Goal: Task Accomplishment & Management: Use online tool/utility

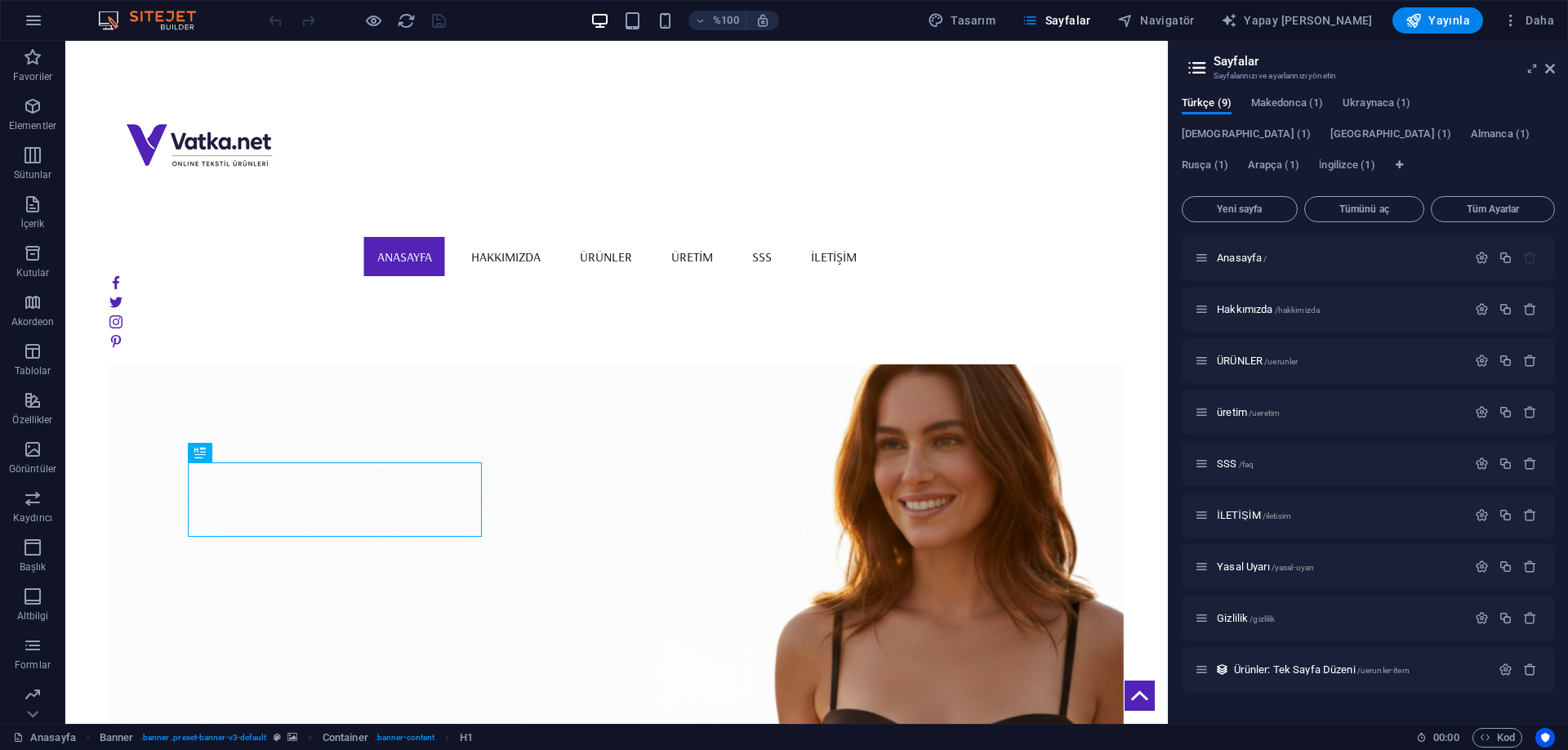
click at [1223, 461] on font "SSS" at bounding box center [1226, 463] width 20 height 12
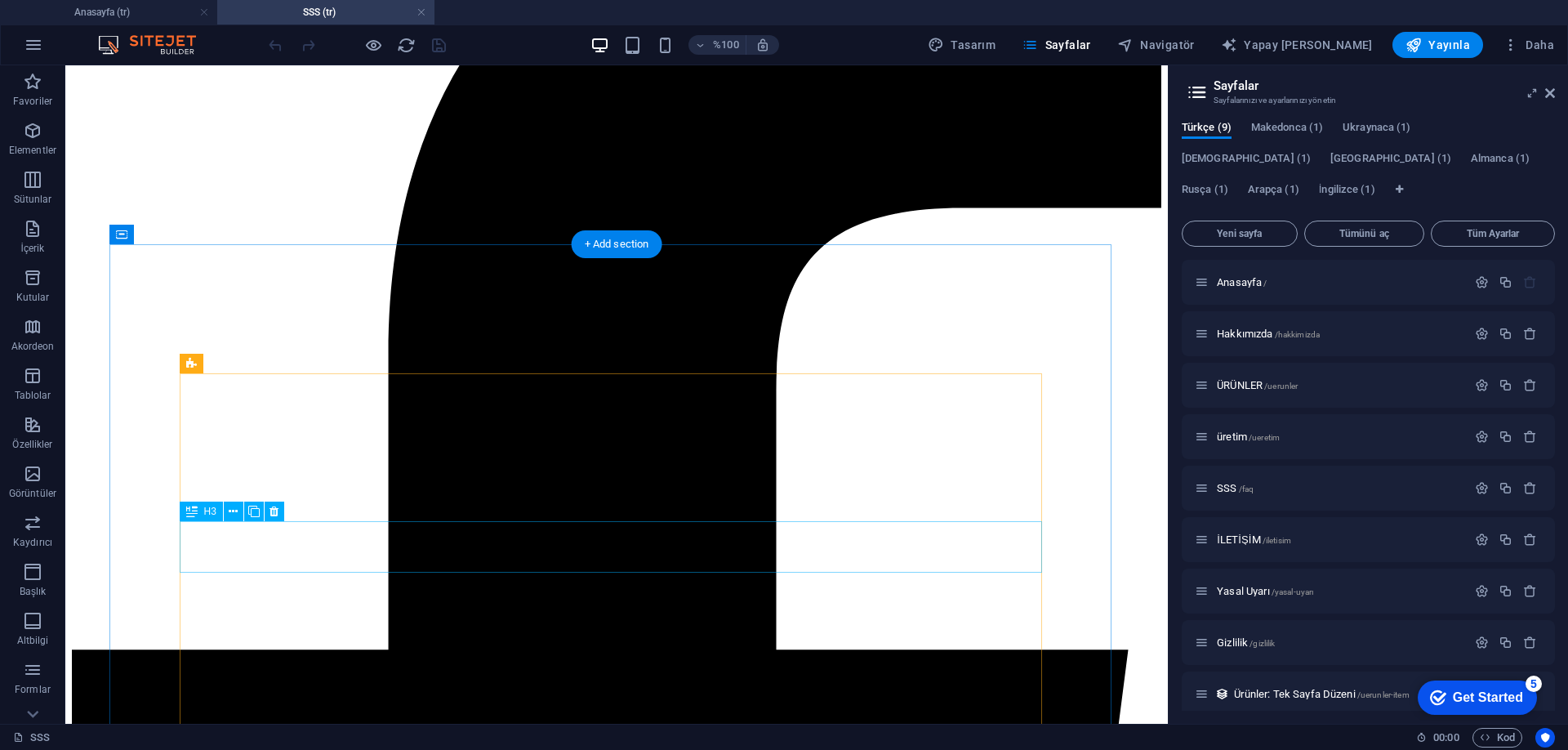
scroll to position [274, 0]
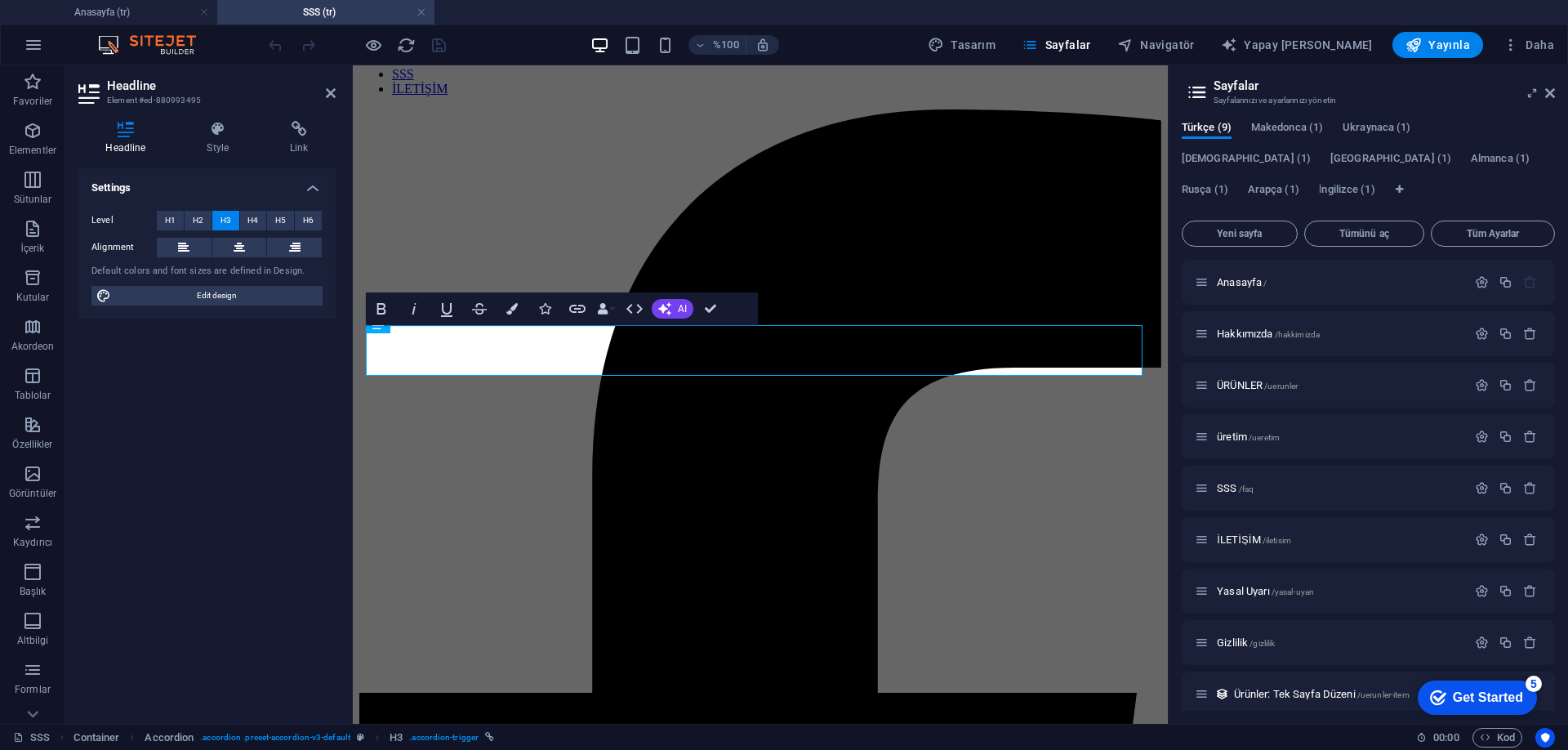
scroll to position [272, 0]
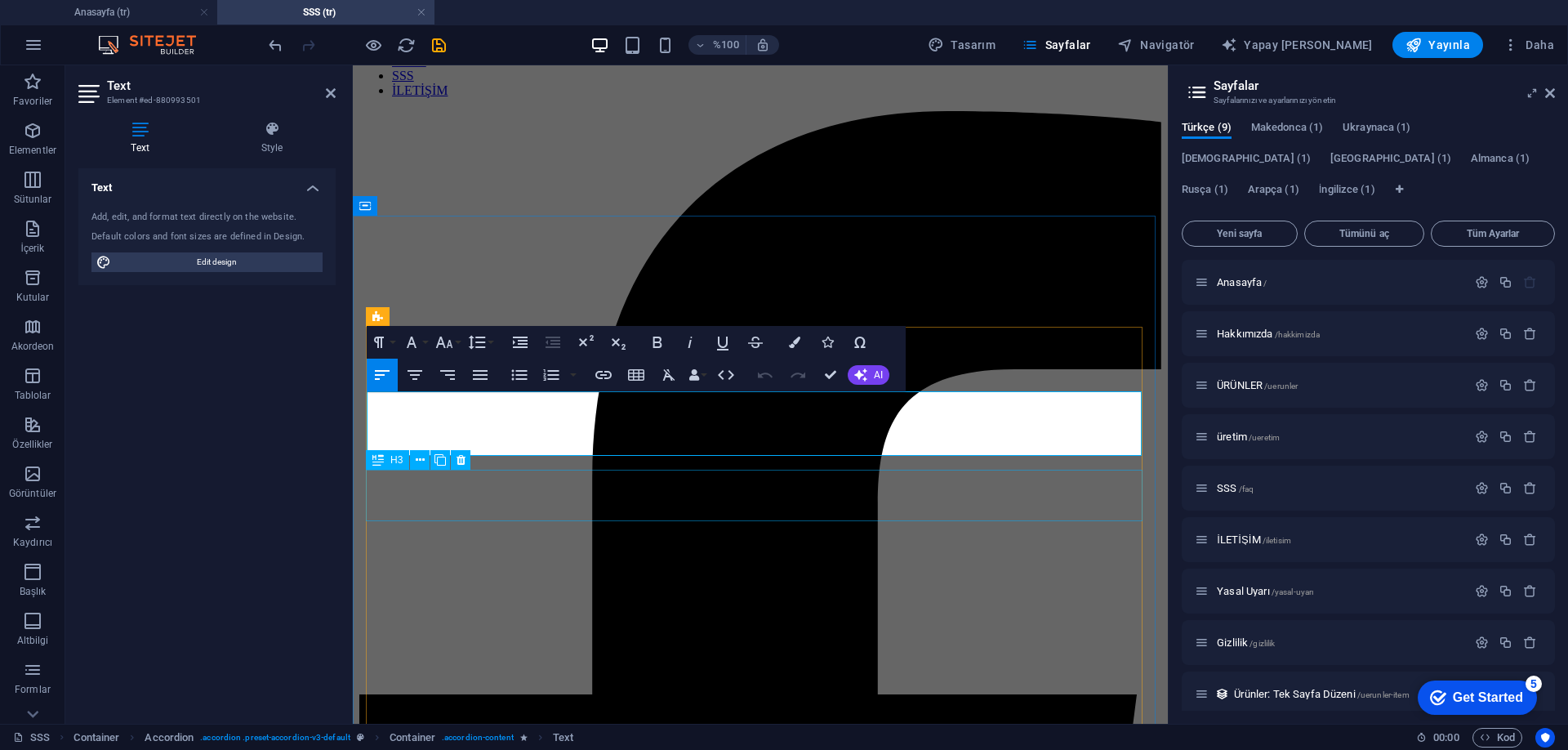
scroll to position [272, 0]
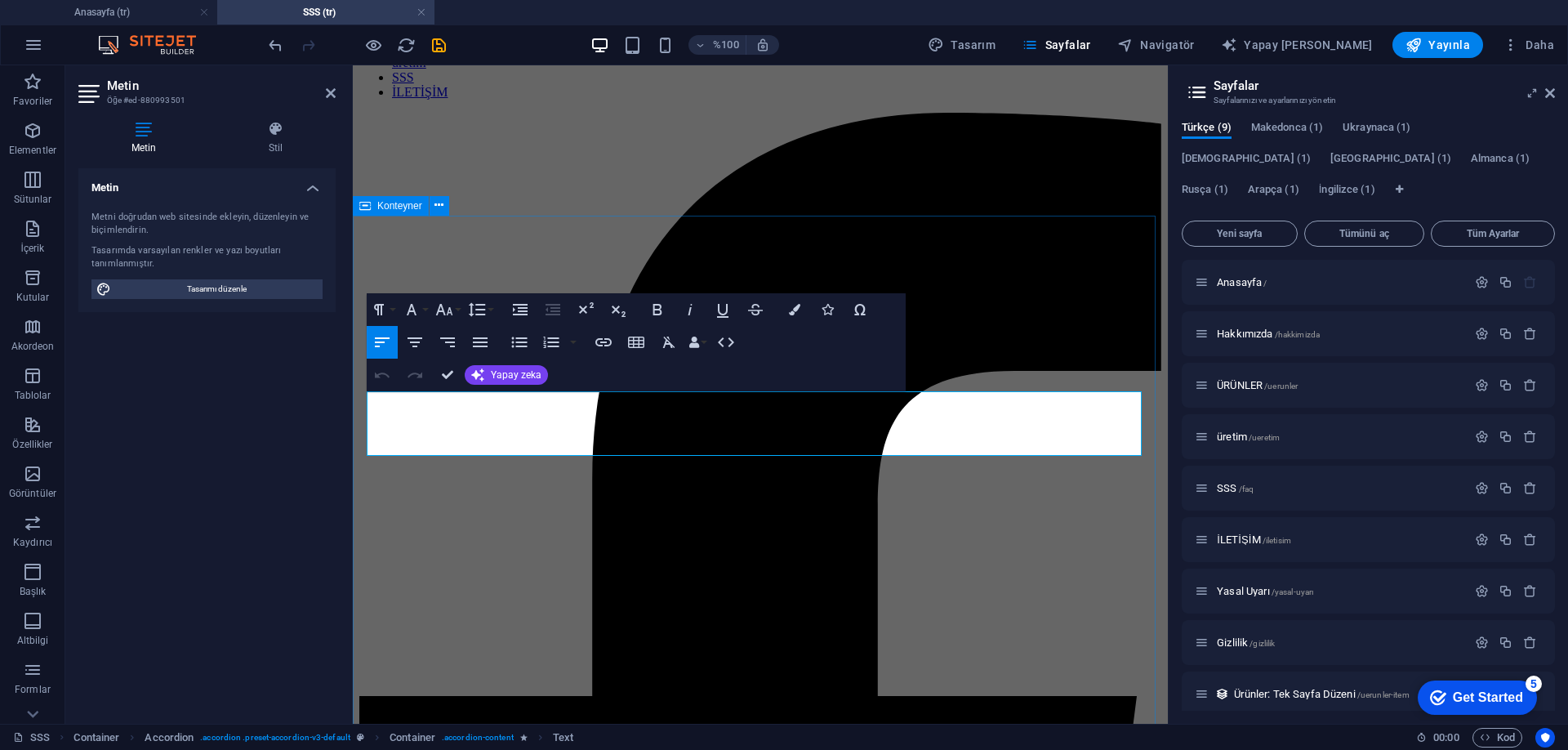
drag, startPoint x: 1082, startPoint y: 448, endPoint x: 362, endPoint y: 405, distance: 721.3
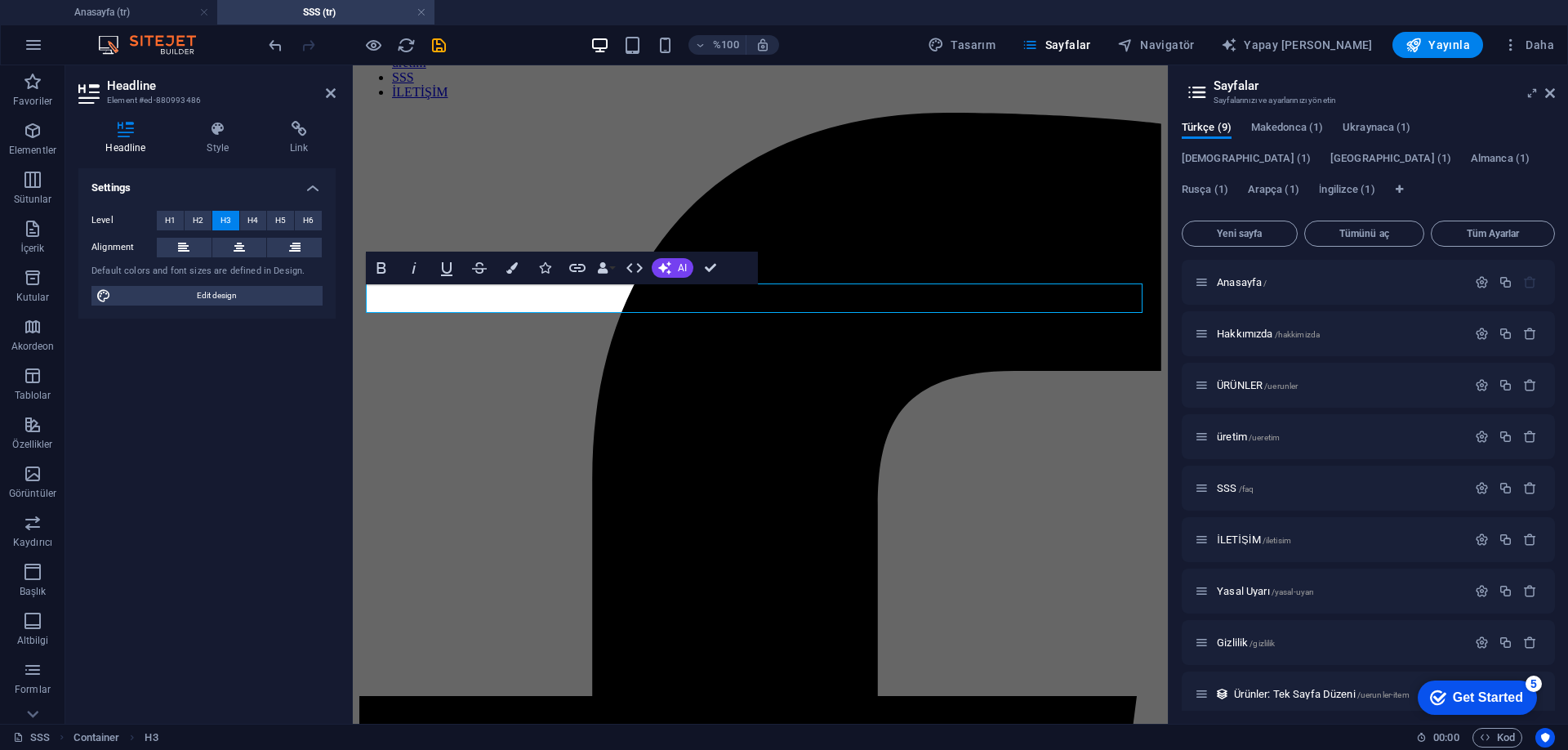
scroll to position [270, 0]
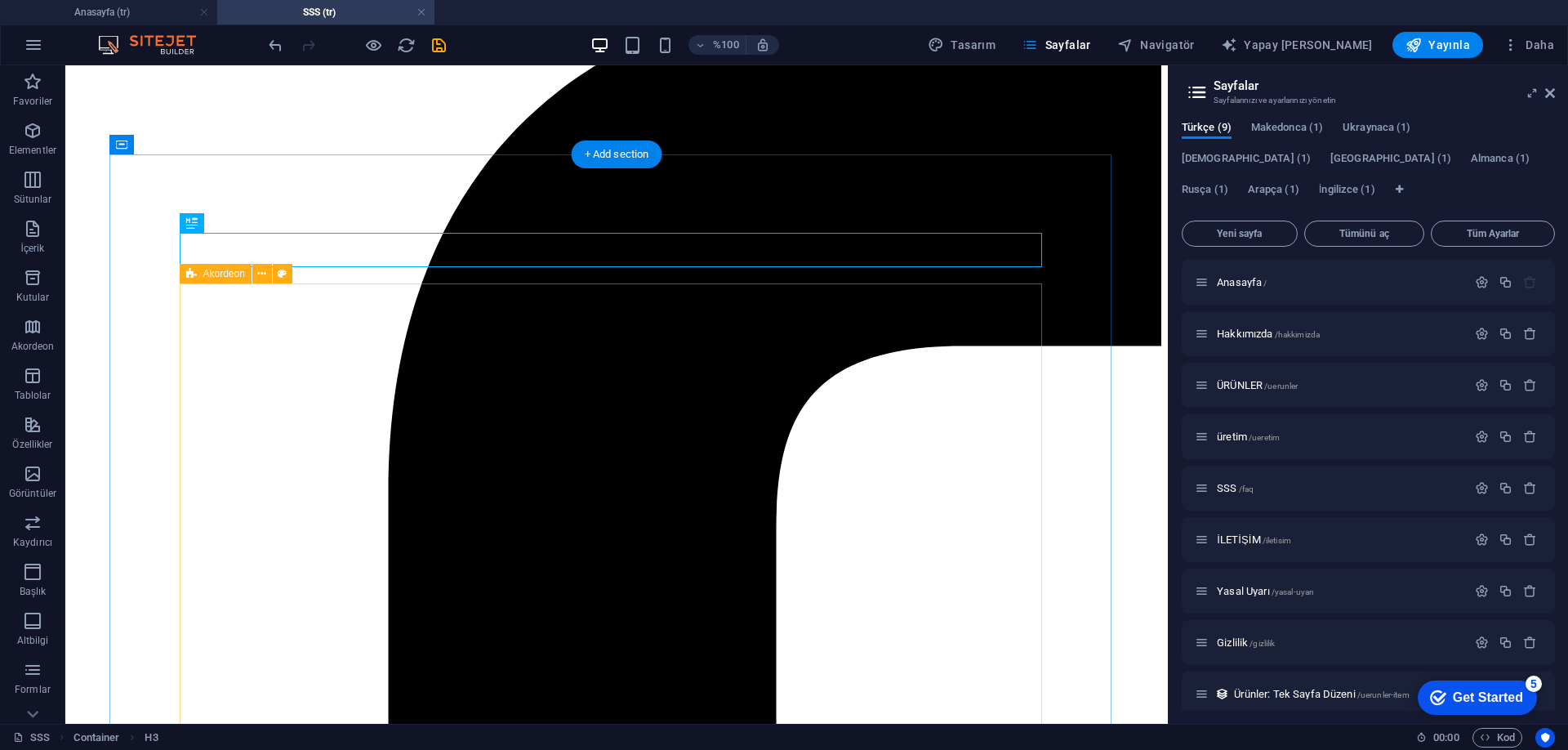
scroll to position [351, 0]
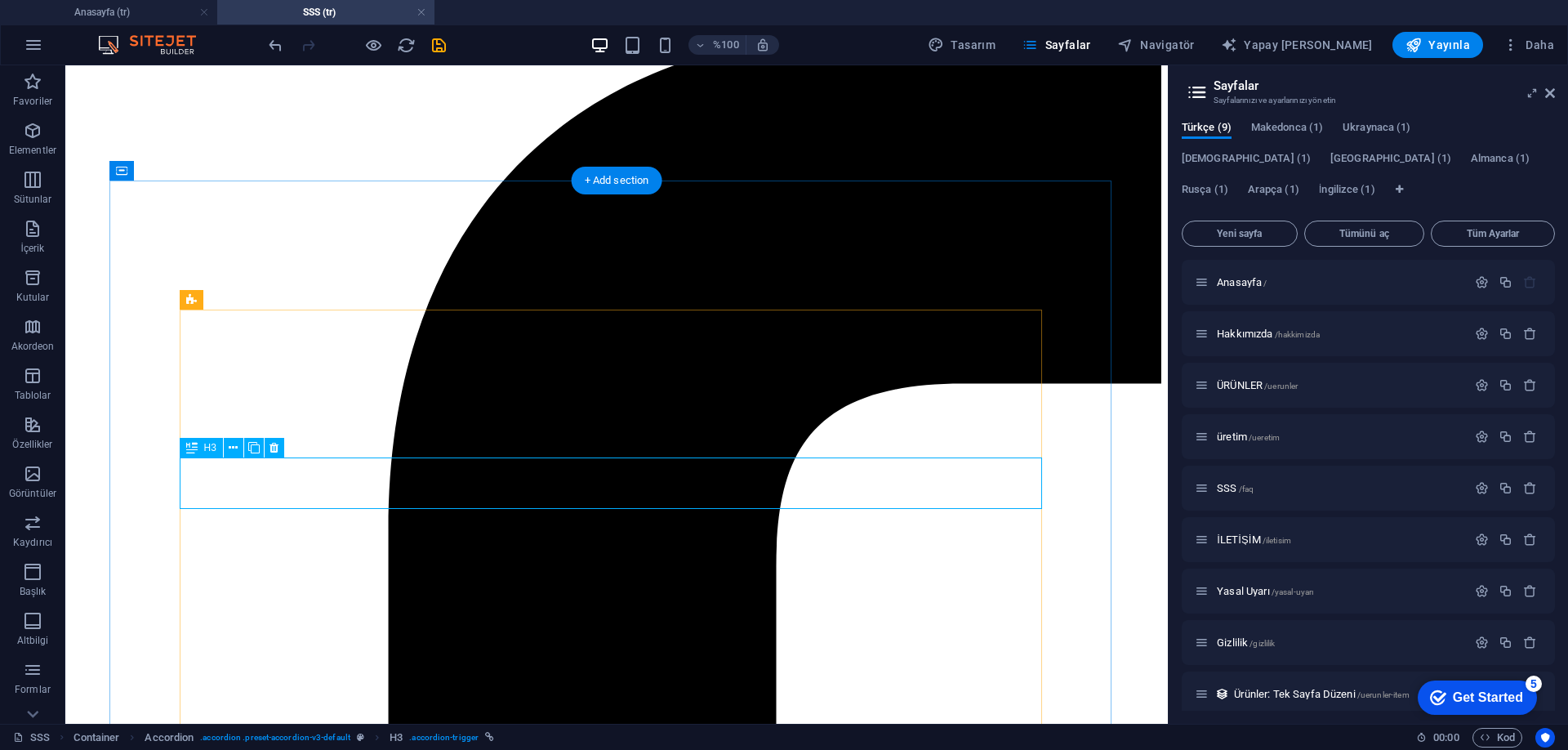
drag, startPoint x: 255, startPoint y: 482, endPoint x: 320, endPoint y: 549, distance: 93.3
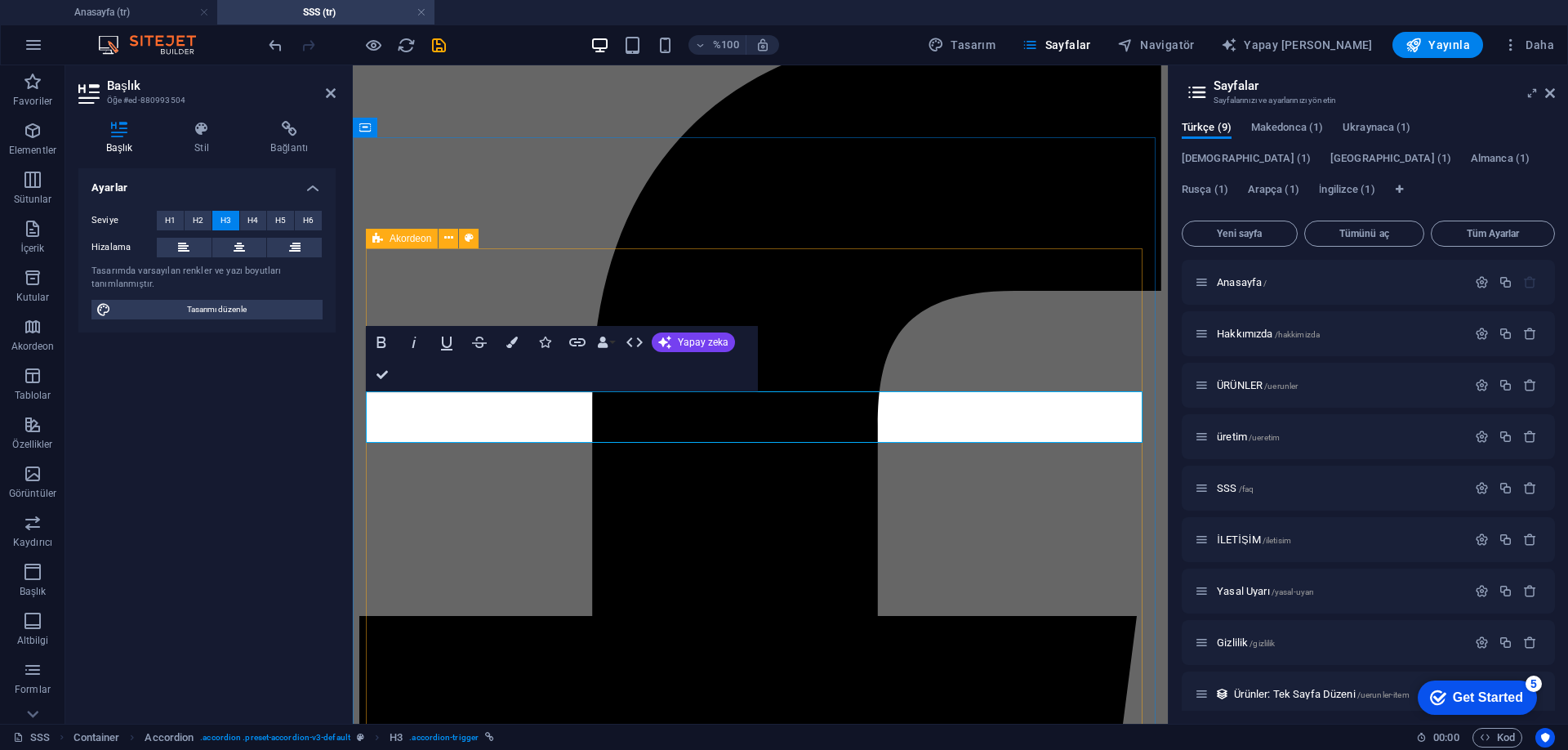
scroll to position [350, 0]
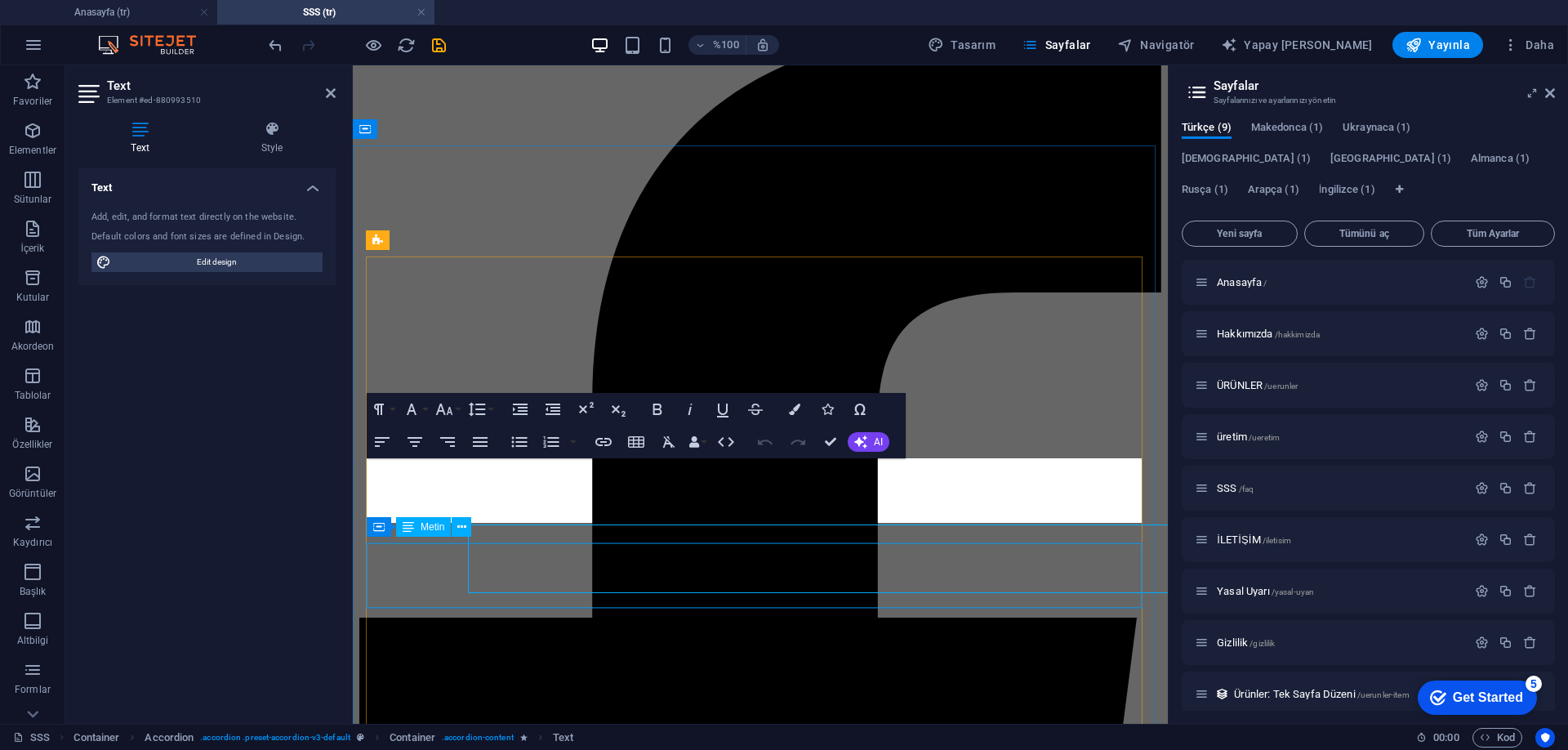
scroll to position [348, 0]
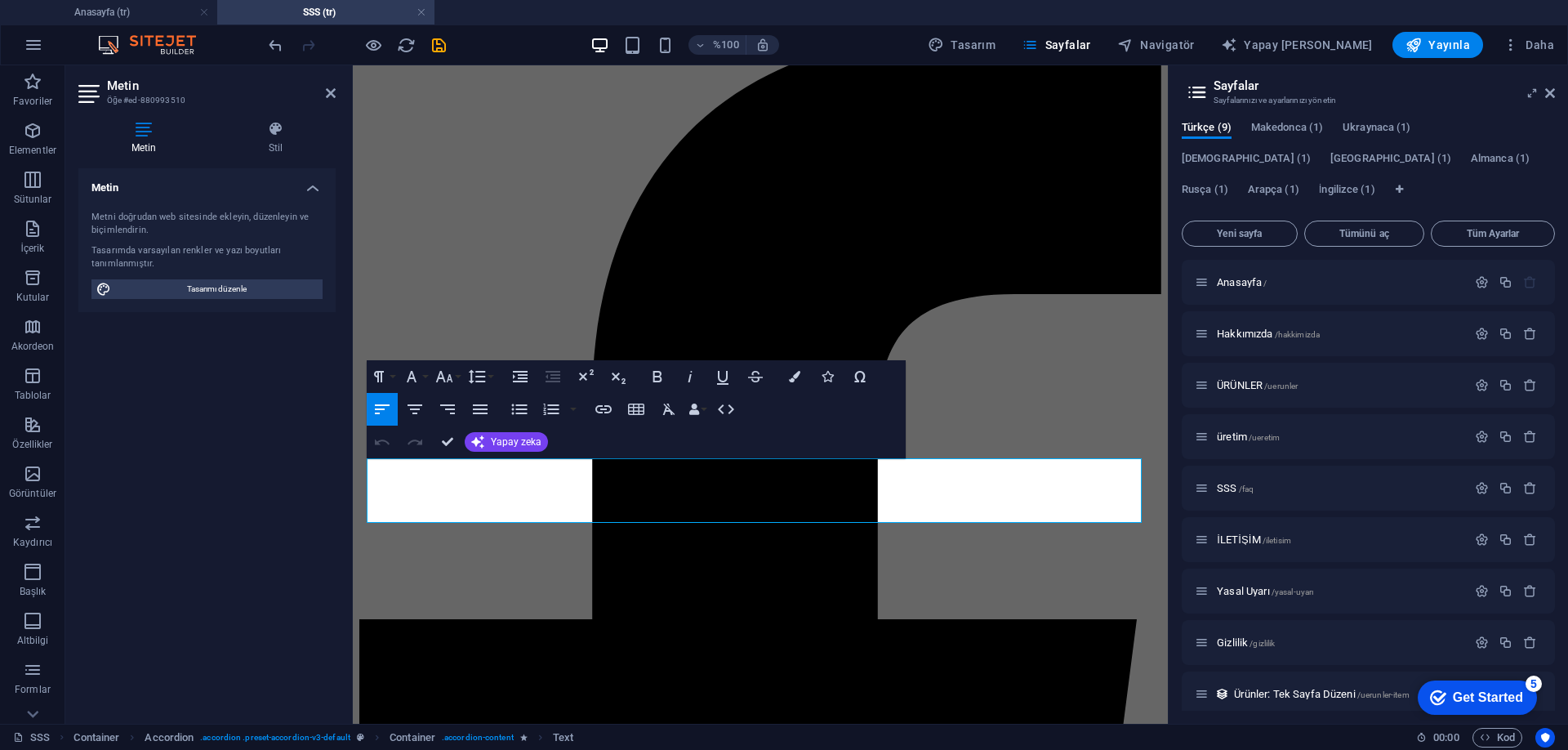
drag, startPoint x: 1093, startPoint y: 515, endPoint x: 625, endPoint y: 509, distance: 468.0
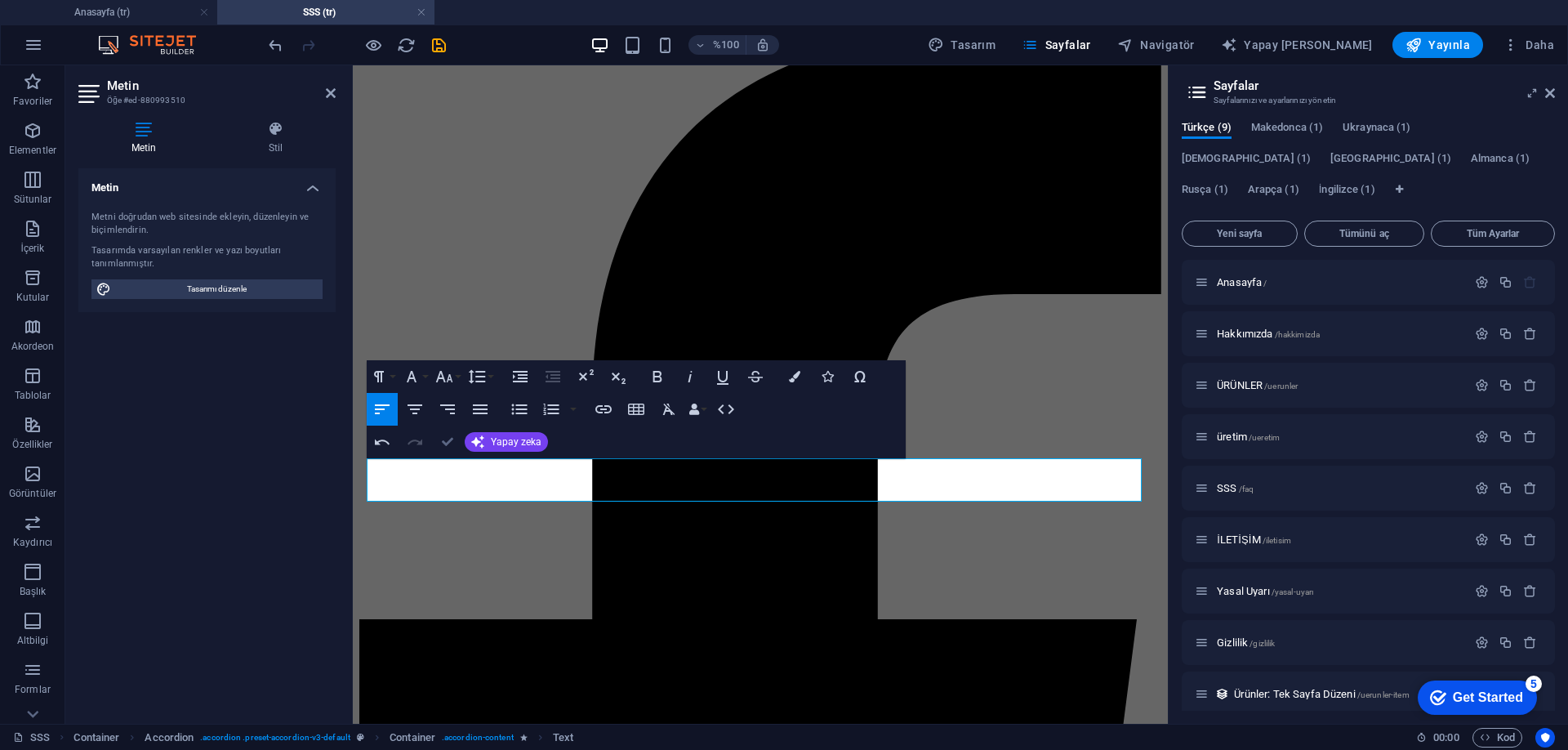
drag, startPoint x: 442, startPoint y: 439, endPoint x: 395, endPoint y: 379, distance: 76.2
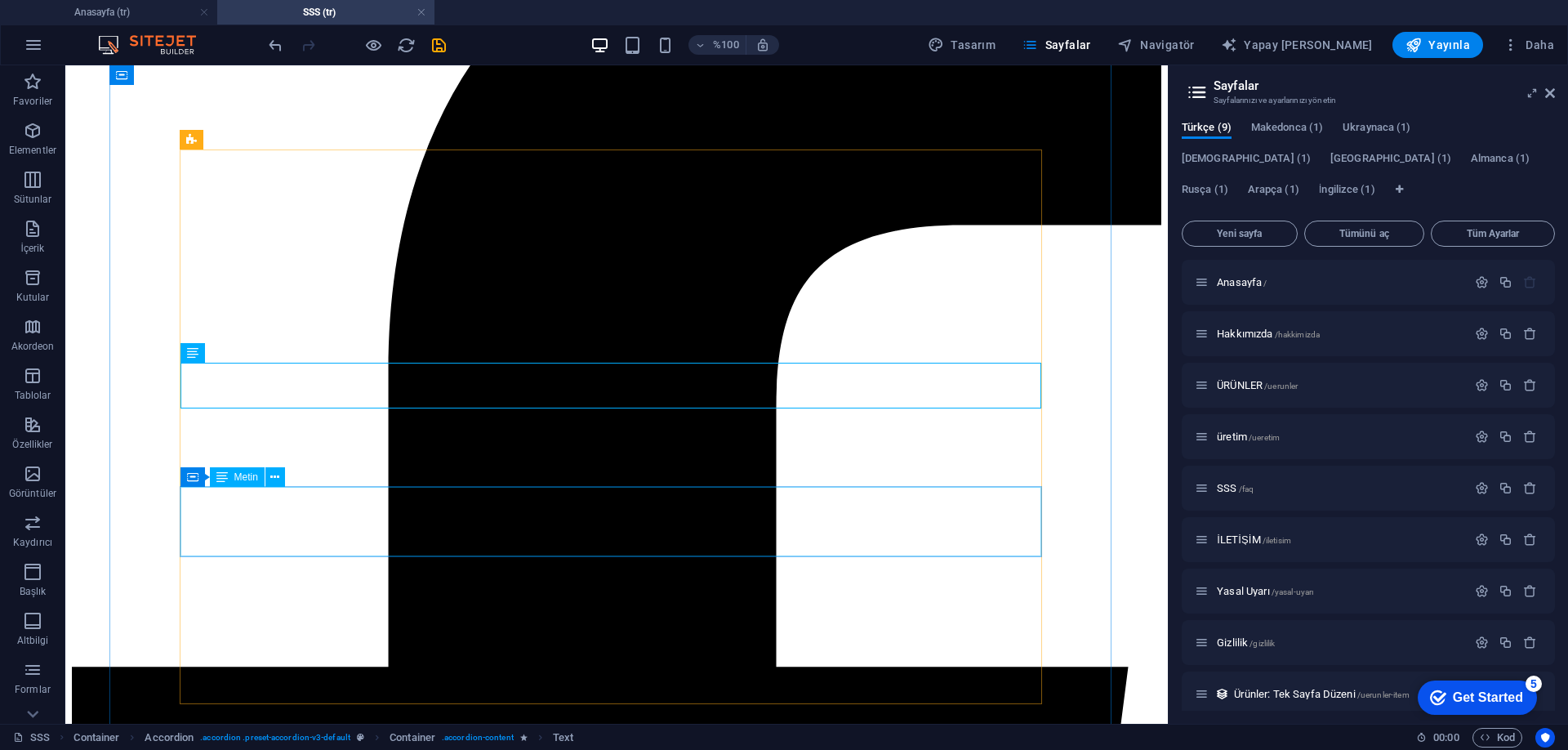
scroll to position [511, 0]
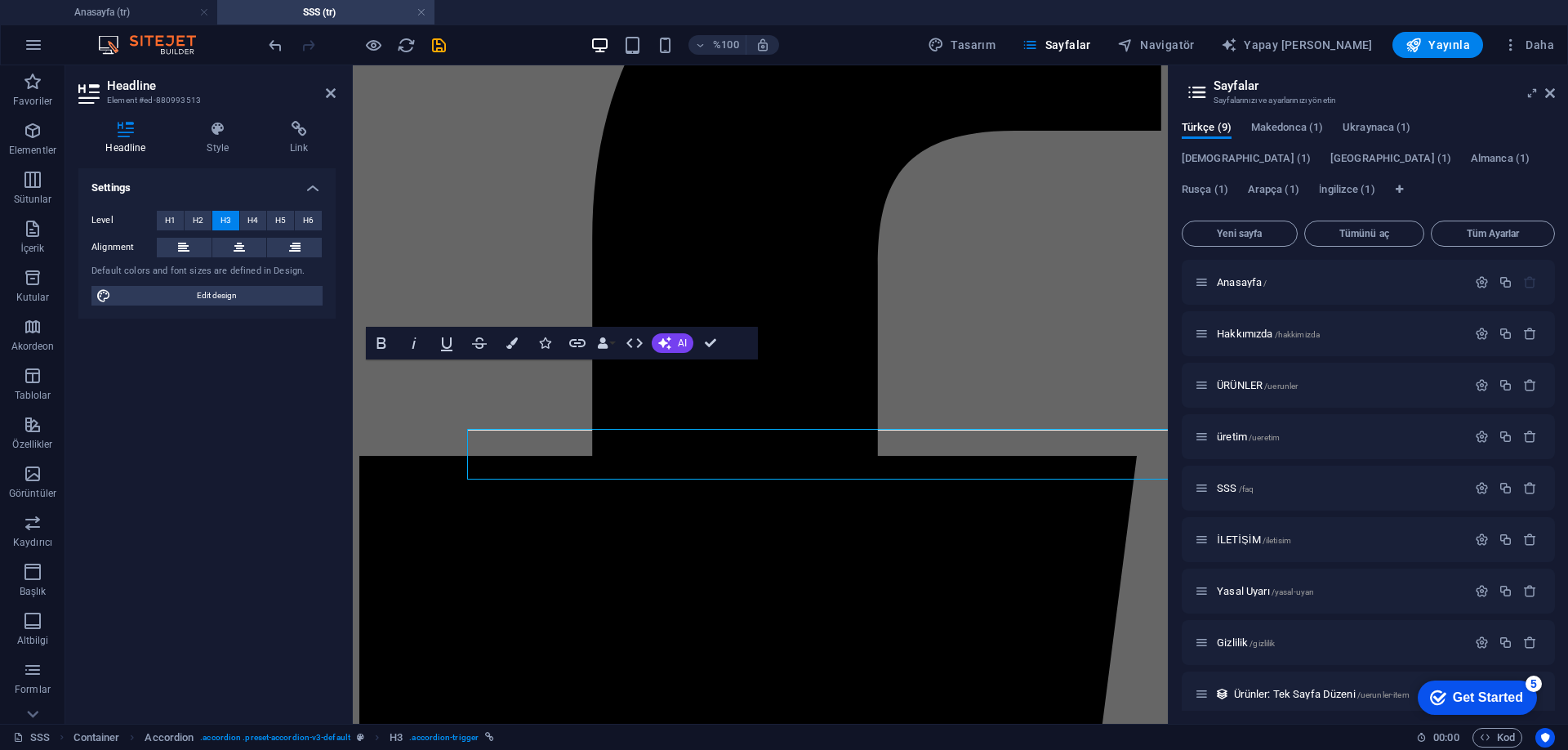
scroll to position [504, 0]
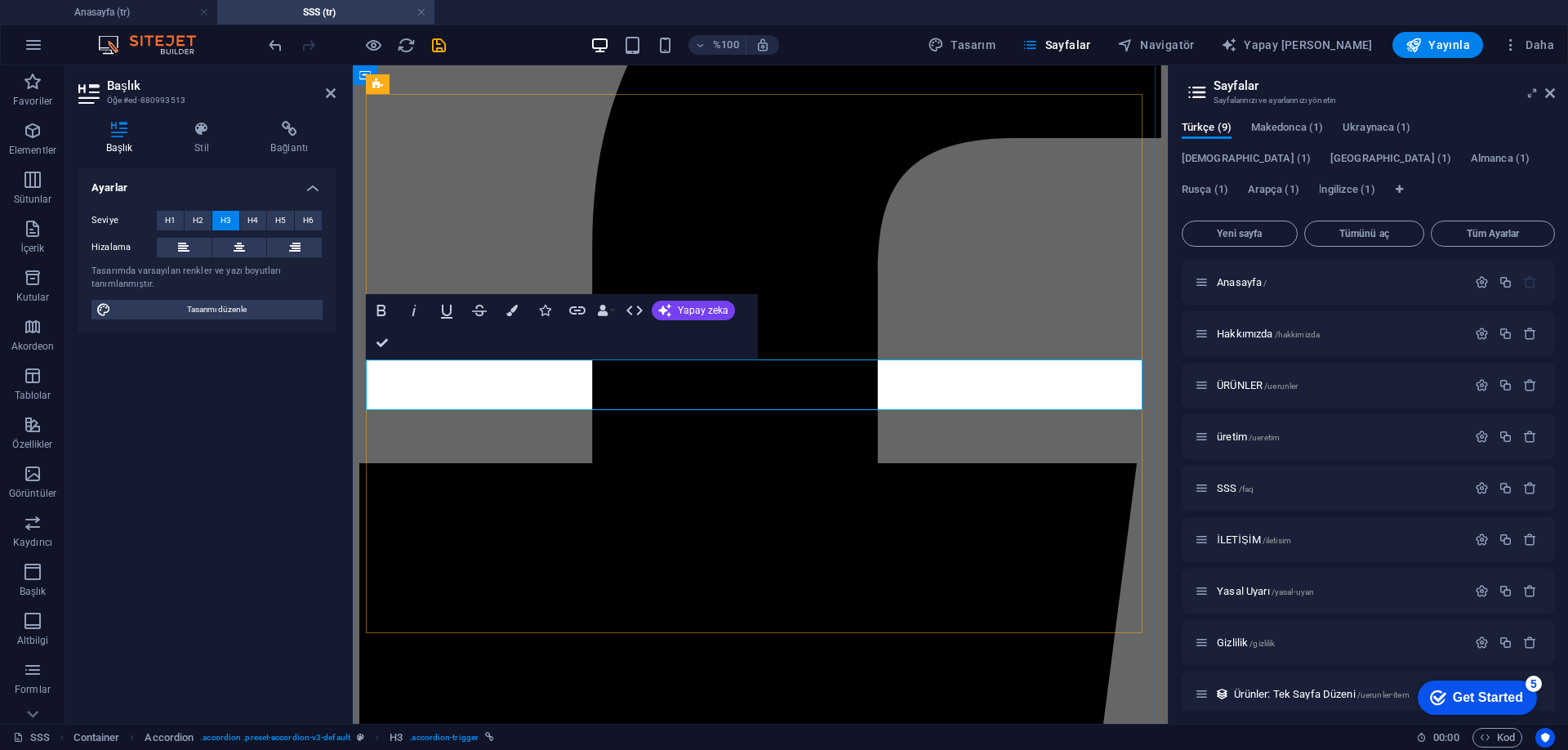
drag, startPoint x: 444, startPoint y: 391, endPoint x: 384, endPoint y: 397, distance: 60.3
drag, startPoint x: 425, startPoint y: 383, endPoint x: 395, endPoint y: 382, distance: 30.0
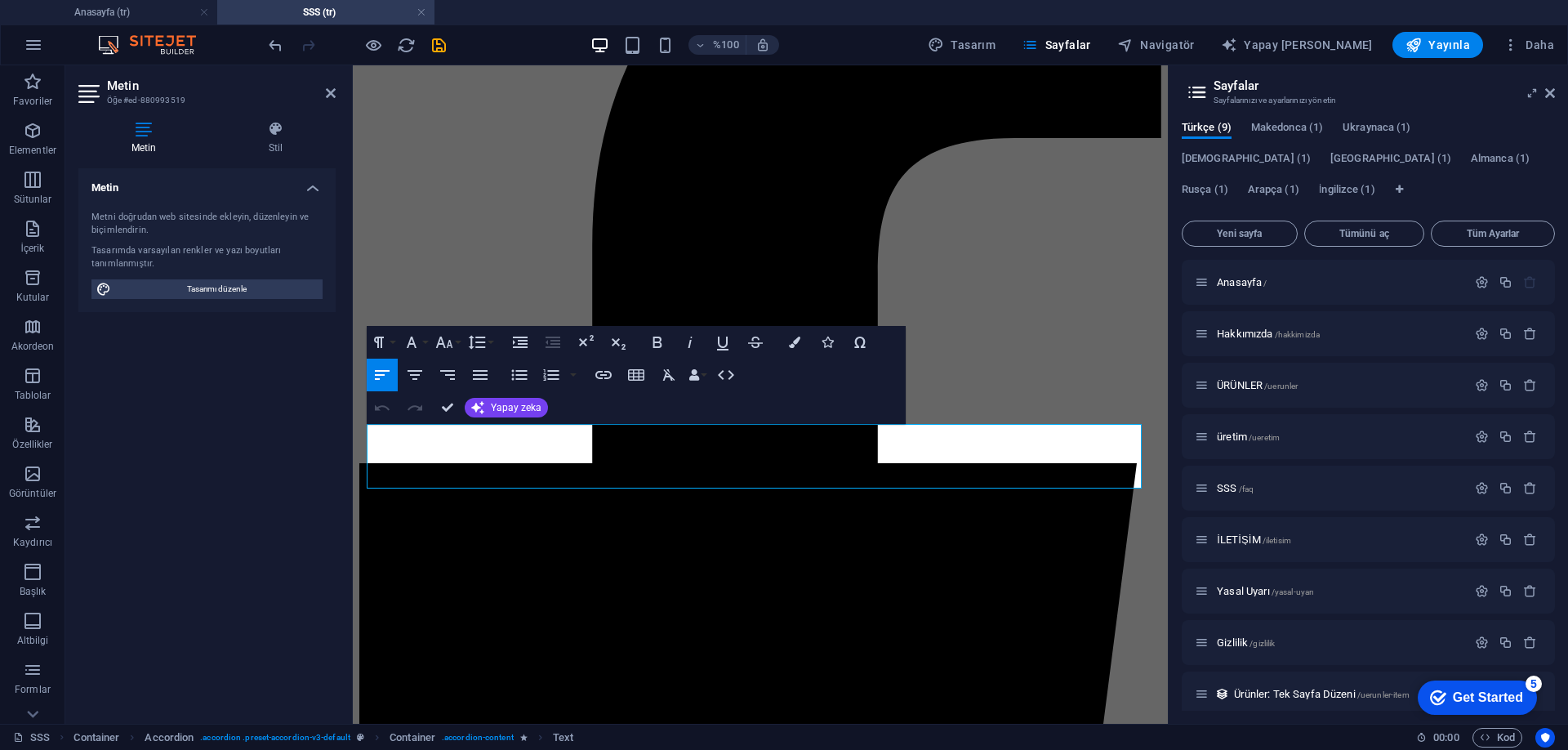
drag, startPoint x: 1083, startPoint y: 477, endPoint x: 689, endPoint y: 470, distance: 394.1
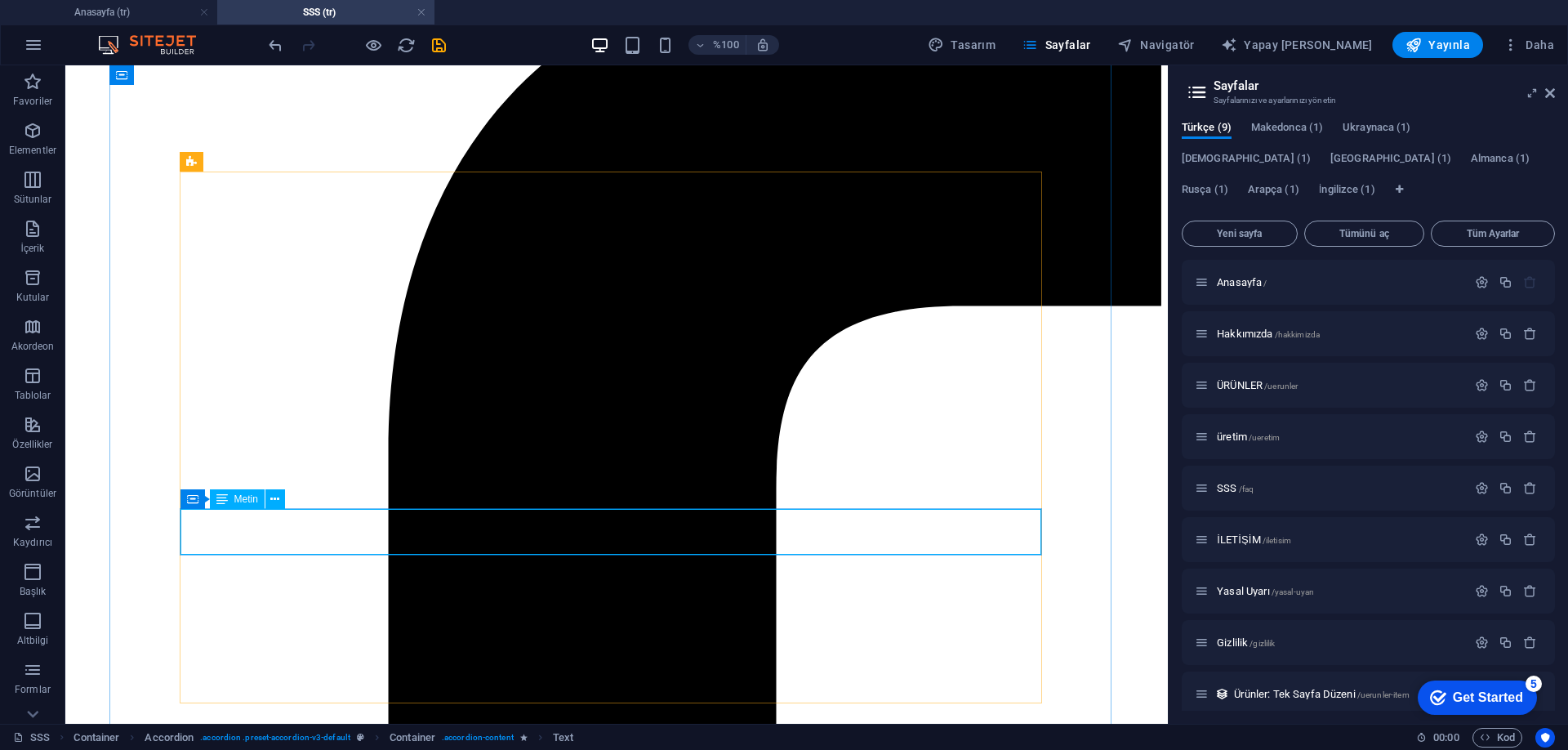
scroll to position [510, 0]
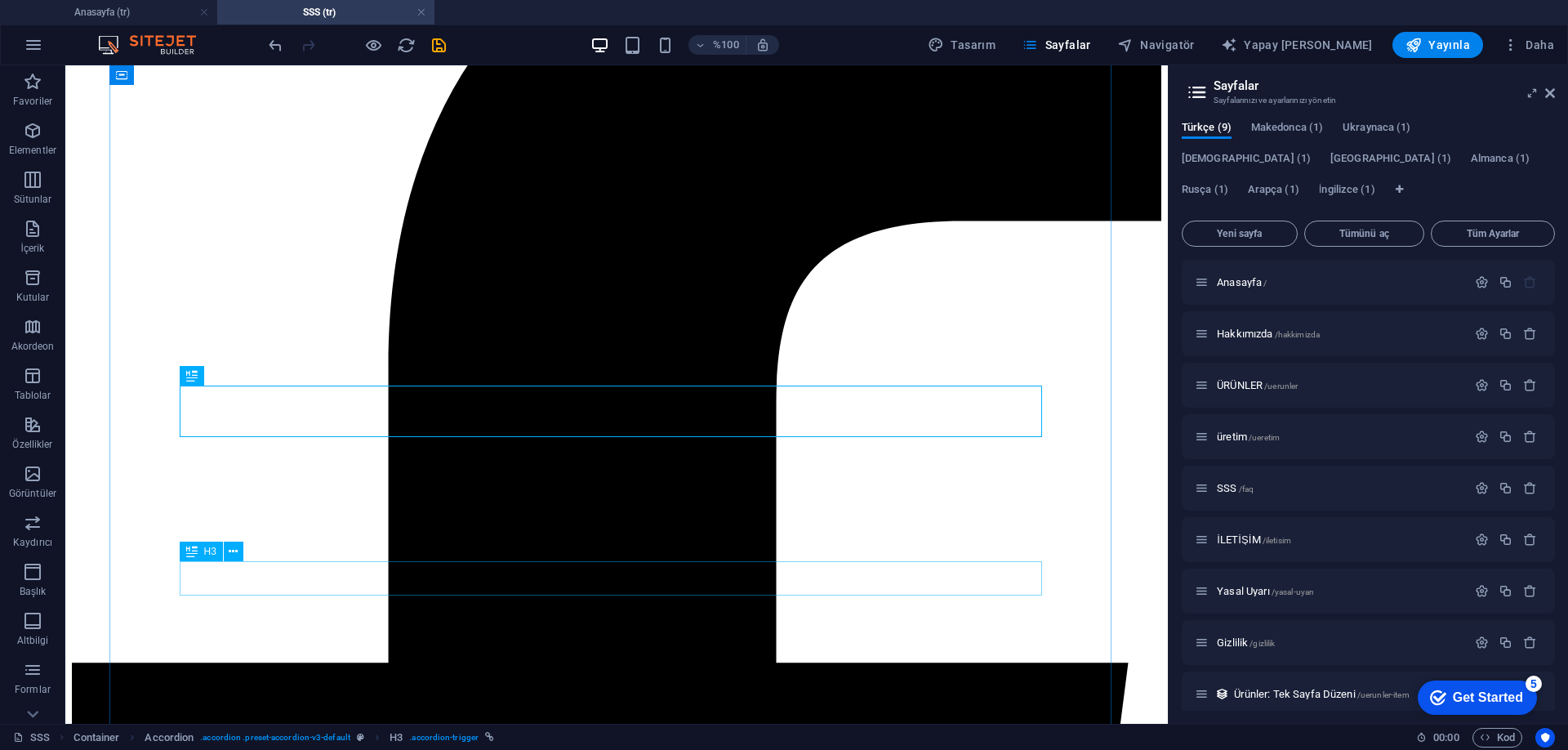
scroll to position [673, 0]
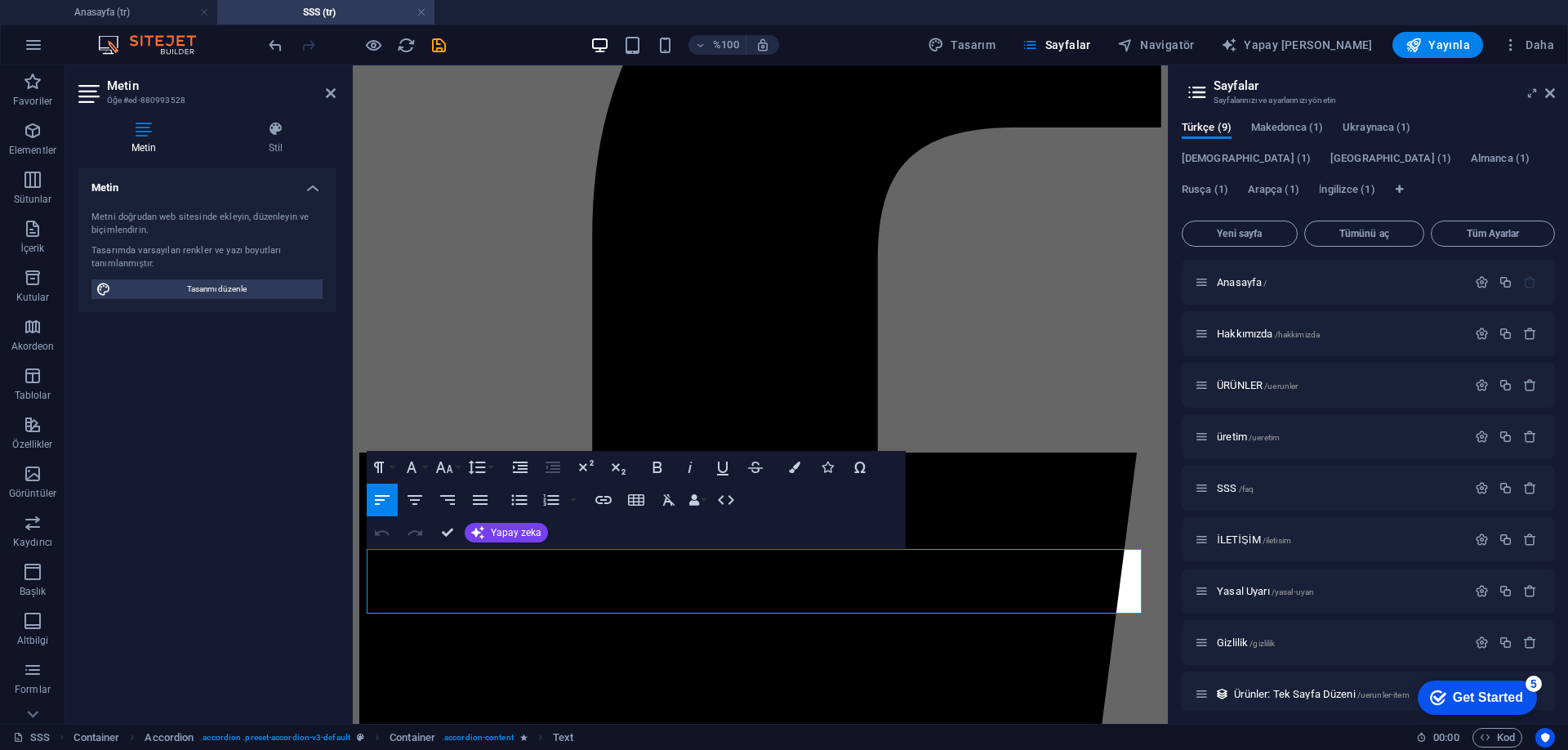
scroll to position [500, 0]
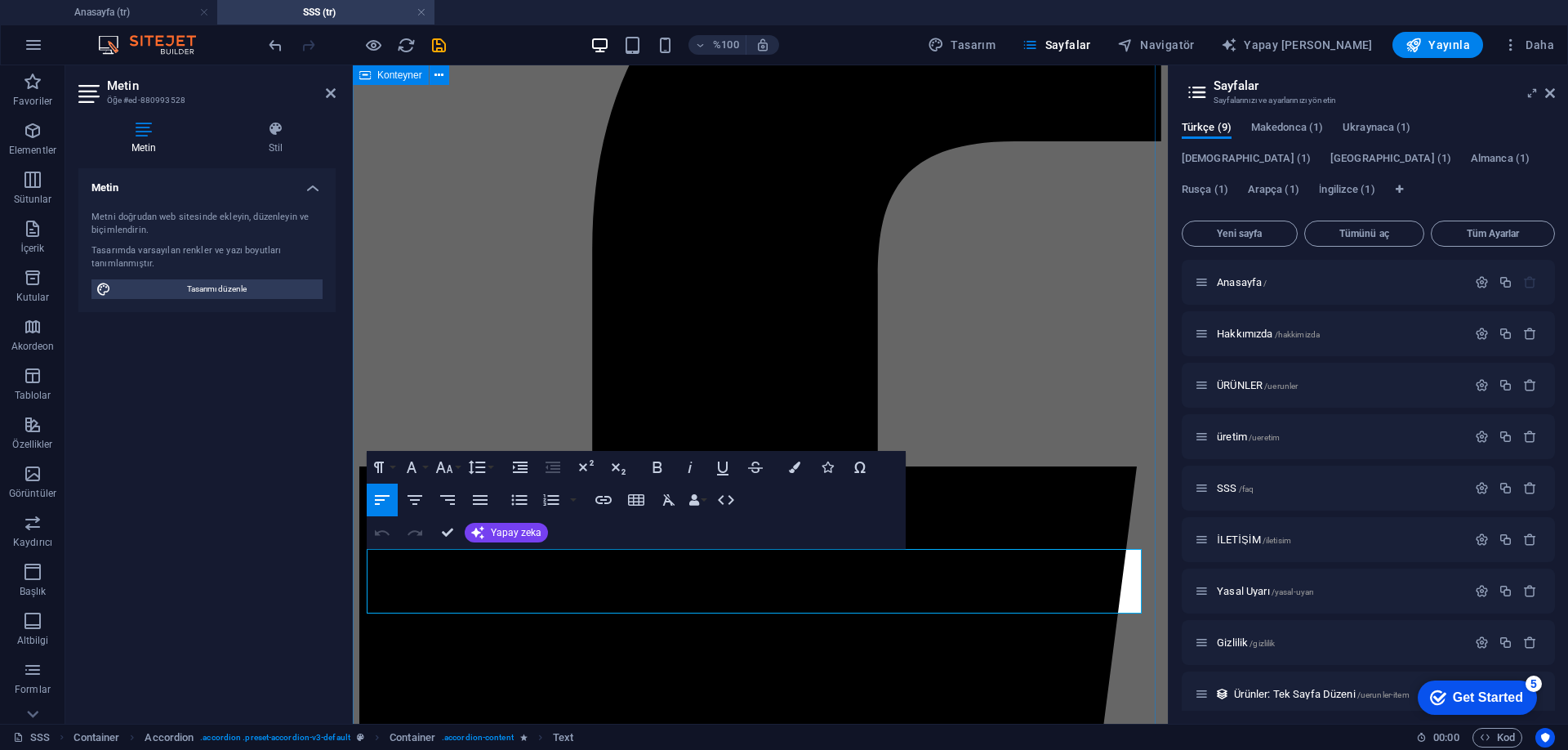
drag, startPoint x: 1082, startPoint y: 603, endPoint x: 354, endPoint y: 554, distance: 729.6
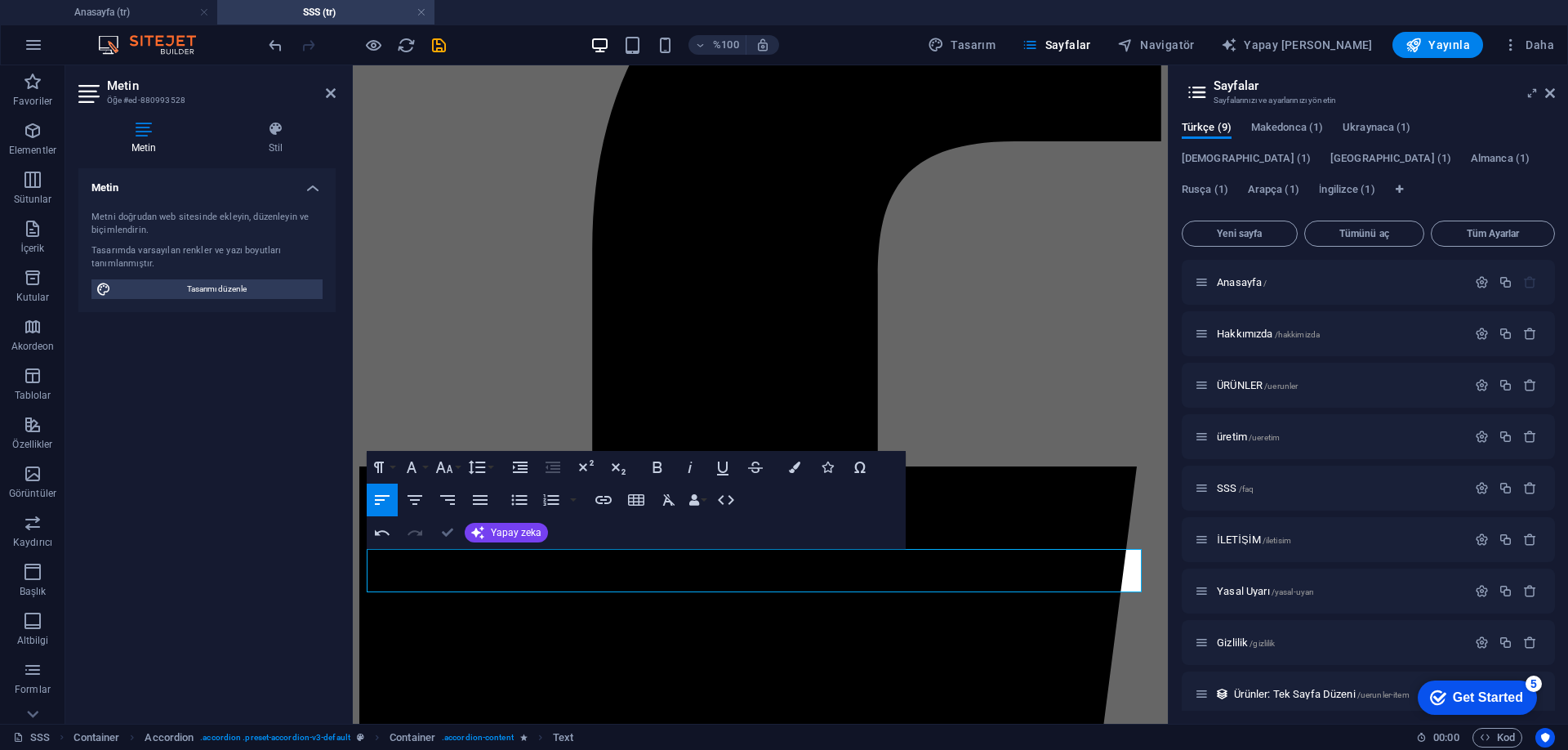
drag, startPoint x: 446, startPoint y: 532, endPoint x: 549, endPoint y: 491, distance: 110.9
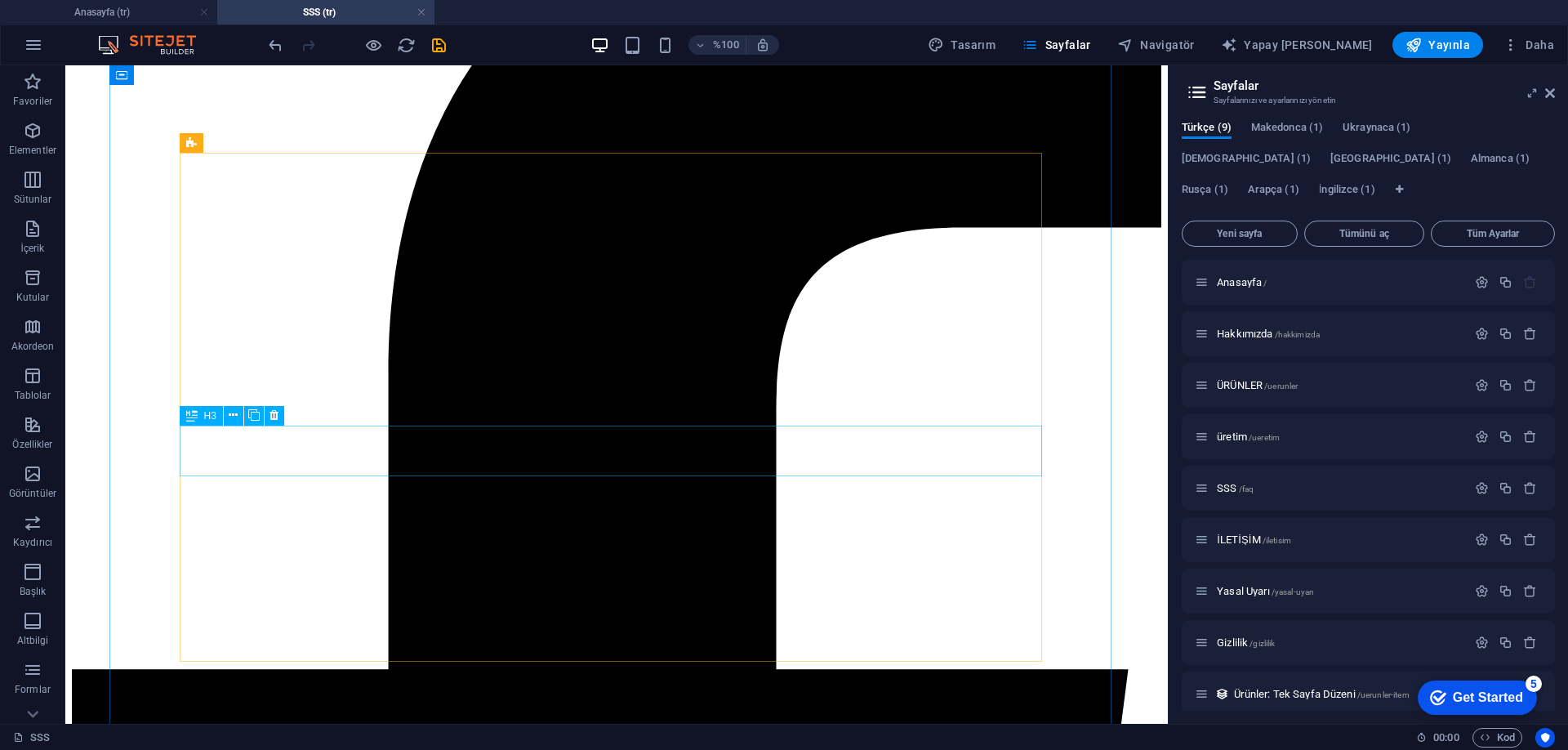
scroll to position [589, 0]
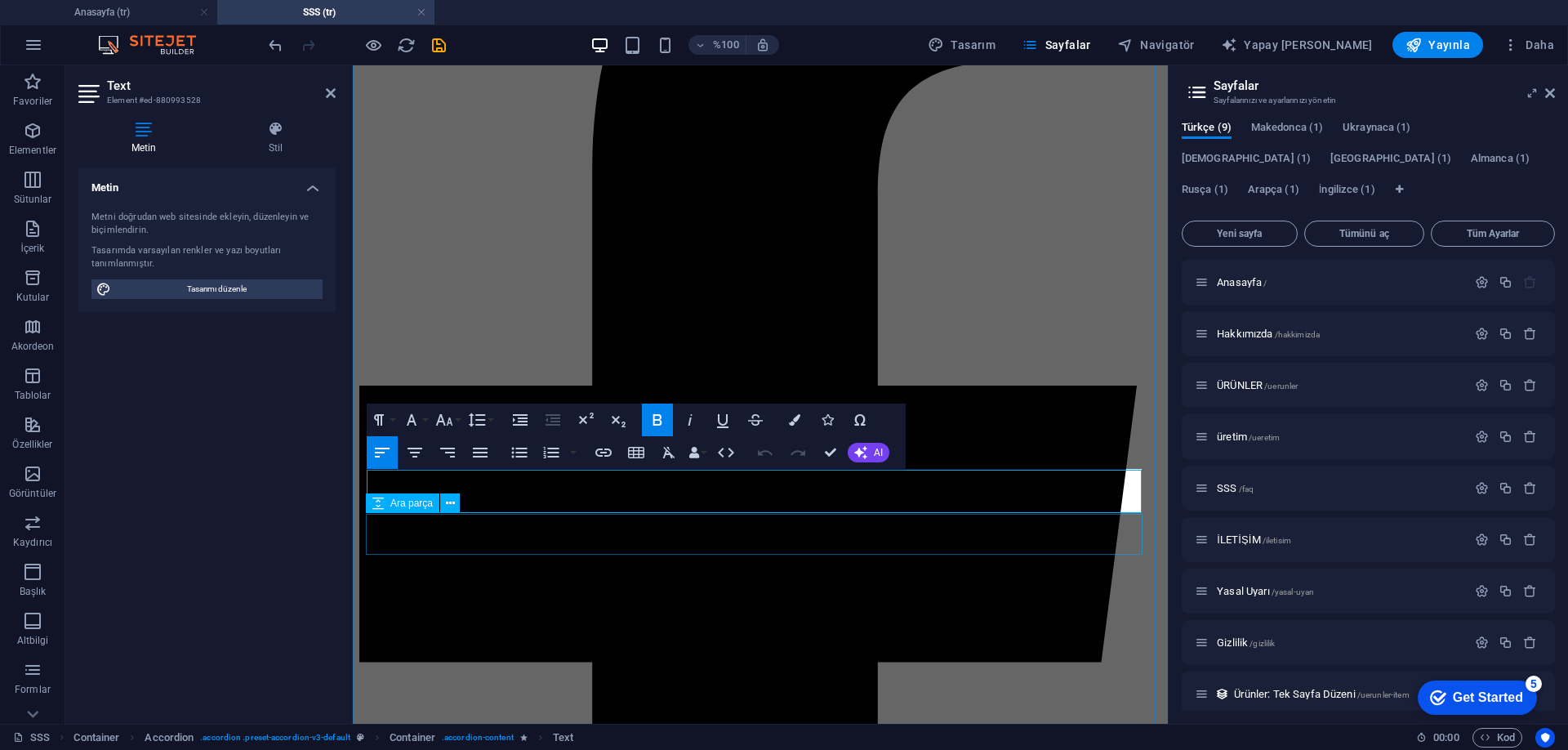
scroll to position [580, 0]
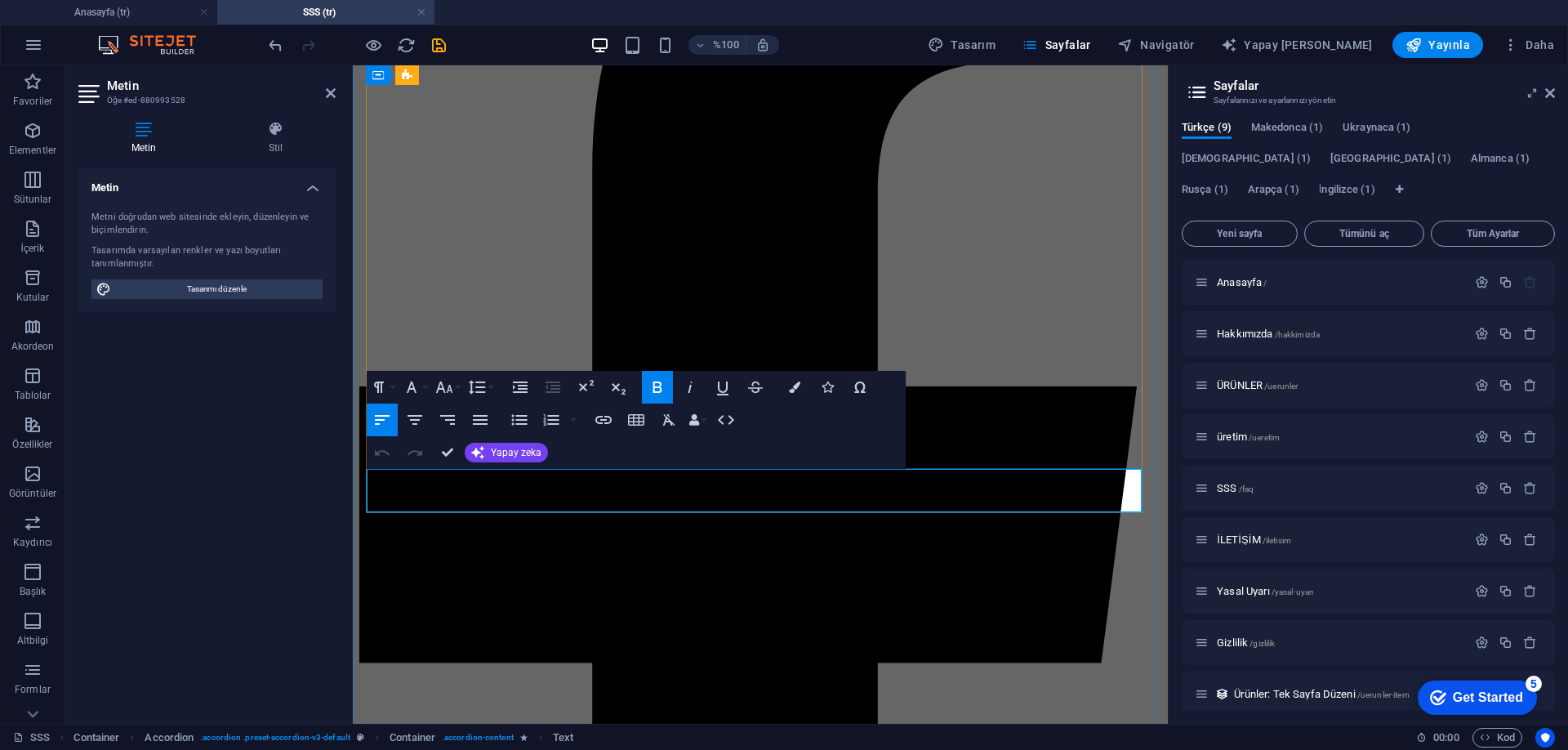
drag, startPoint x: 885, startPoint y: 478, endPoint x: 849, endPoint y: 478, distance: 36.0
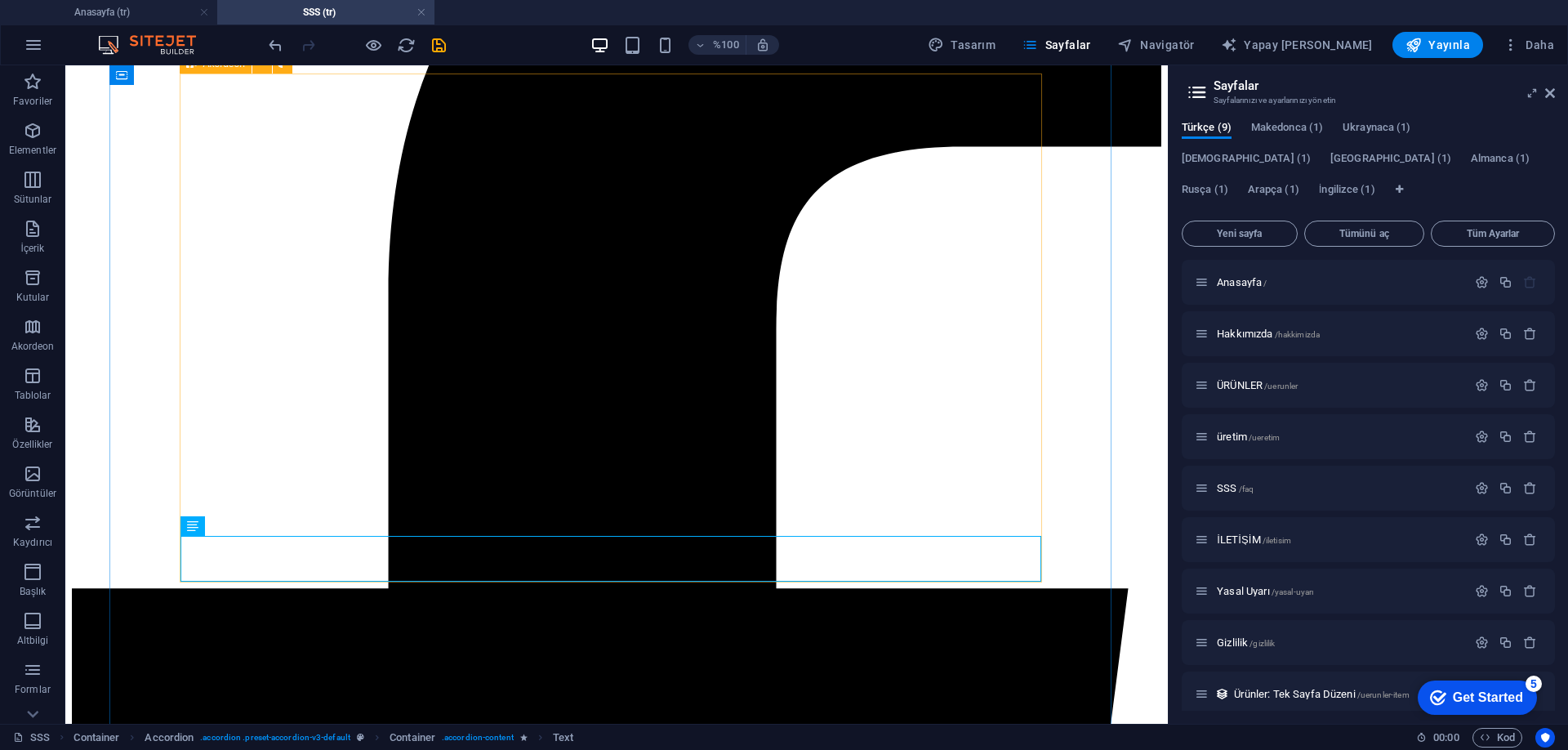
scroll to position [587, 0]
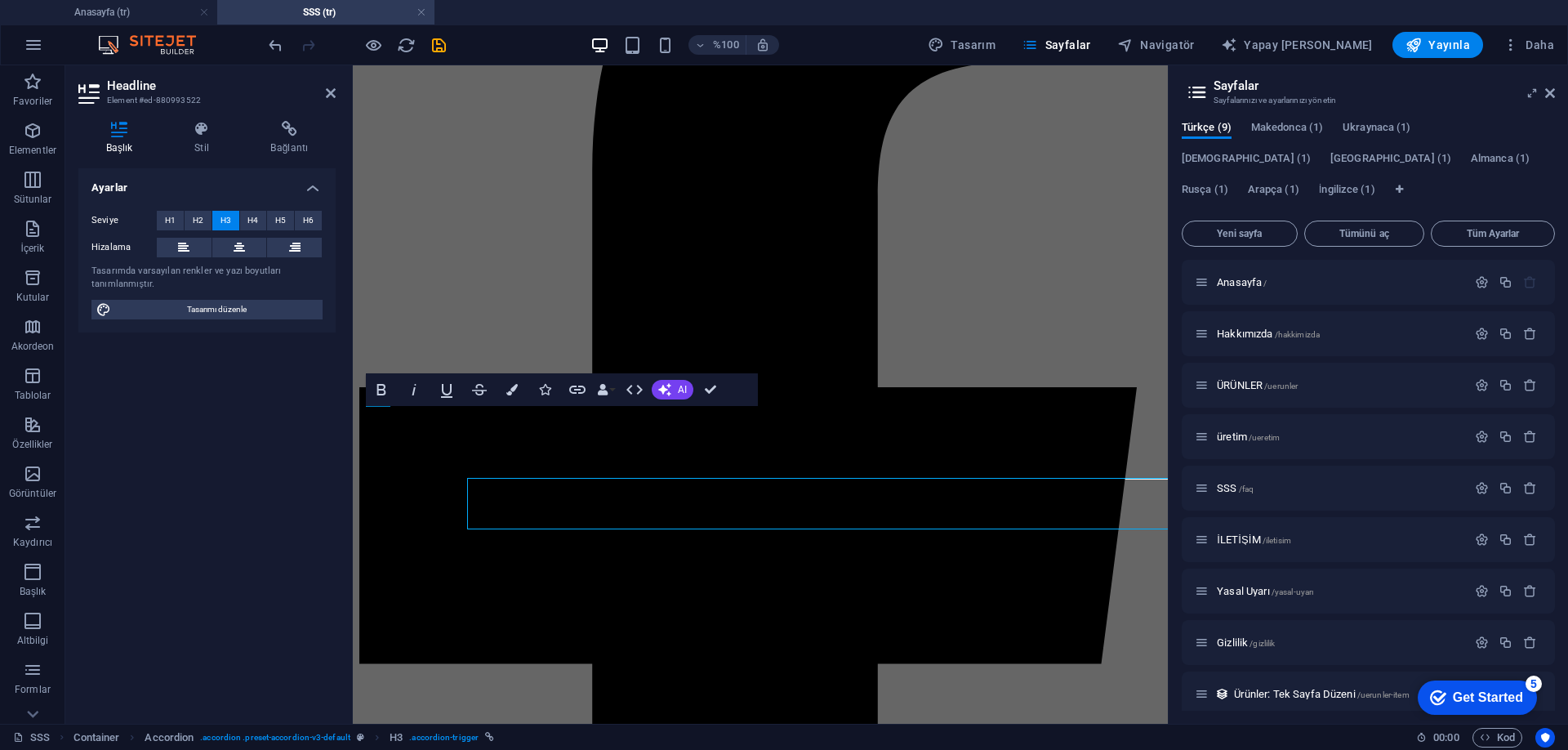
scroll to position [579, 0]
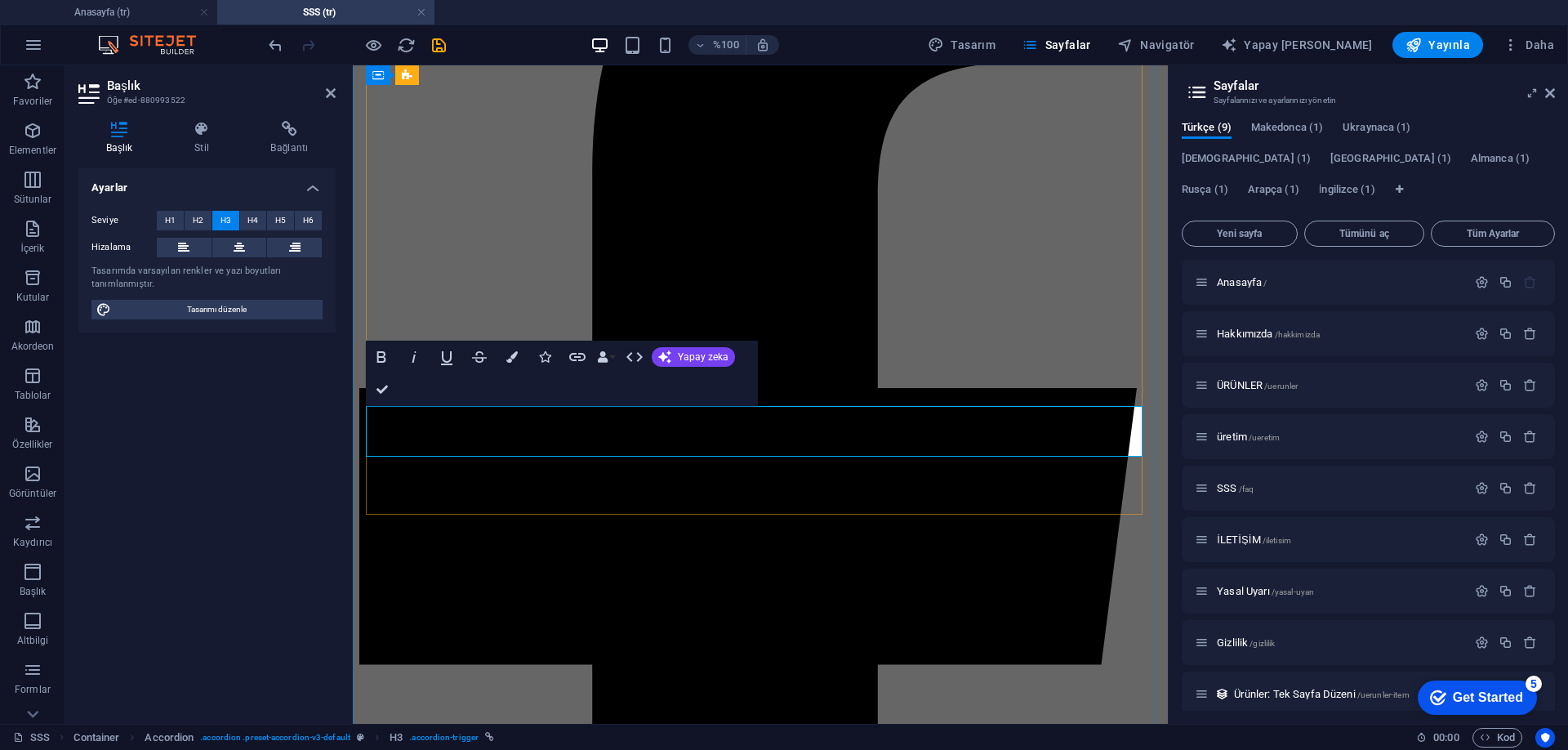
drag, startPoint x: 725, startPoint y: 559, endPoint x: 795, endPoint y: 433, distance: 144.1
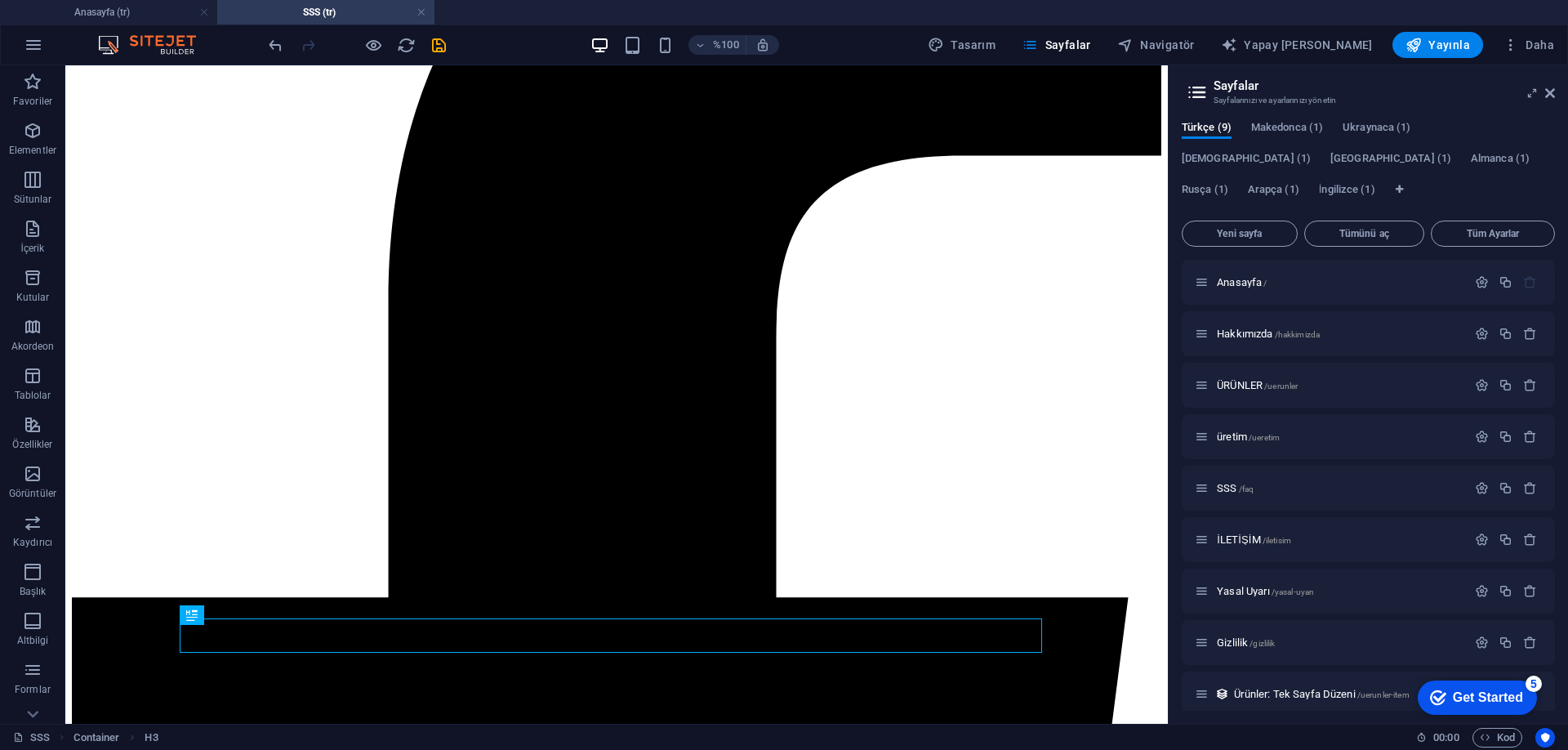
scroll to position [586, 0]
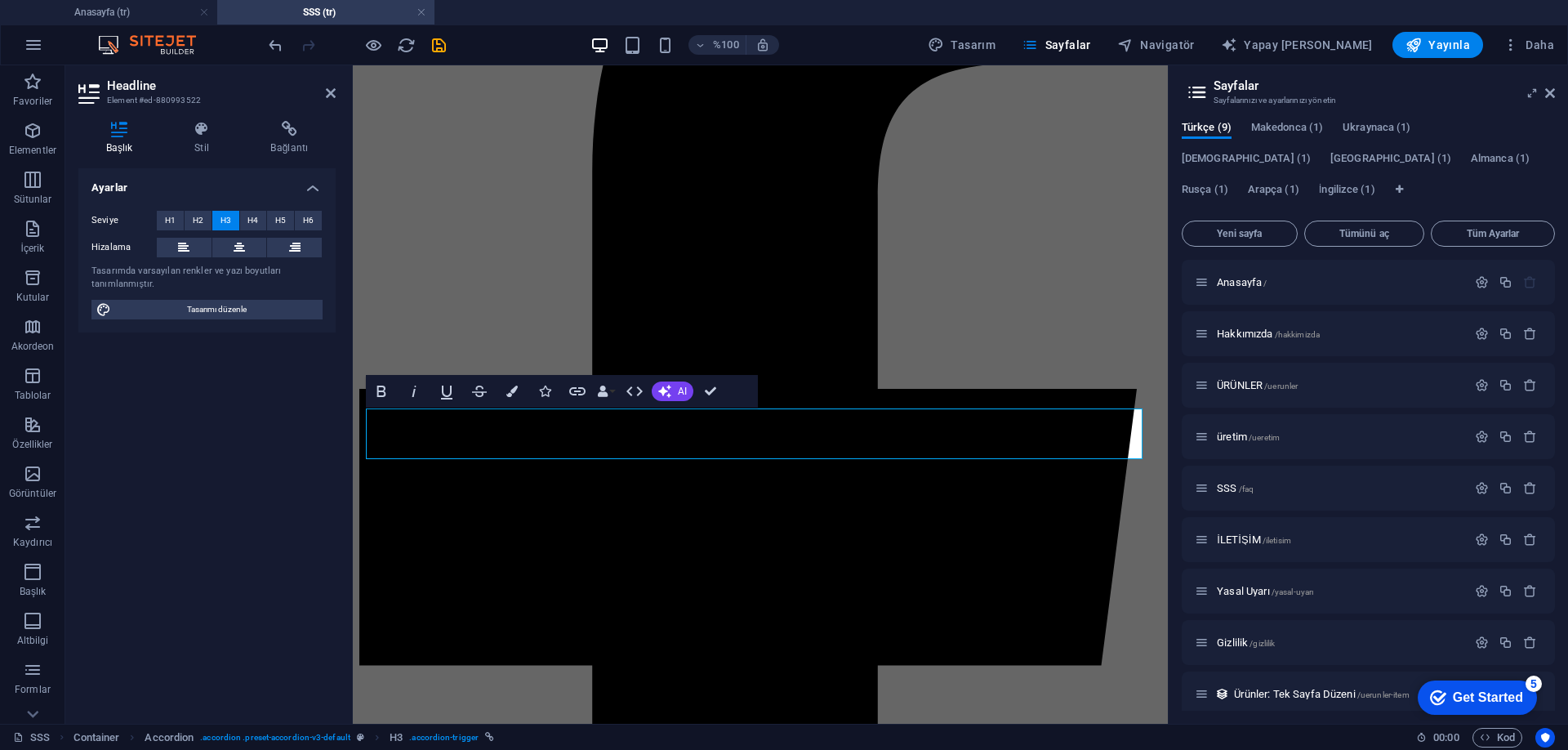
scroll to position [578, 0]
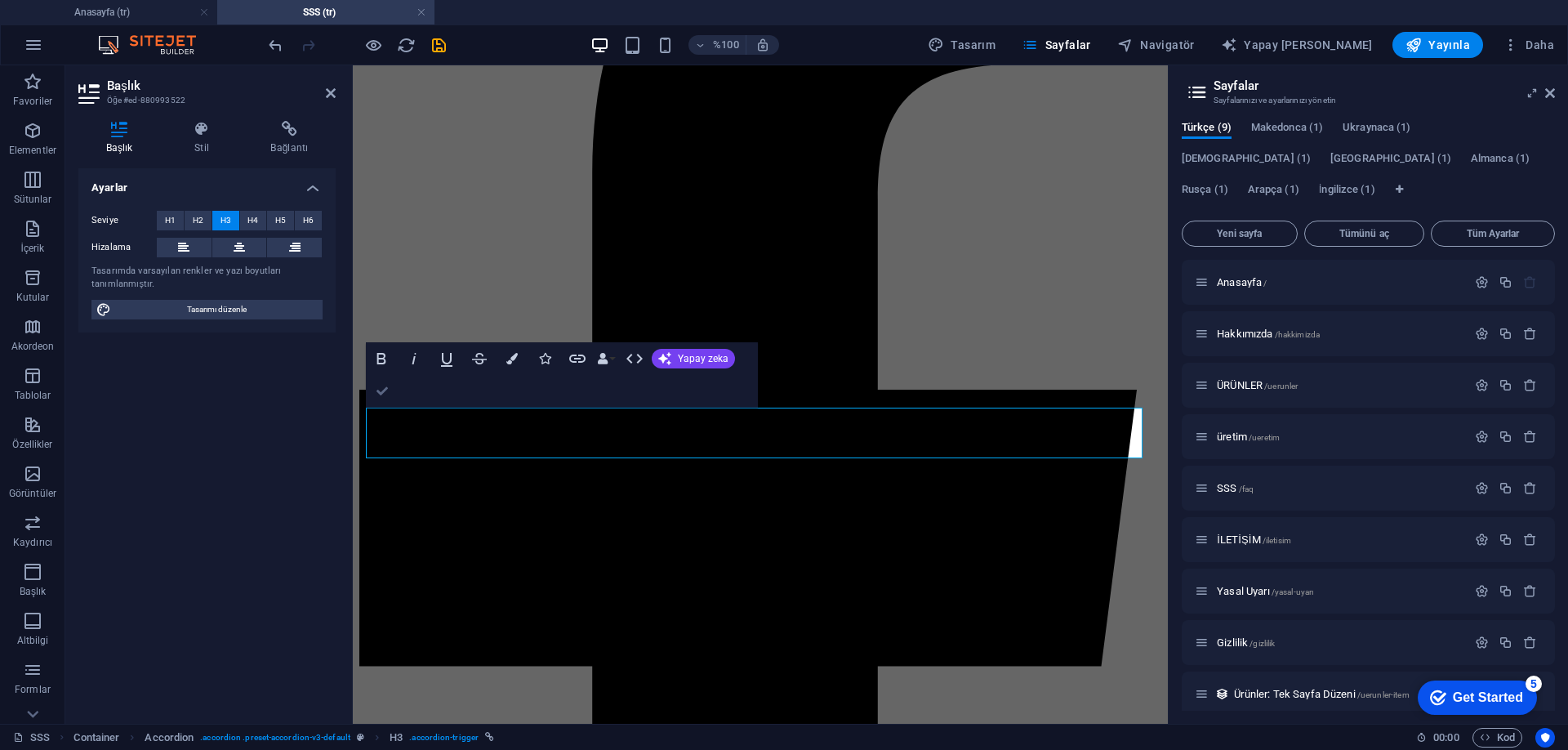
drag, startPoint x: 374, startPoint y: 390, endPoint x: 572, endPoint y: 603, distance: 290.8
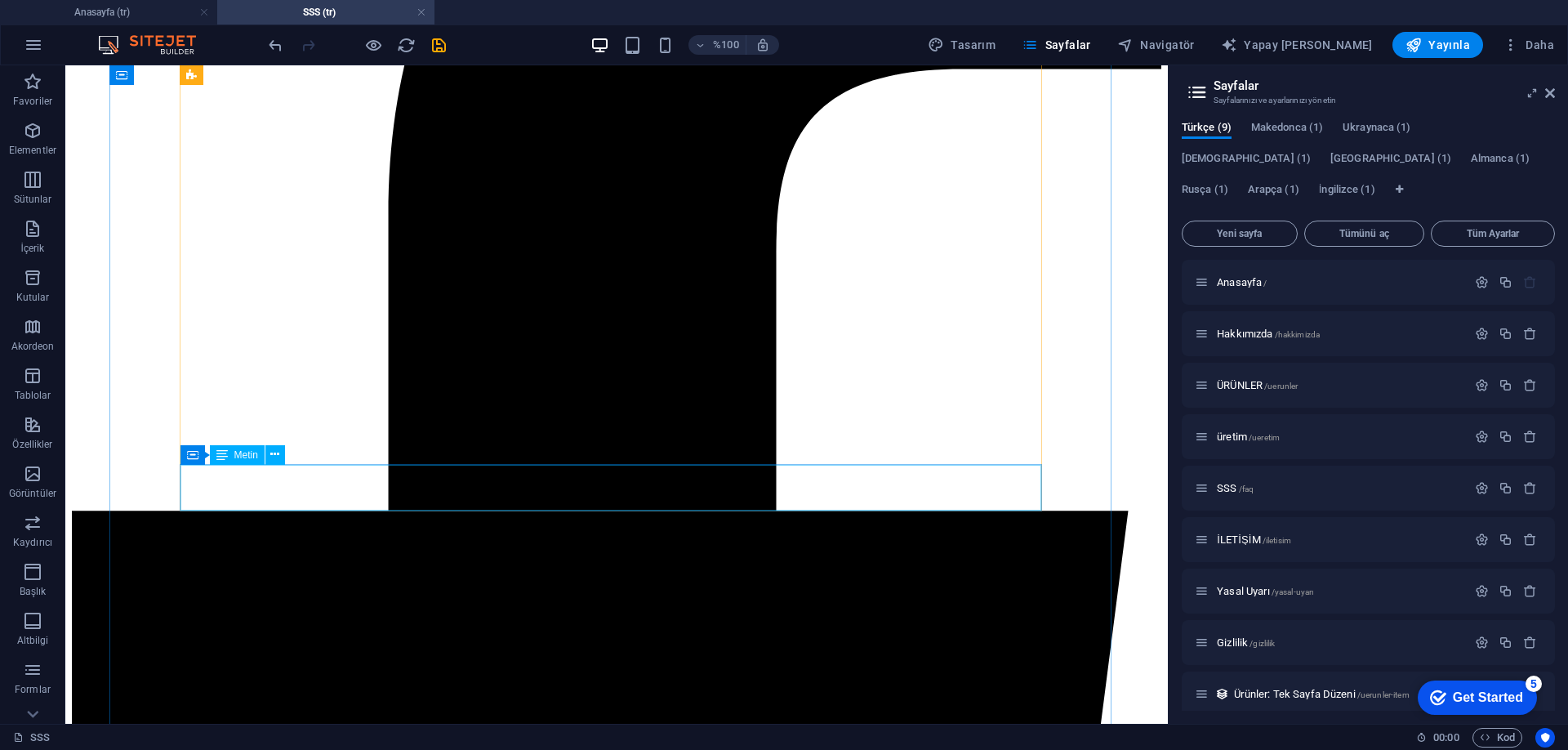
scroll to position [502, 0]
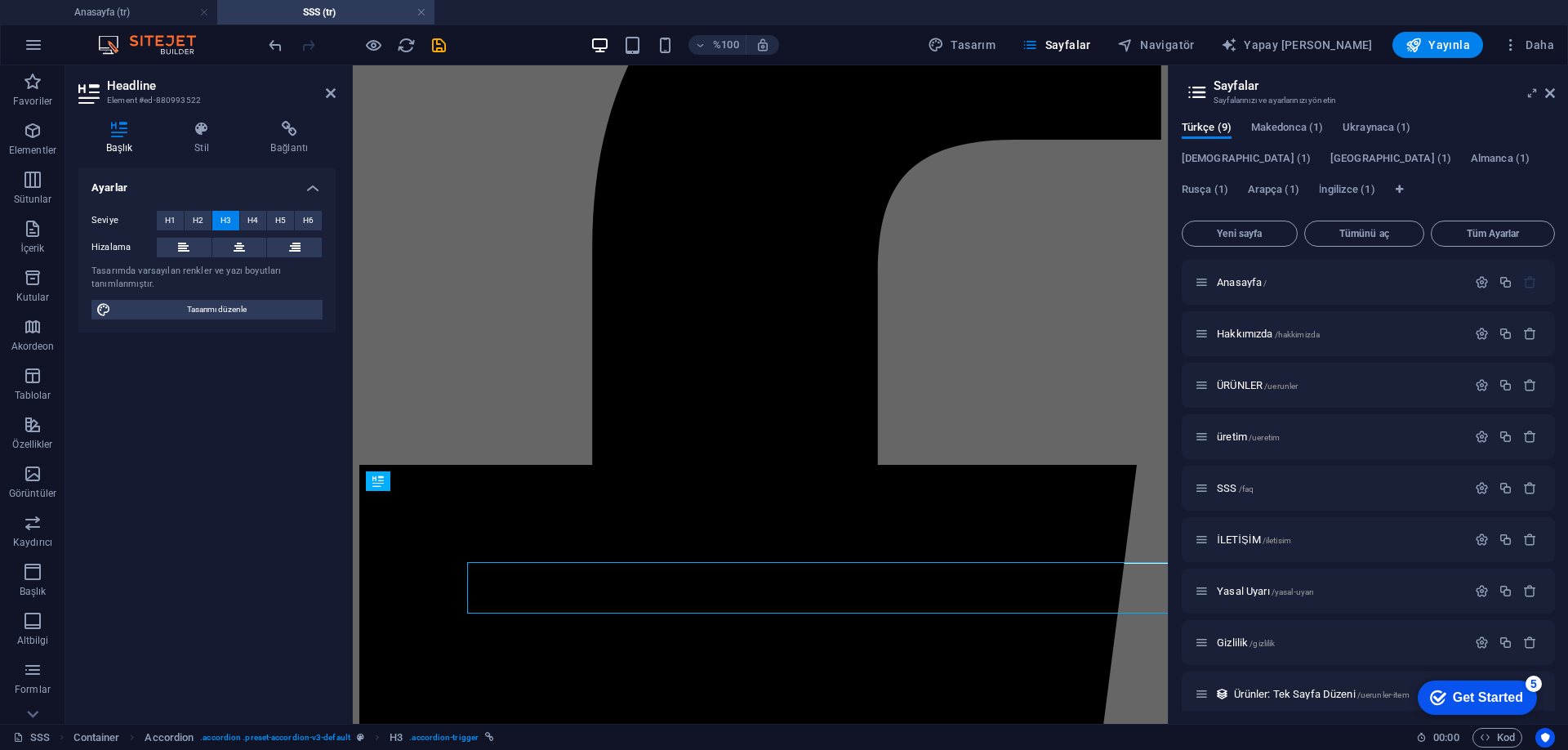
scroll to position [494, 0]
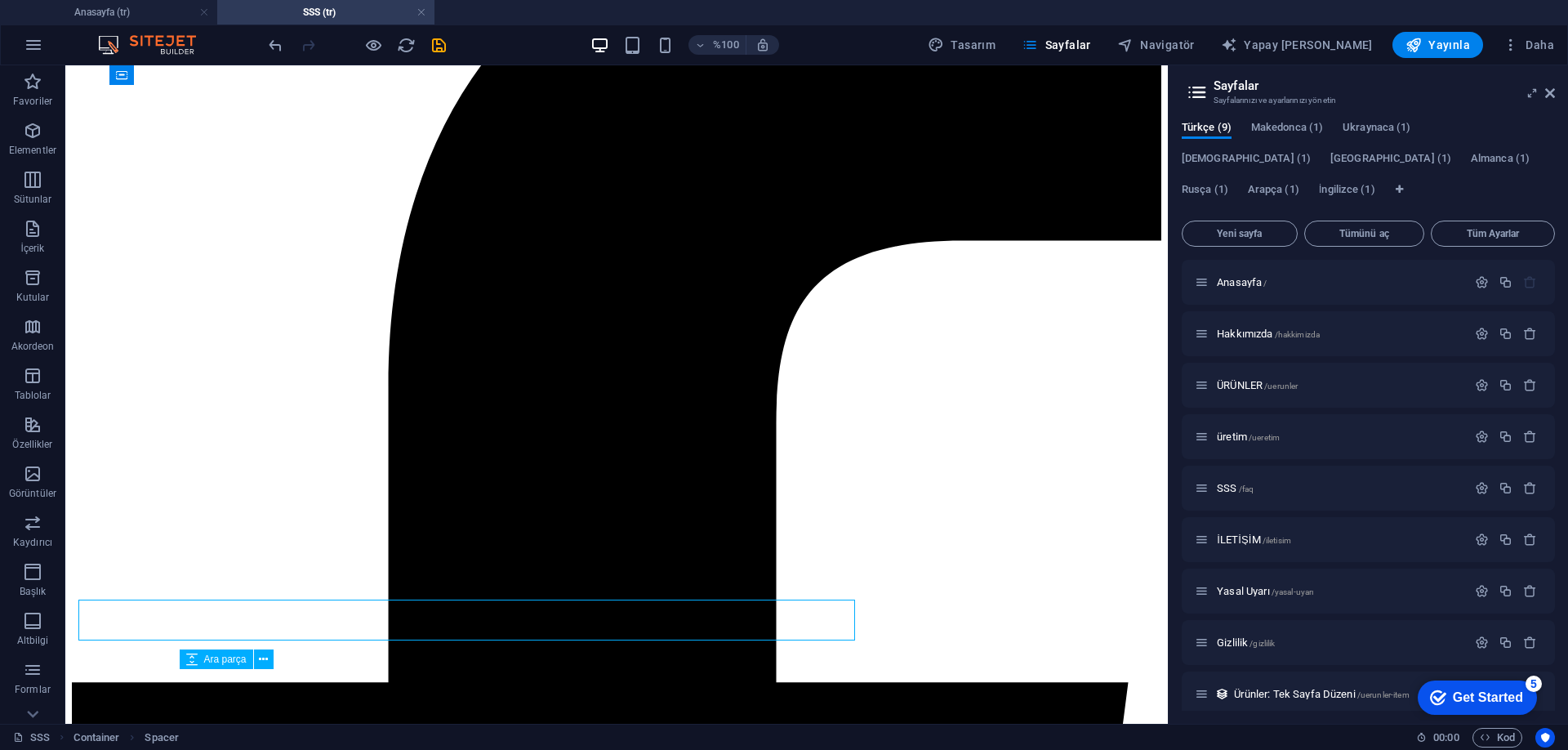
scroll to position [500, 0]
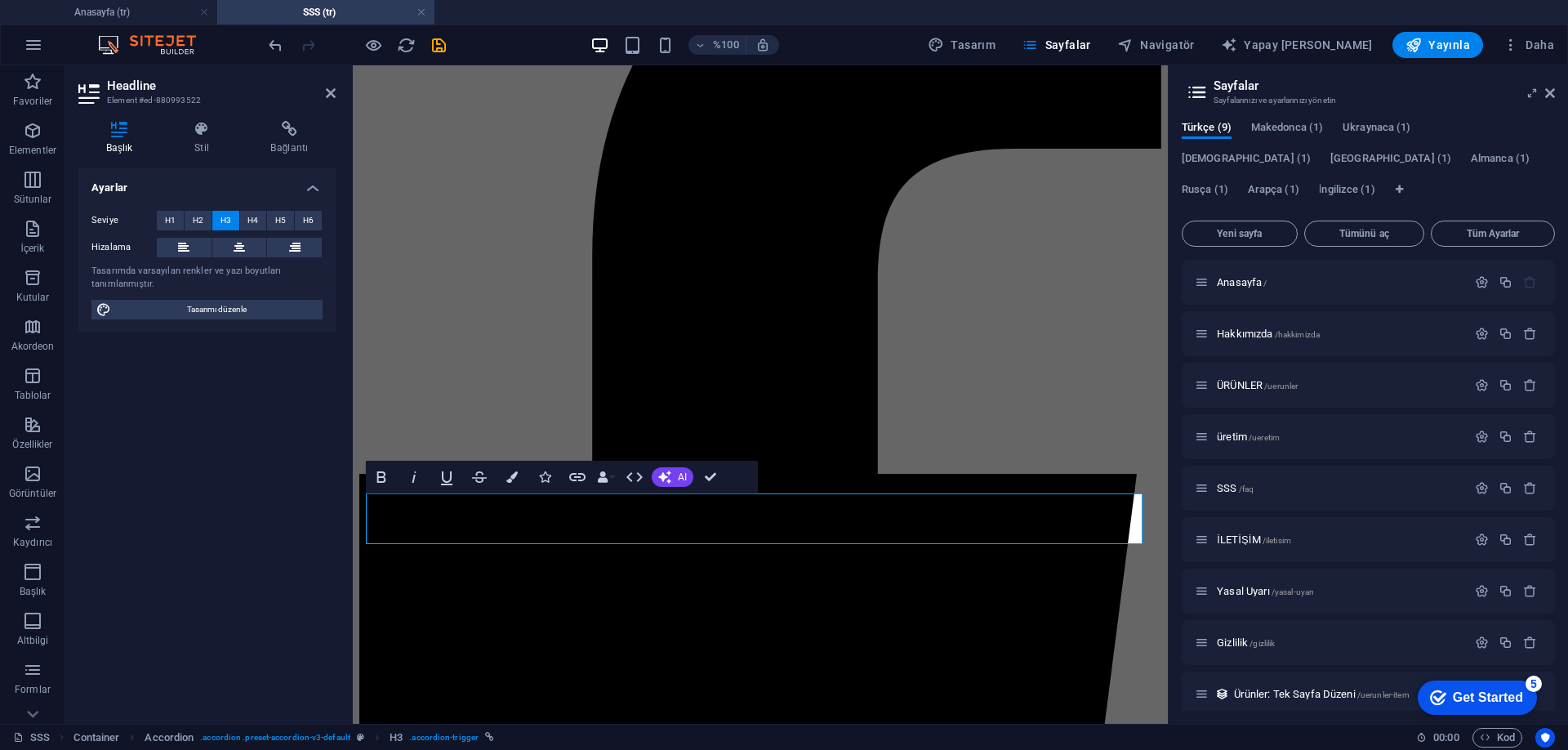
scroll to position [492, 0]
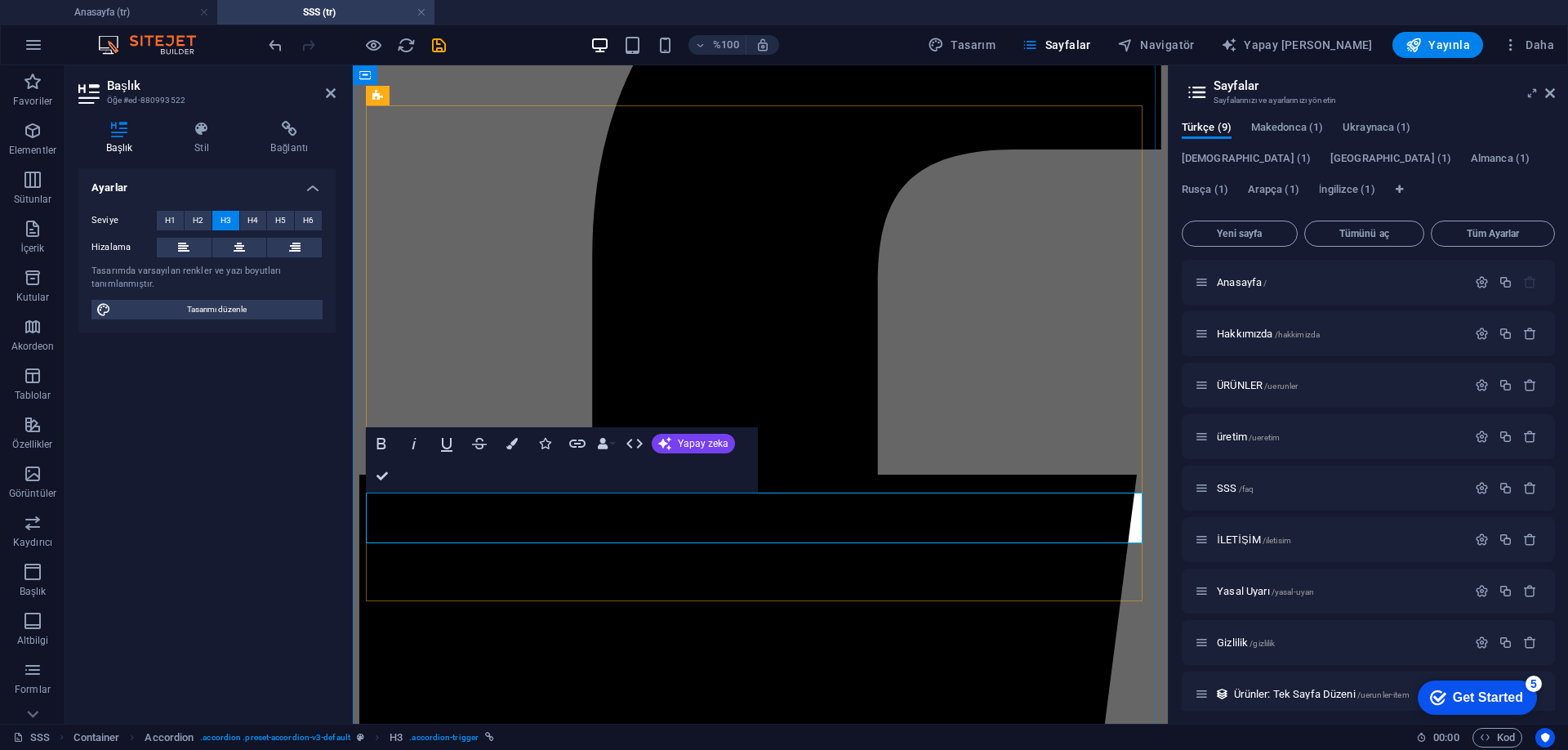
click at [669, 451] on button "Yapay zeka" at bounding box center [692, 444] width 83 height 20
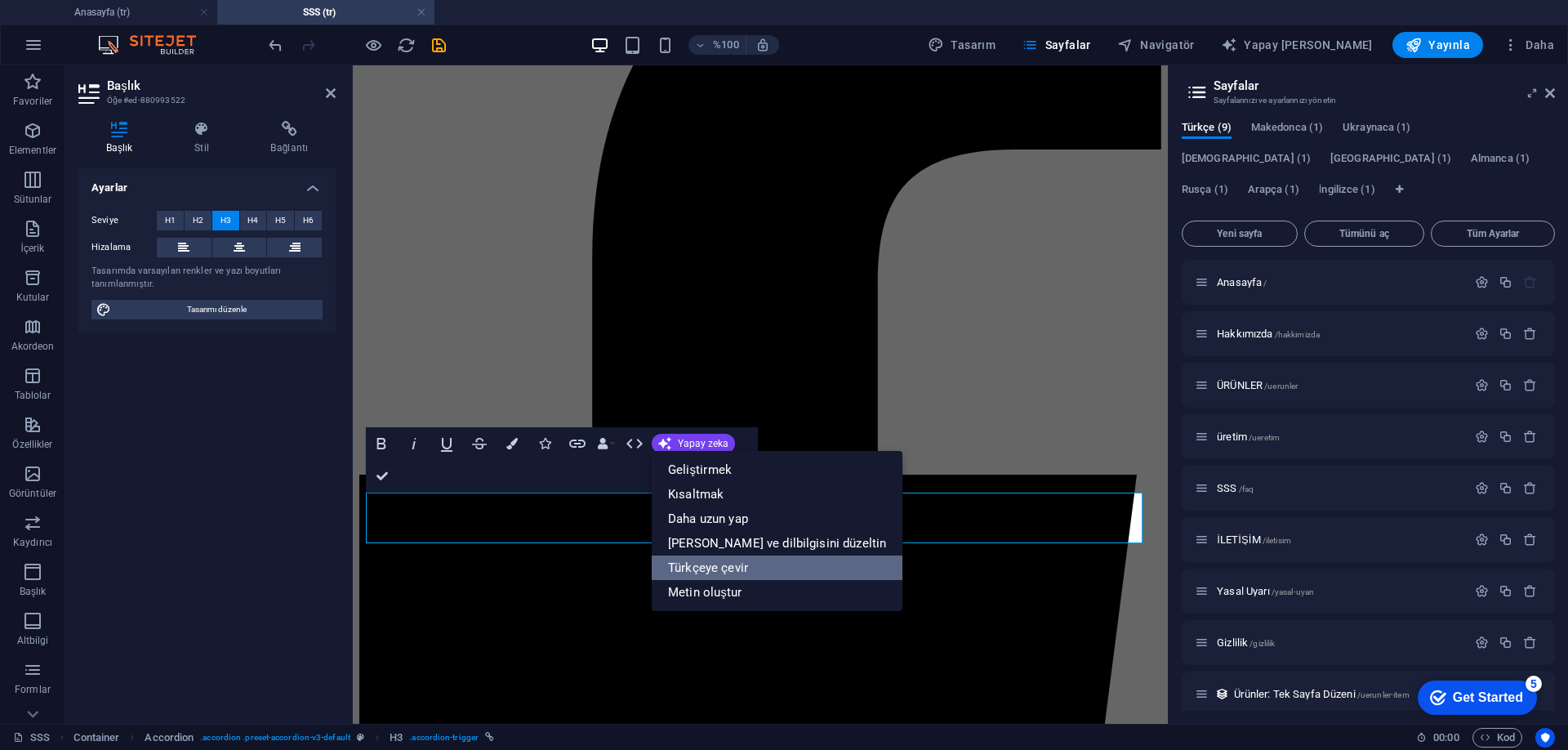
click at [707, 566] on font "Türkçeye çevir" at bounding box center [708, 568] width 80 height 15
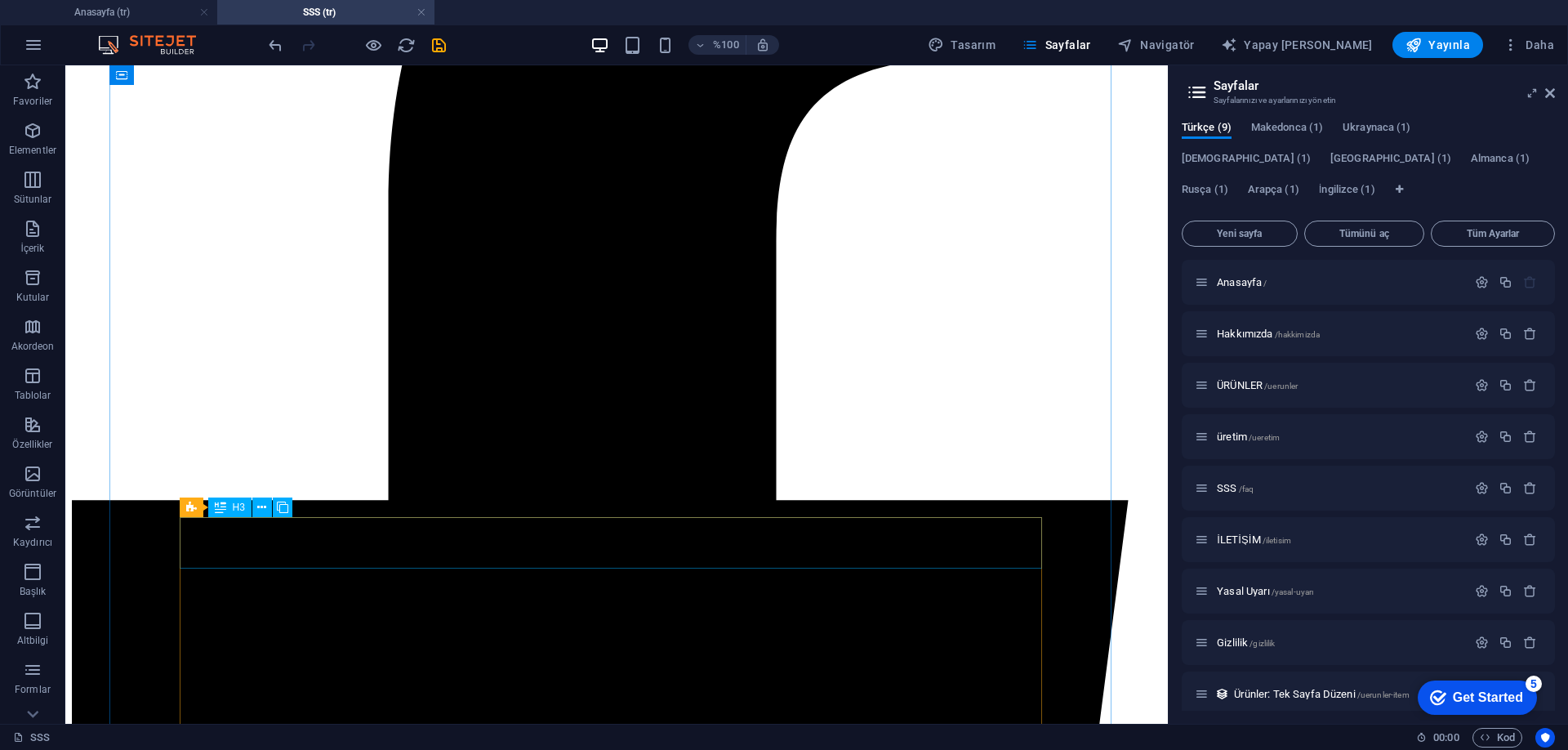
scroll to position [744, 0]
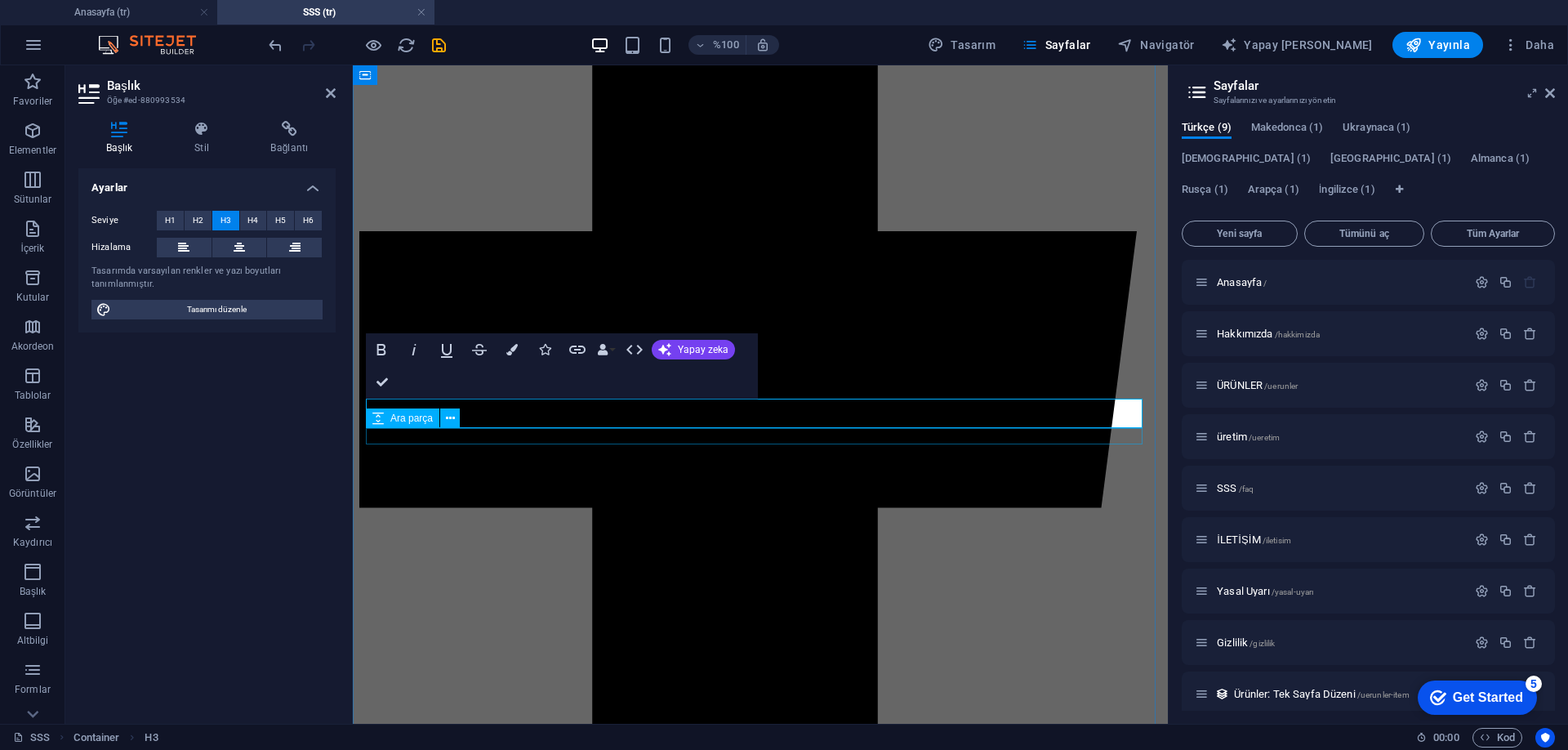
drag, startPoint x: 662, startPoint y: 420, endPoint x: 365, endPoint y: 428, distance: 297.1
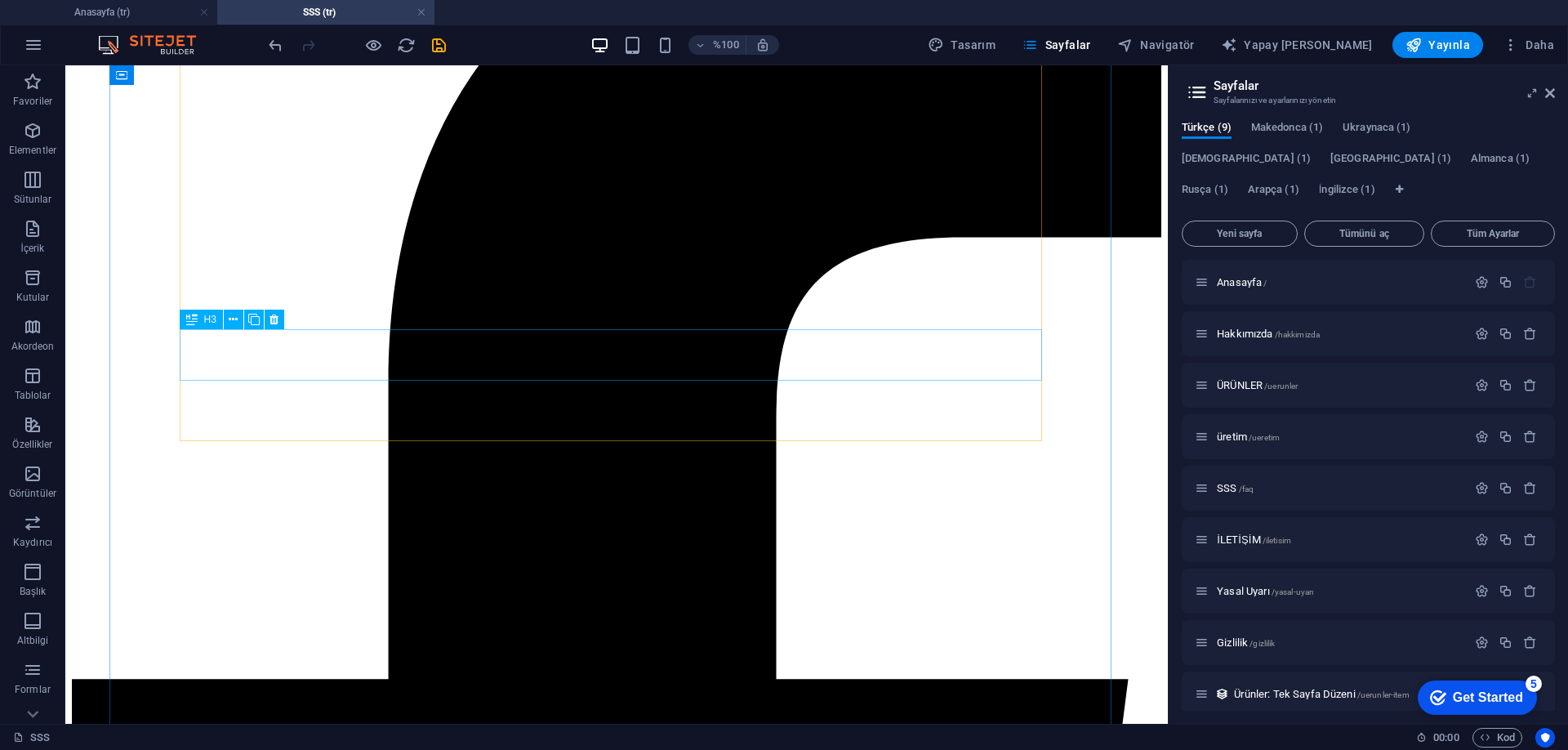
scroll to position [743, 0]
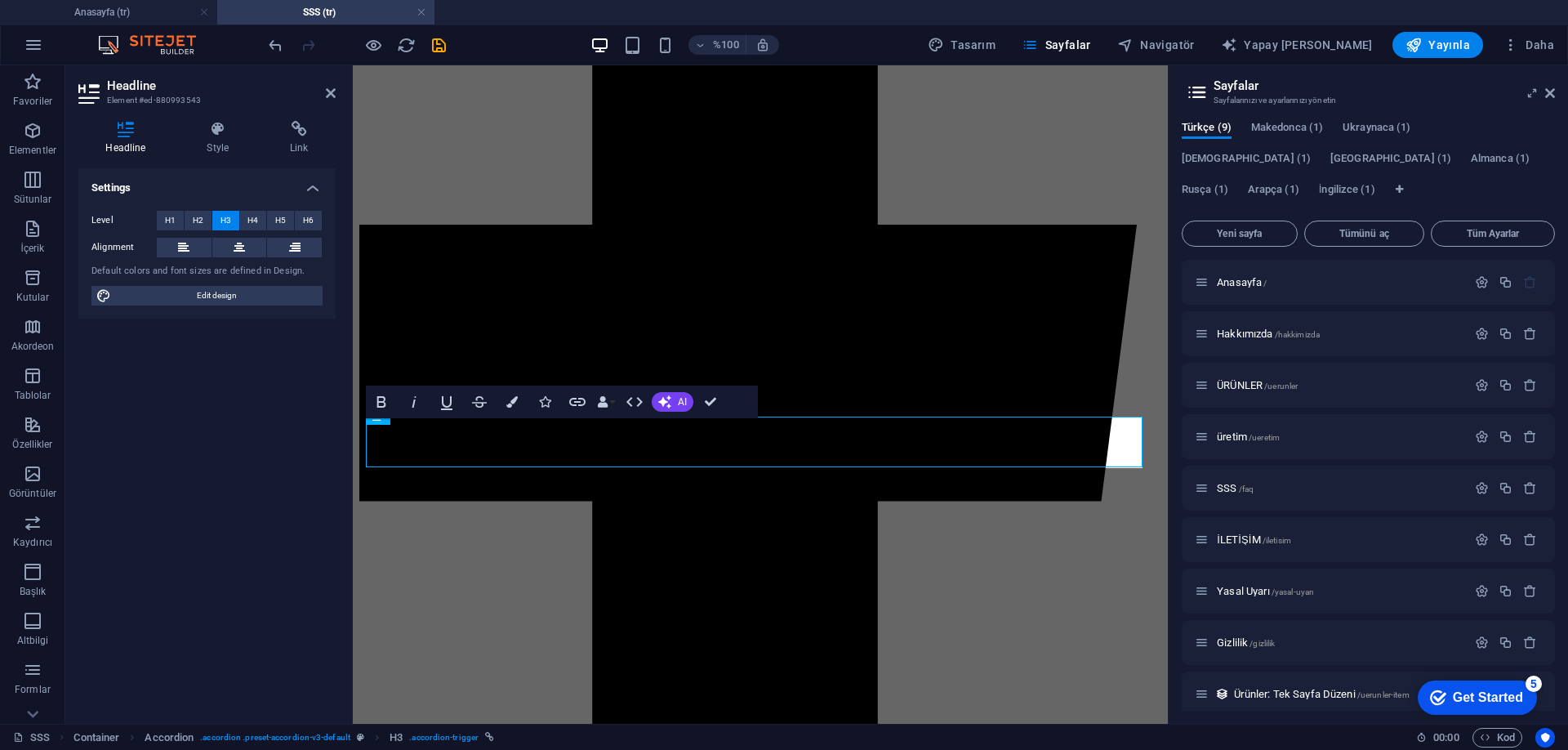
scroll to position [735, 0]
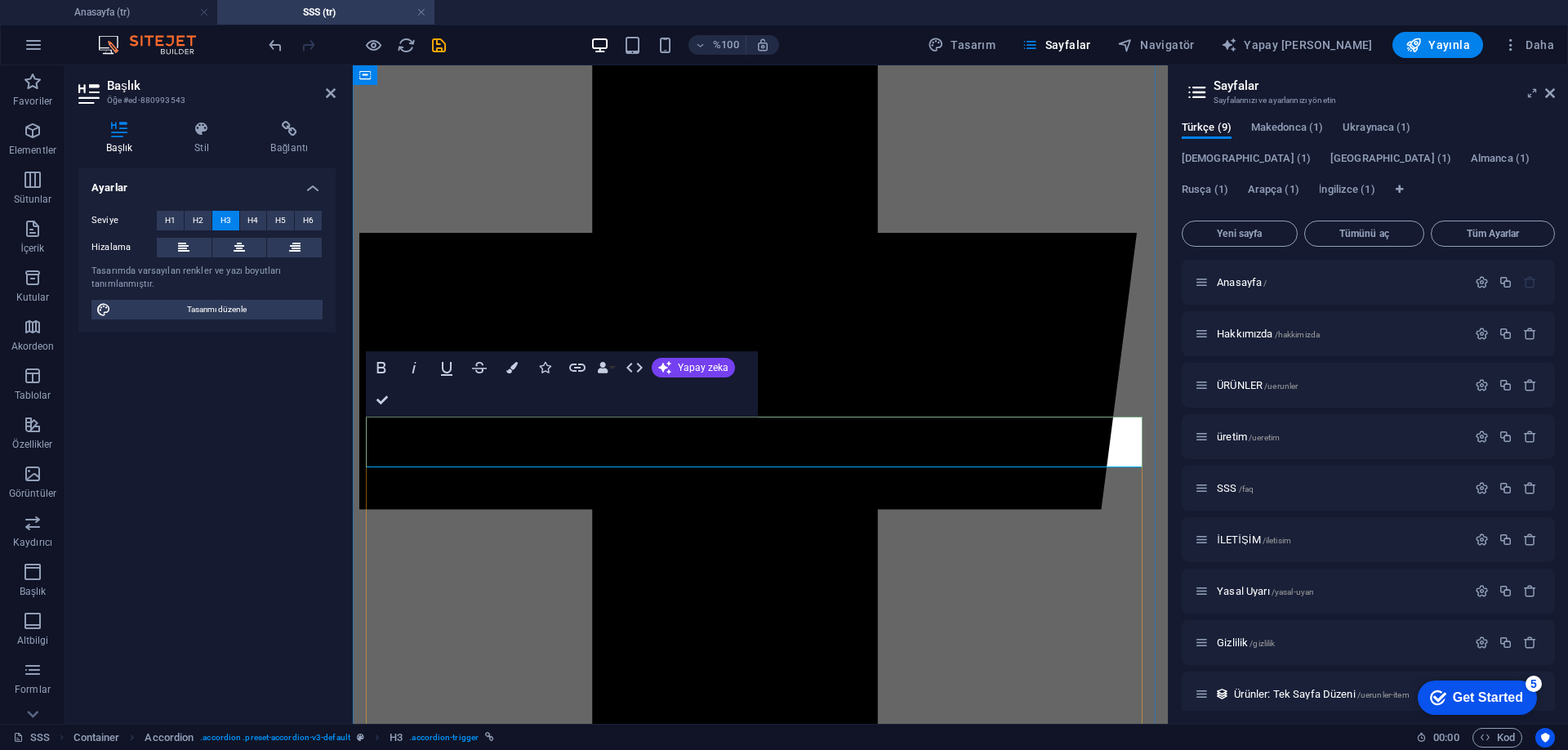
drag, startPoint x: 436, startPoint y: 445, endPoint x: 378, endPoint y: 440, distance: 58.2
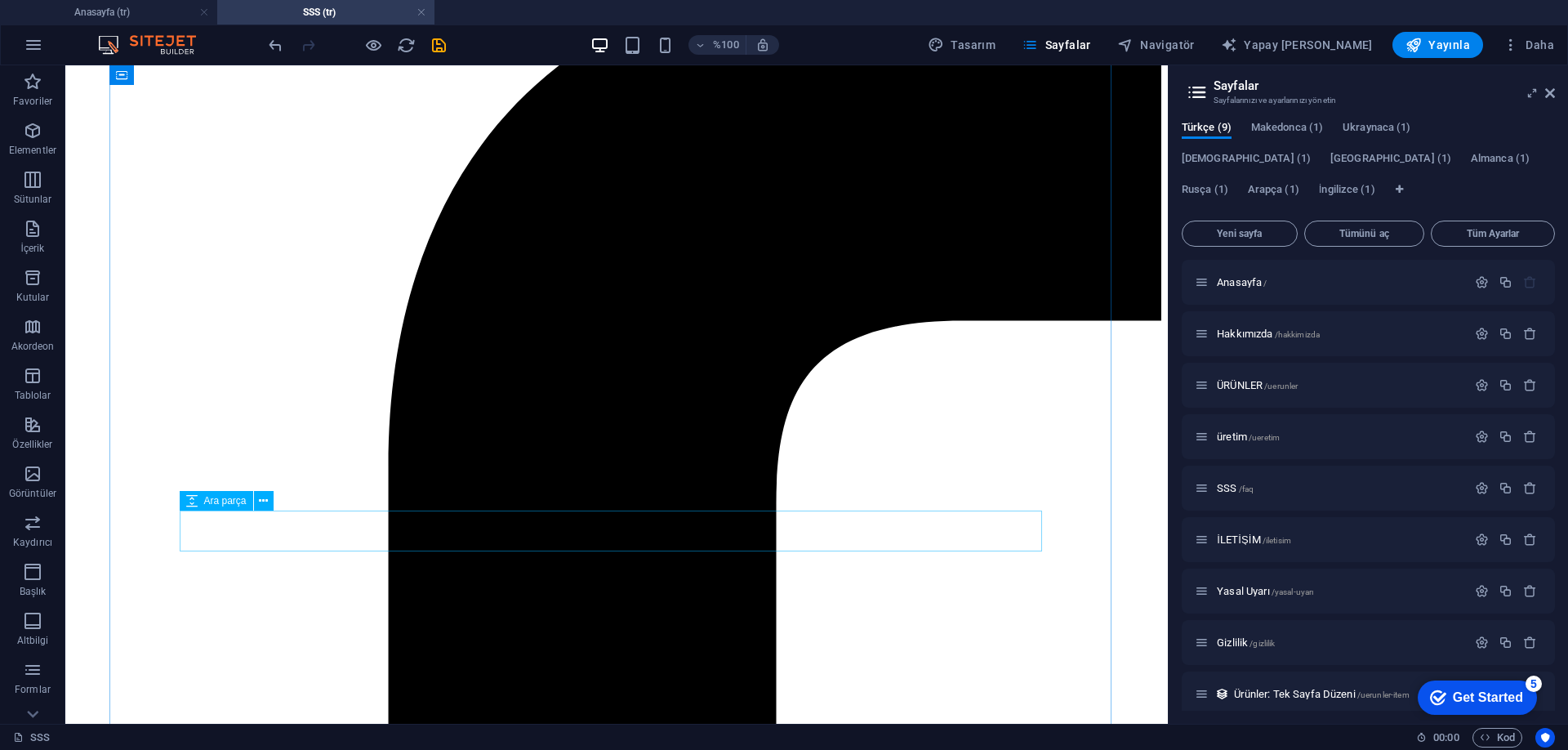
scroll to position [659, 0]
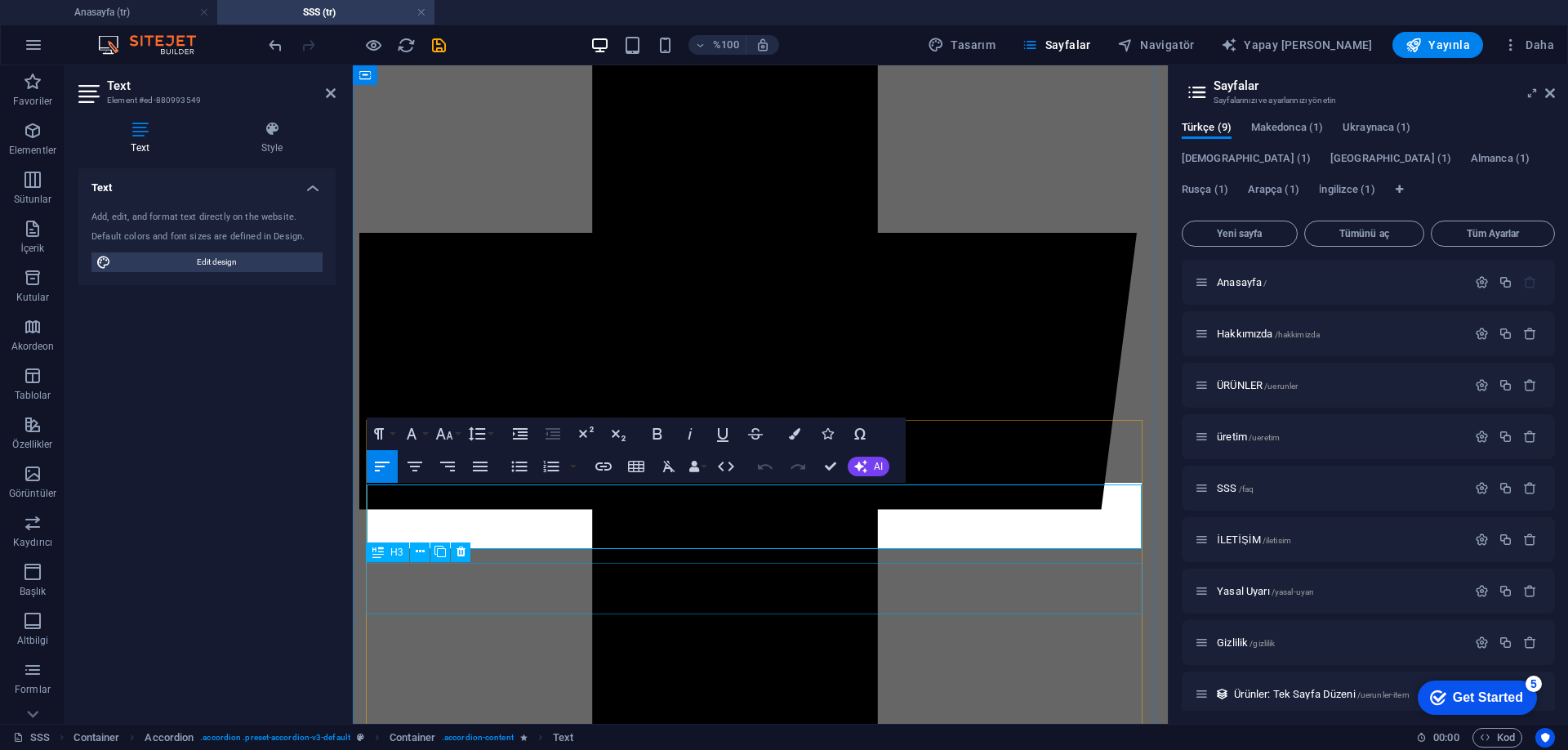
scroll to position [733, 0]
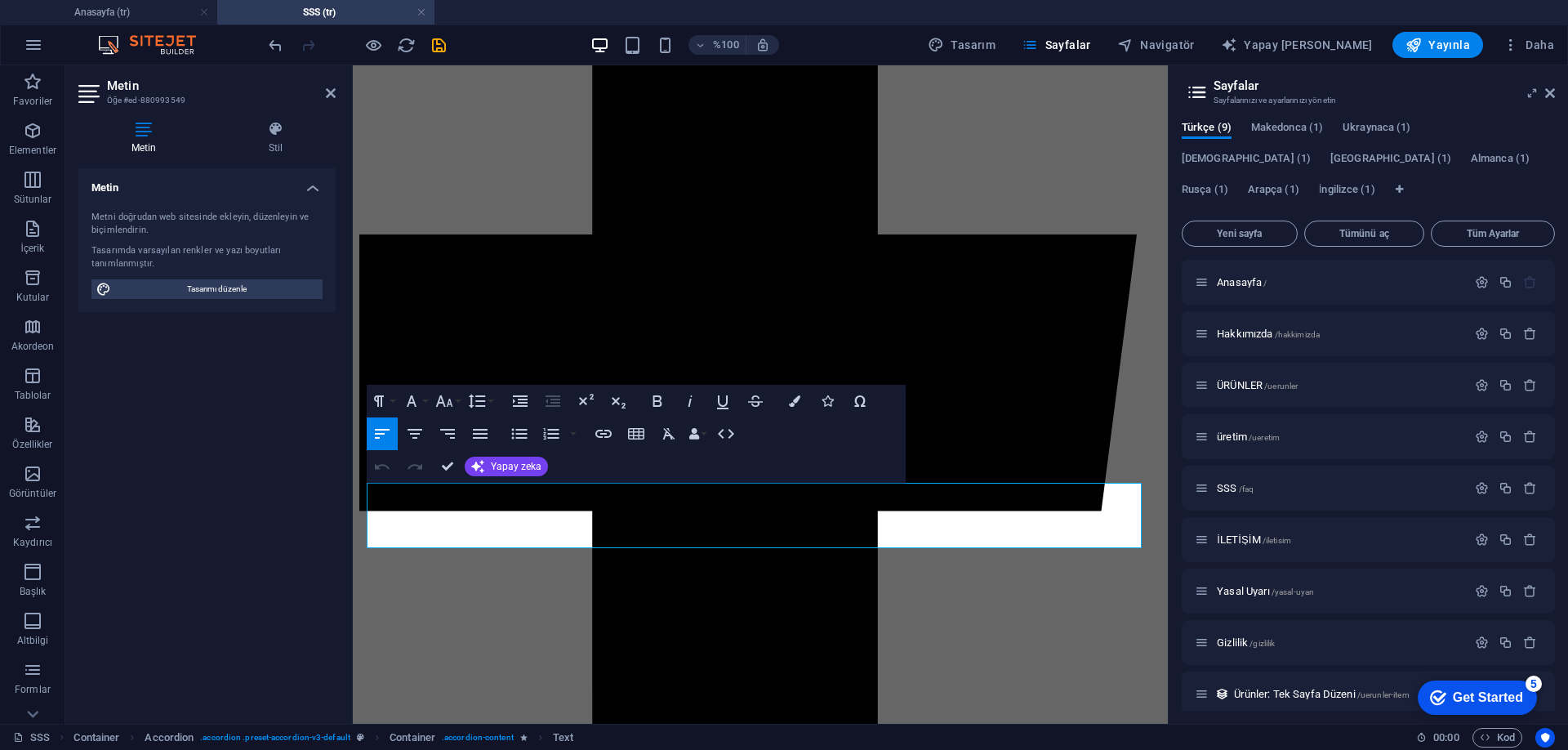
drag, startPoint x: 1087, startPoint y: 539, endPoint x: 343, endPoint y: 478, distance: 746.5
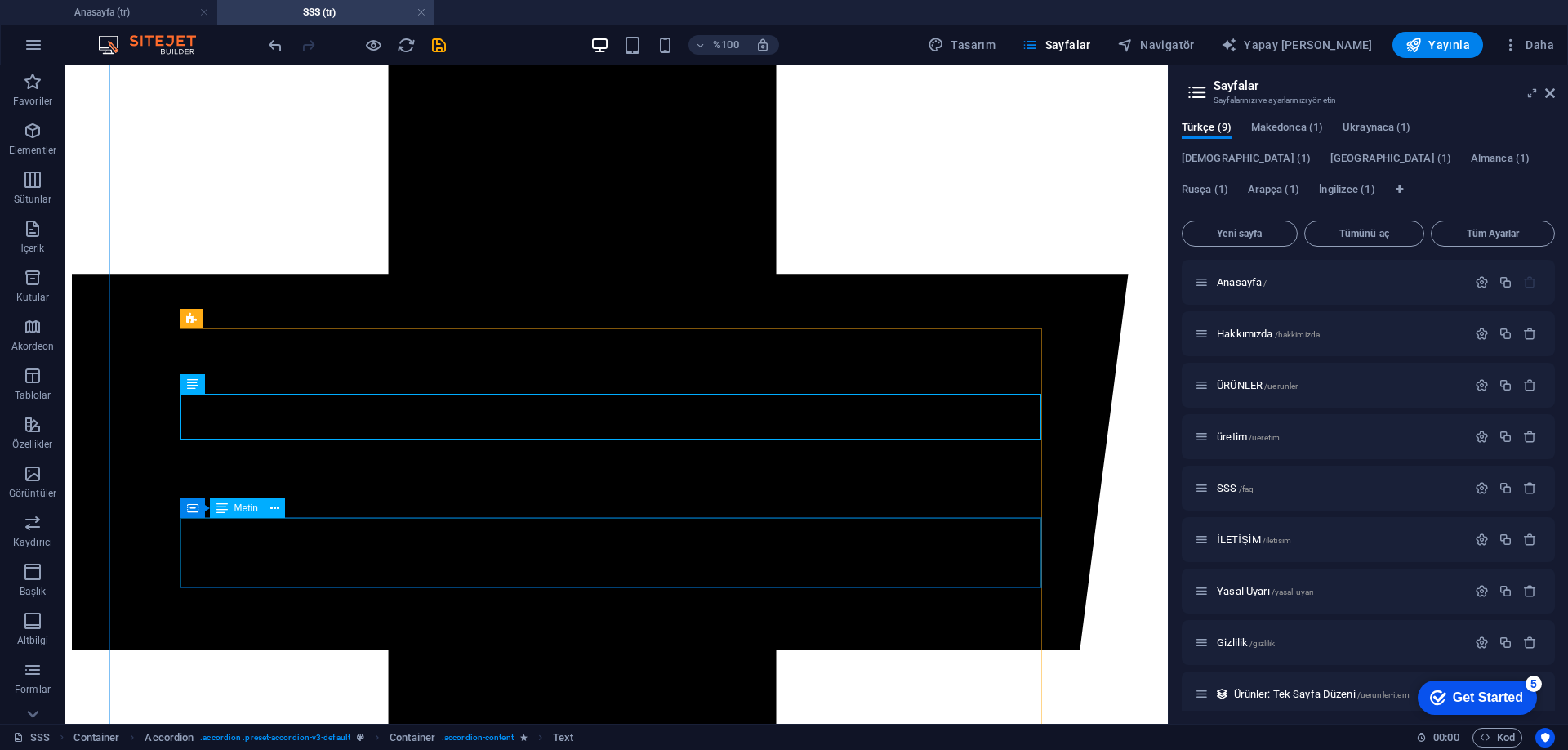
scroll to position [821, 0]
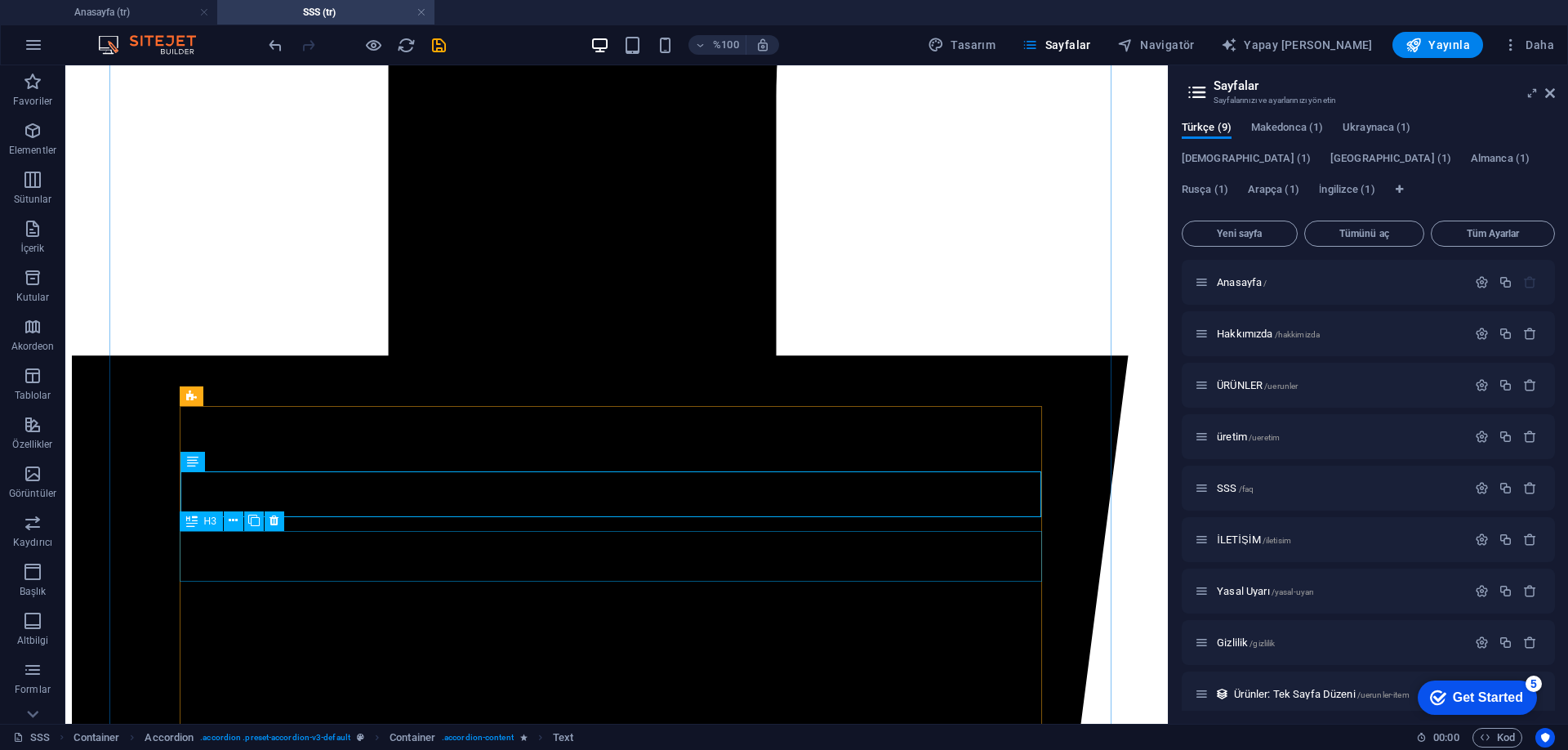
drag, startPoint x: 241, startPoint y: 557, endPoint x: 384, endPoint y: 611, distance: 152.9
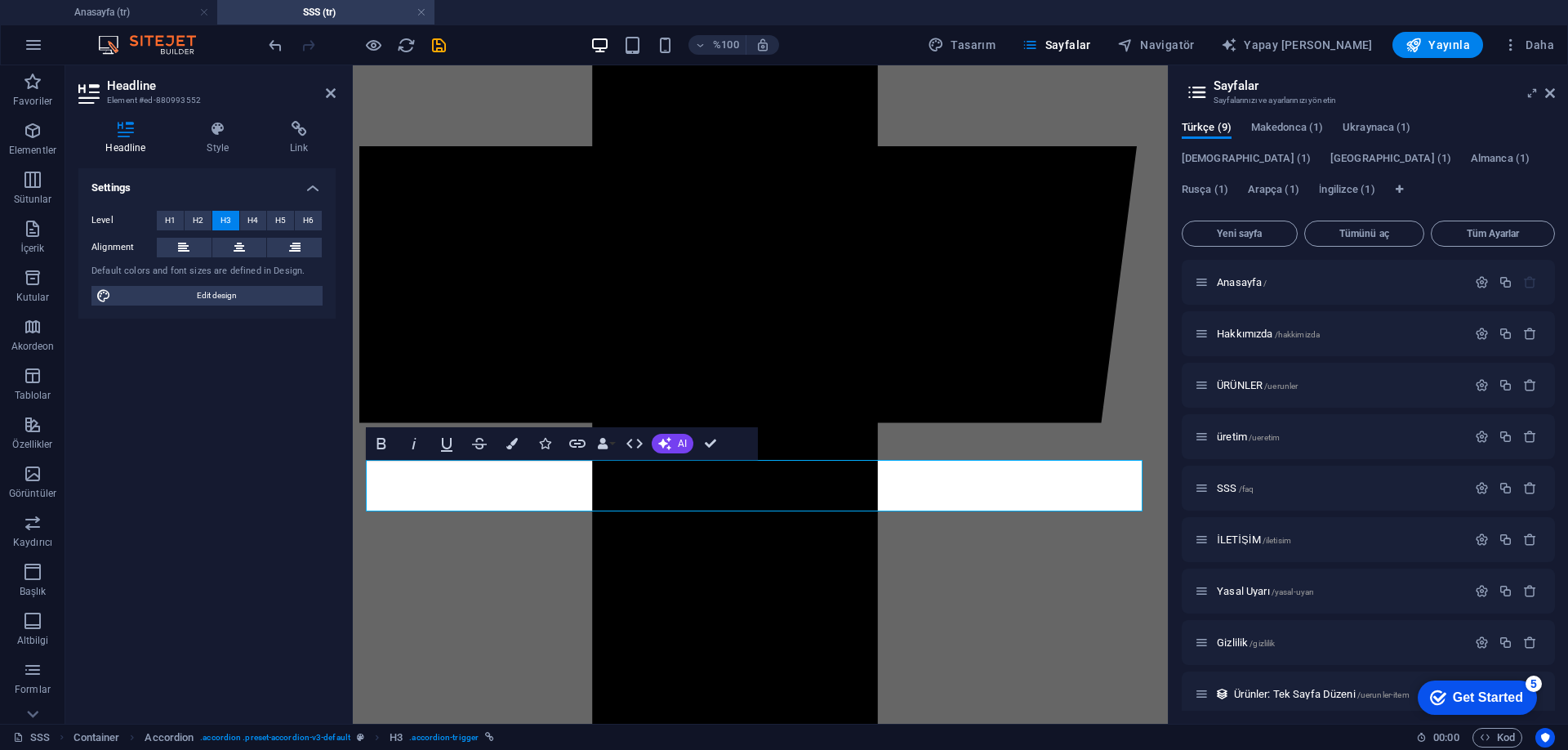
scroll to position [813, 0]
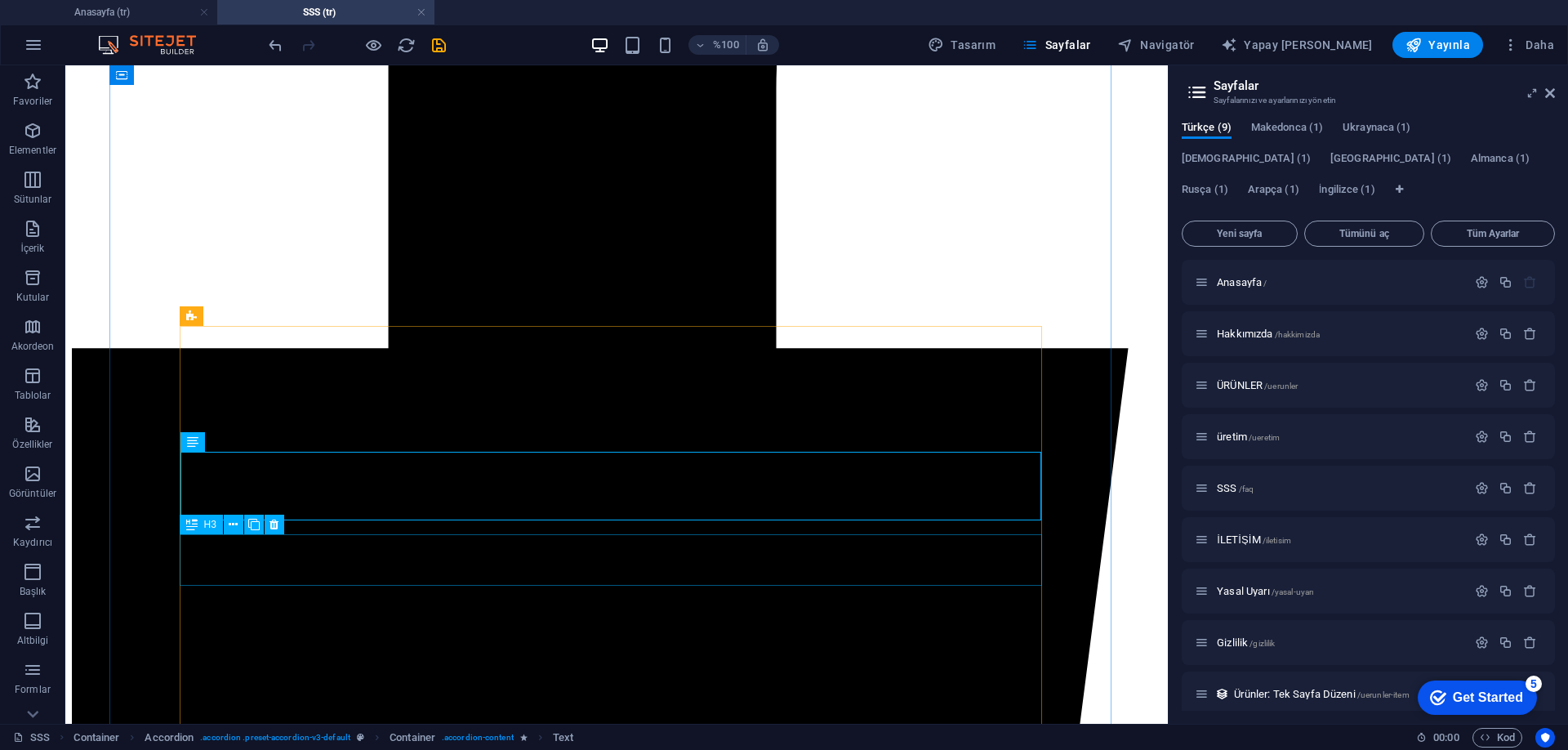
scroll to position [900, 0]
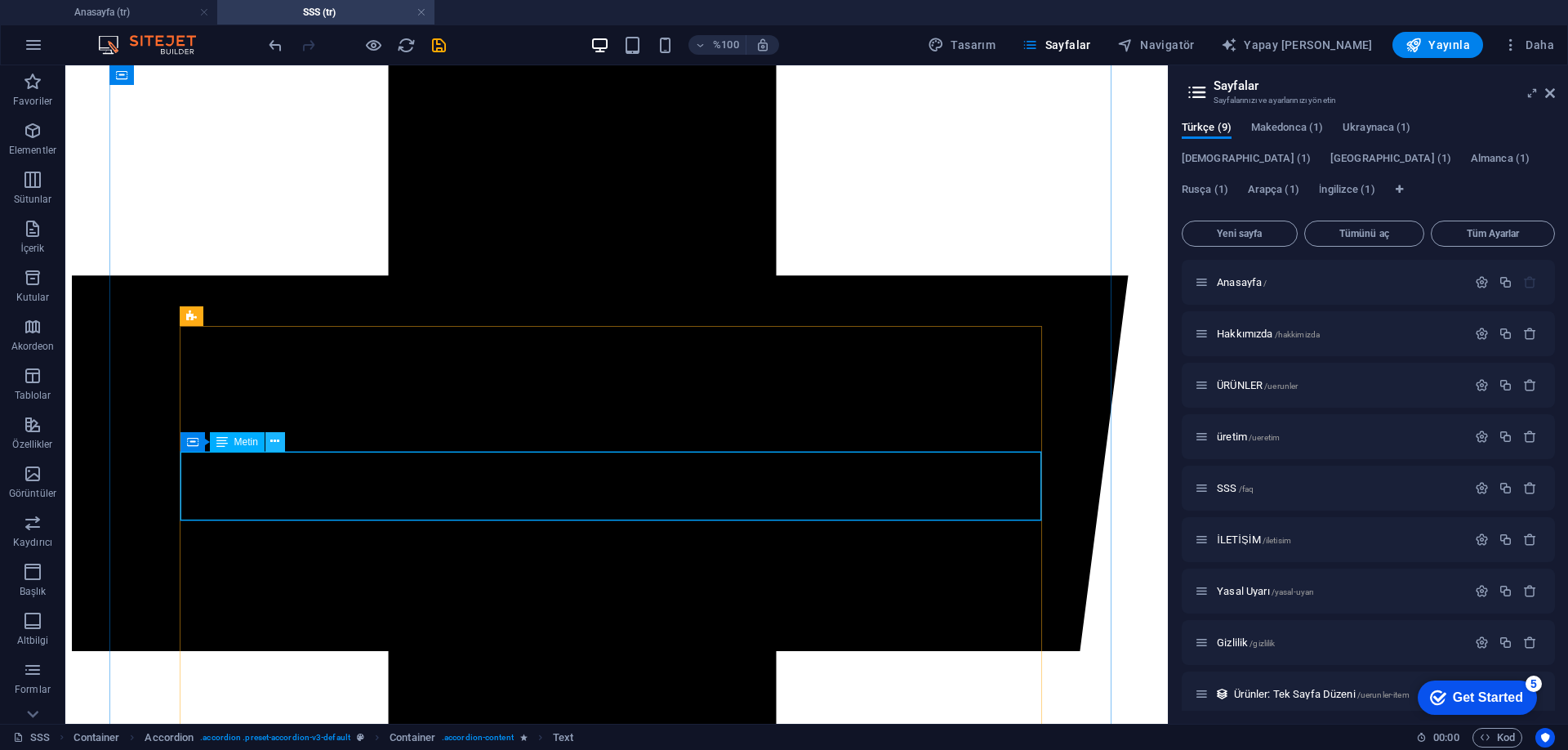
click at [270, 447] on button at bounding box center [275, 442] width 20 height 20
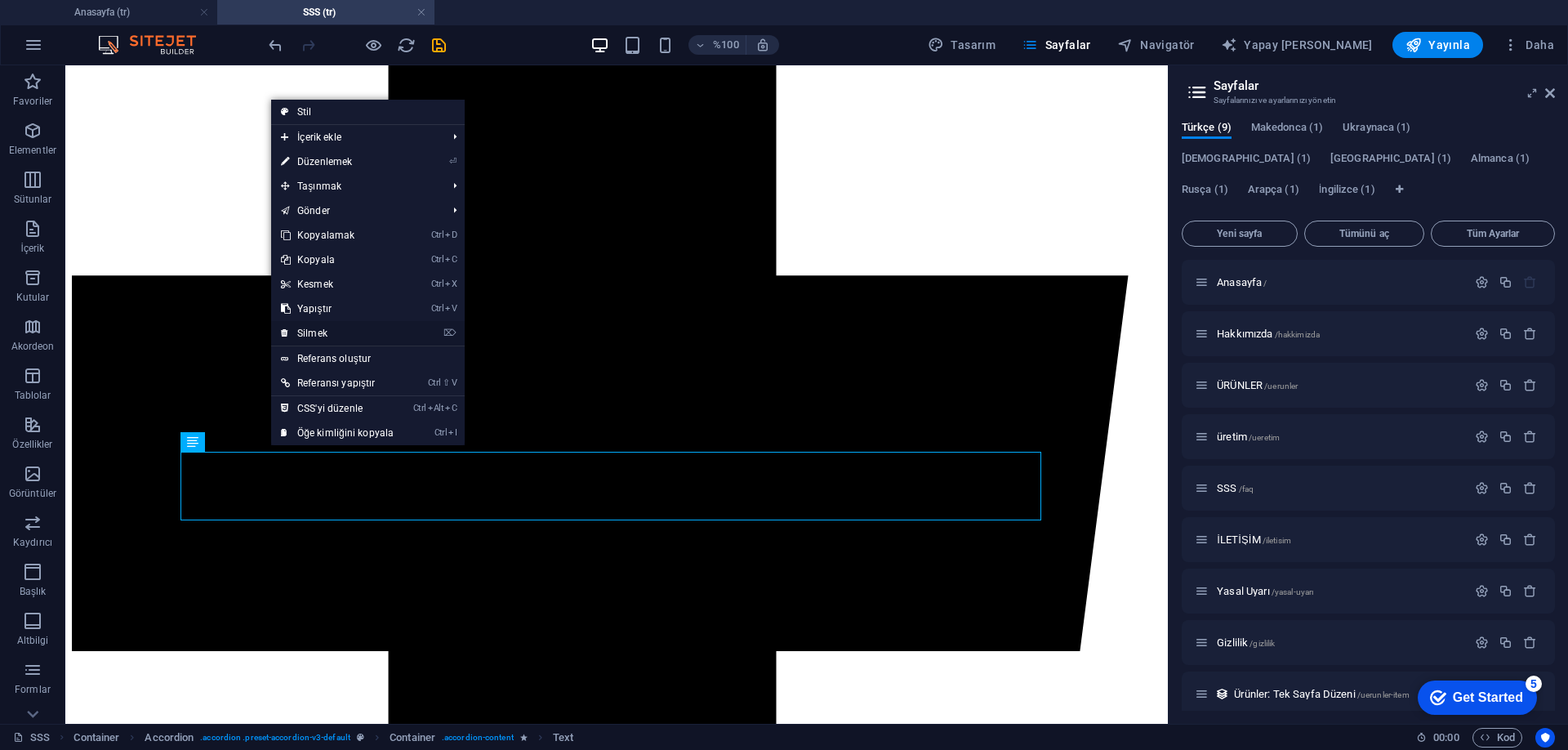
click at [334, 334] on link "⌦ Silmek" at bounding box center [337, 333] width 132 height 25
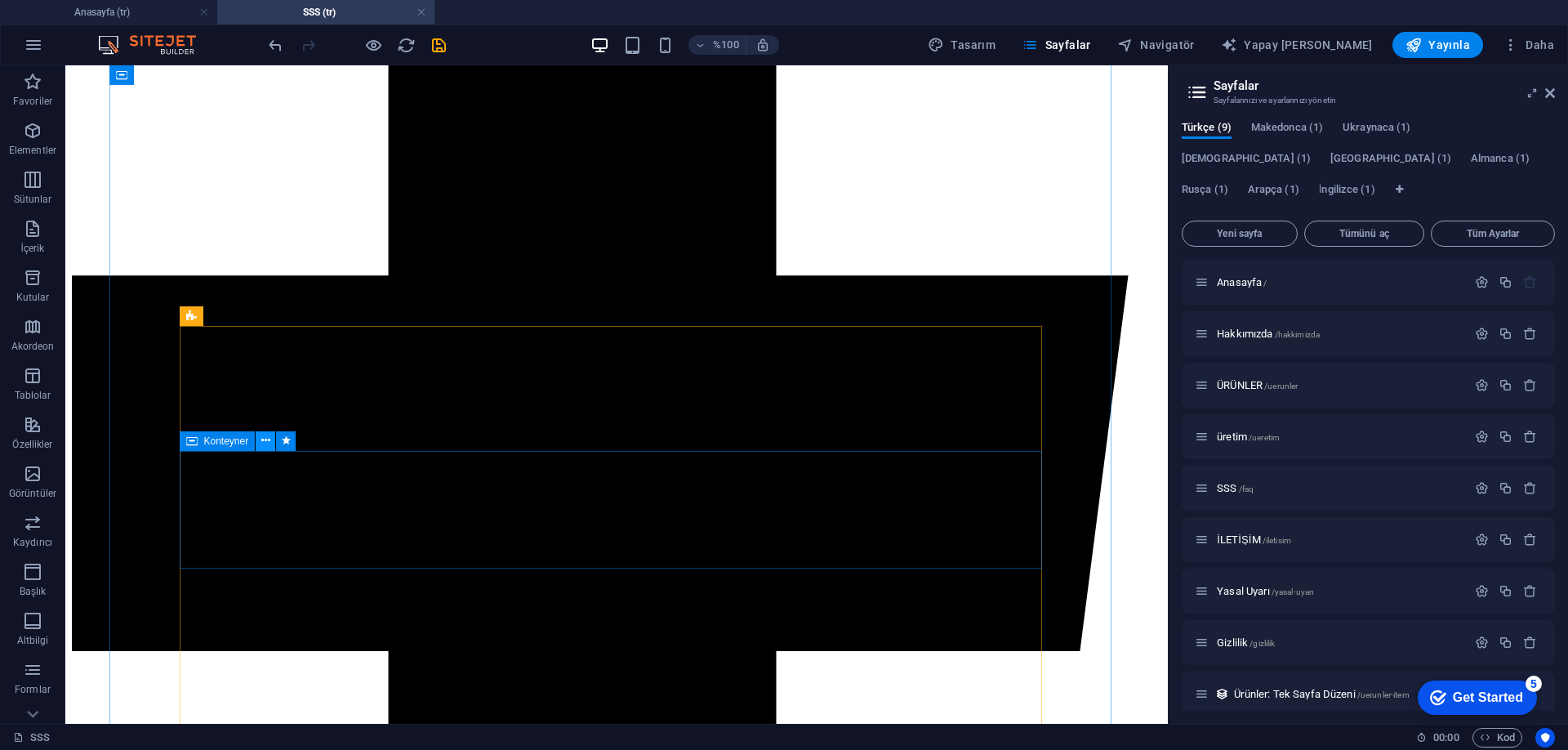
click at [264, 437] on icon at bounding box center [266, 440] width 9 height 17
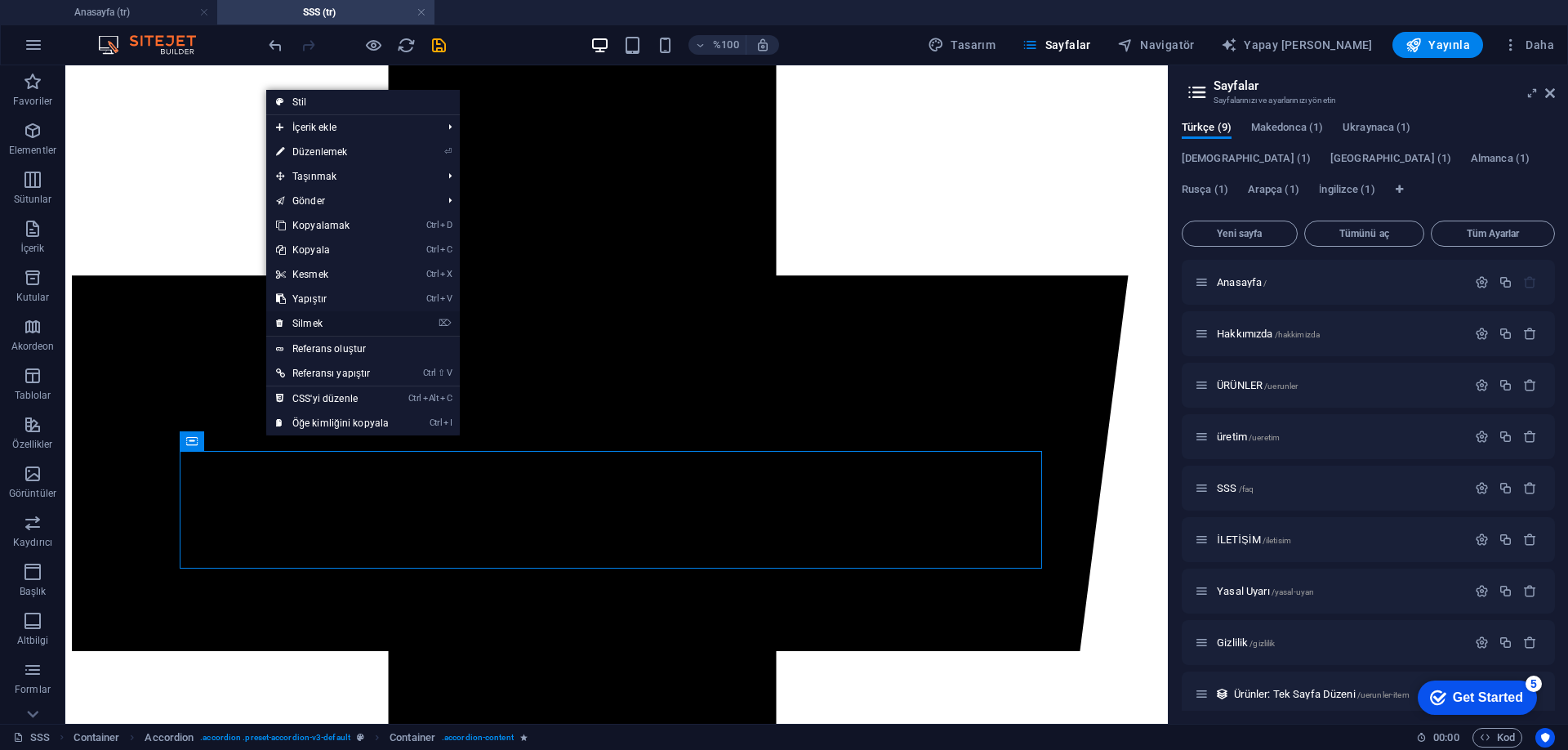
click at [321, 325] on font "Silmek" at bounding box center [307, 324] width 30 height 12
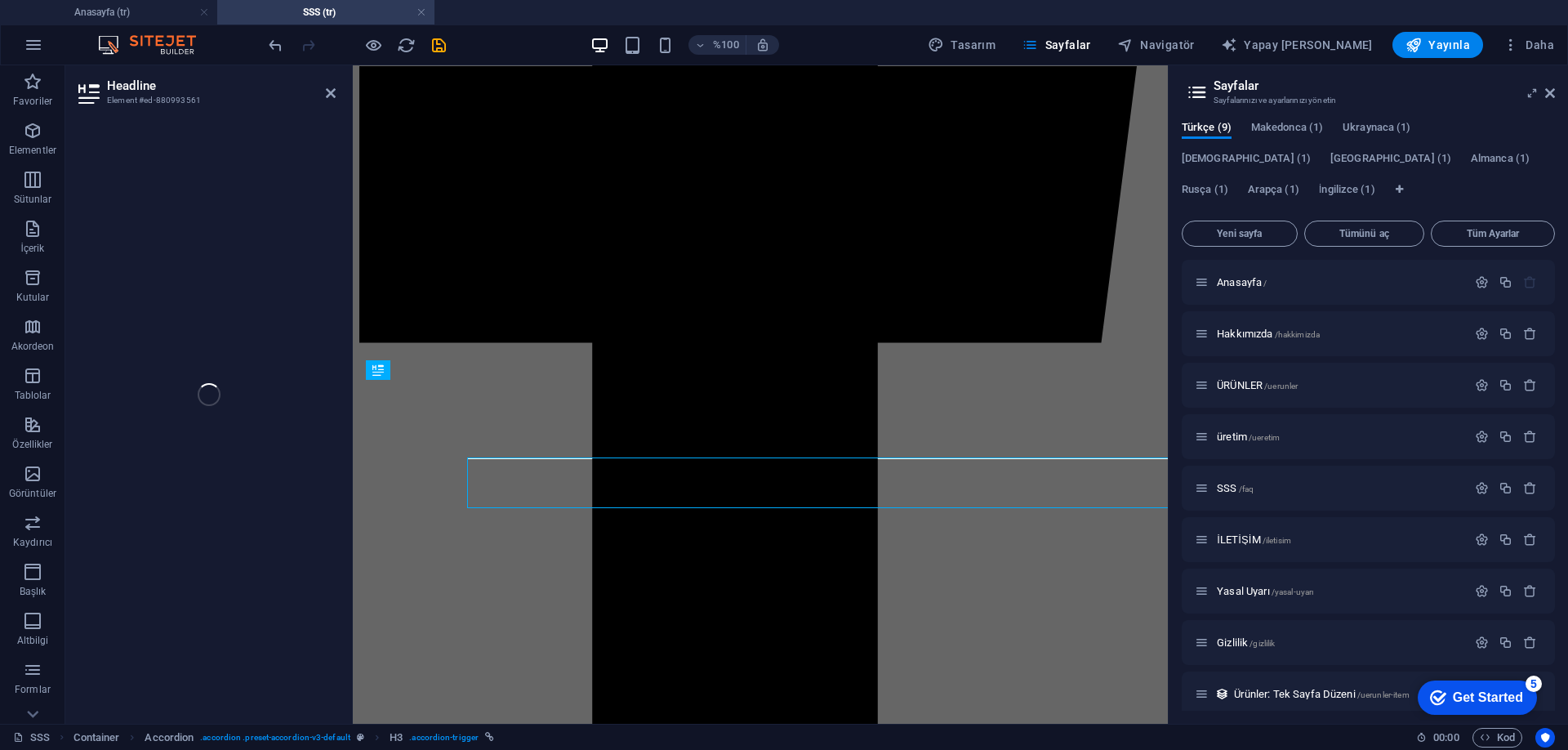
scroll to position [892, 0]
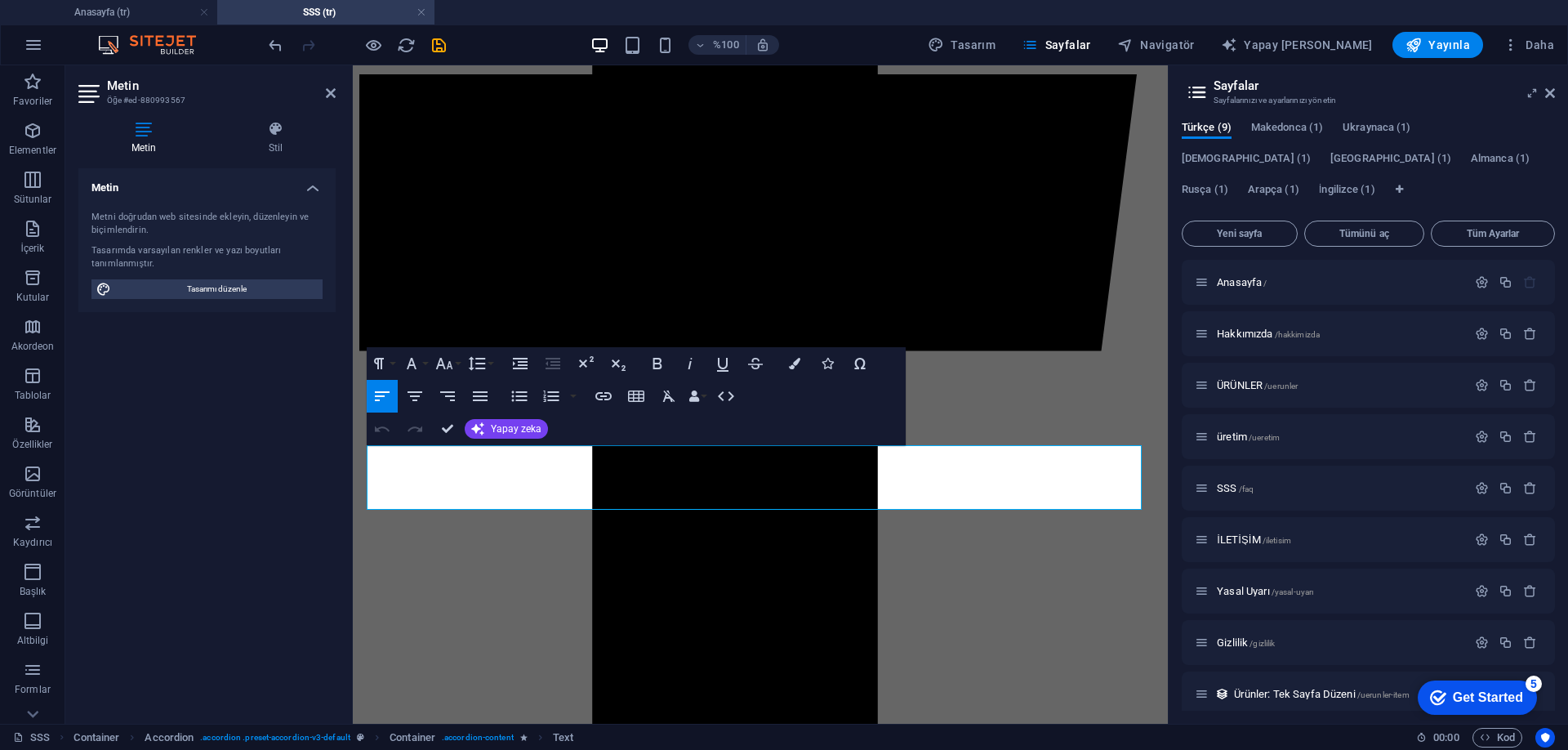
drag, startPoint x: 1081, startPoint y: 498, endPoint x: 655, endPoint y: 507, distance: 426.1
drag, startPoint x: 677, startPoint y: 510, endPoint x: 442, endPoint y: 421, distance: 251.3
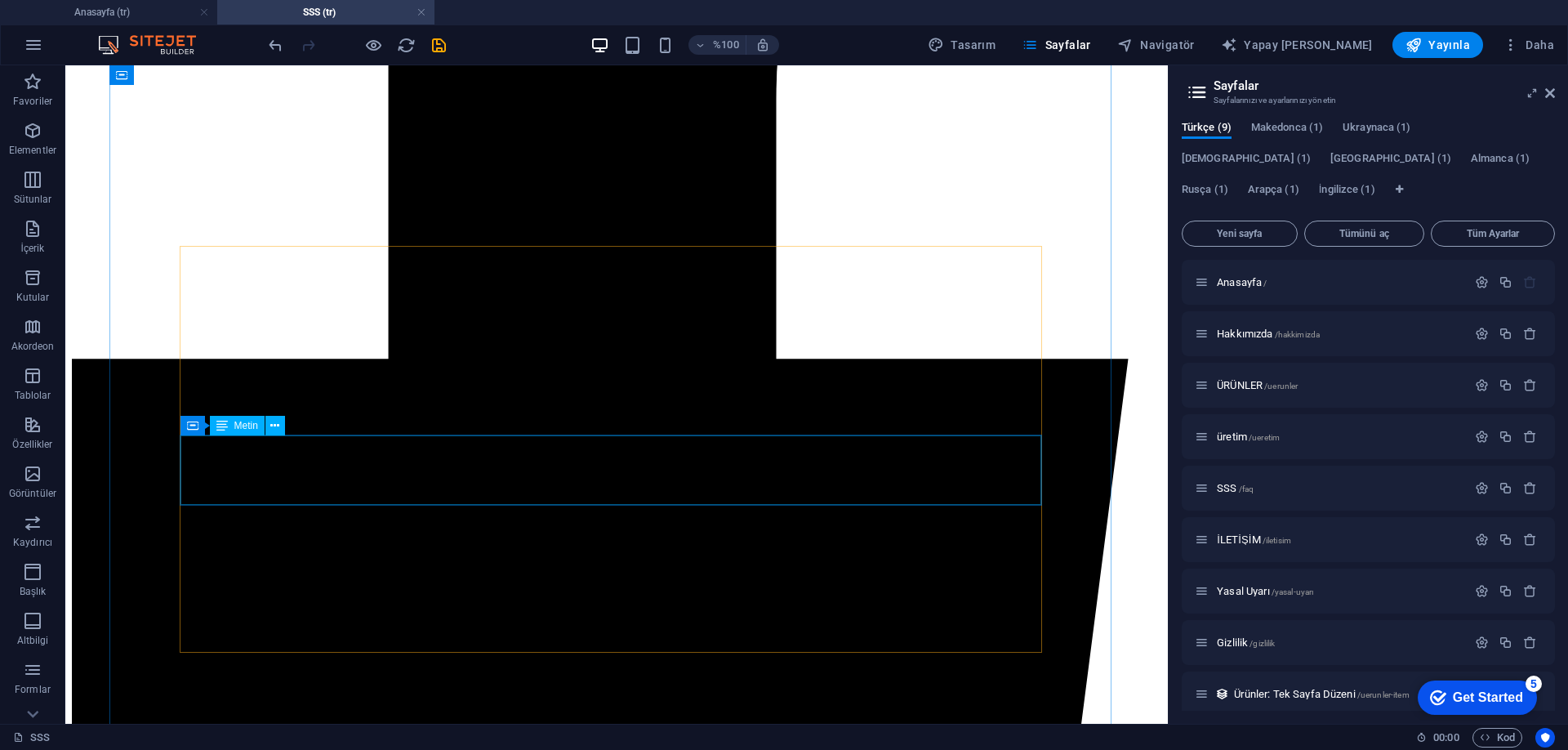
scroll to position [981, 0]
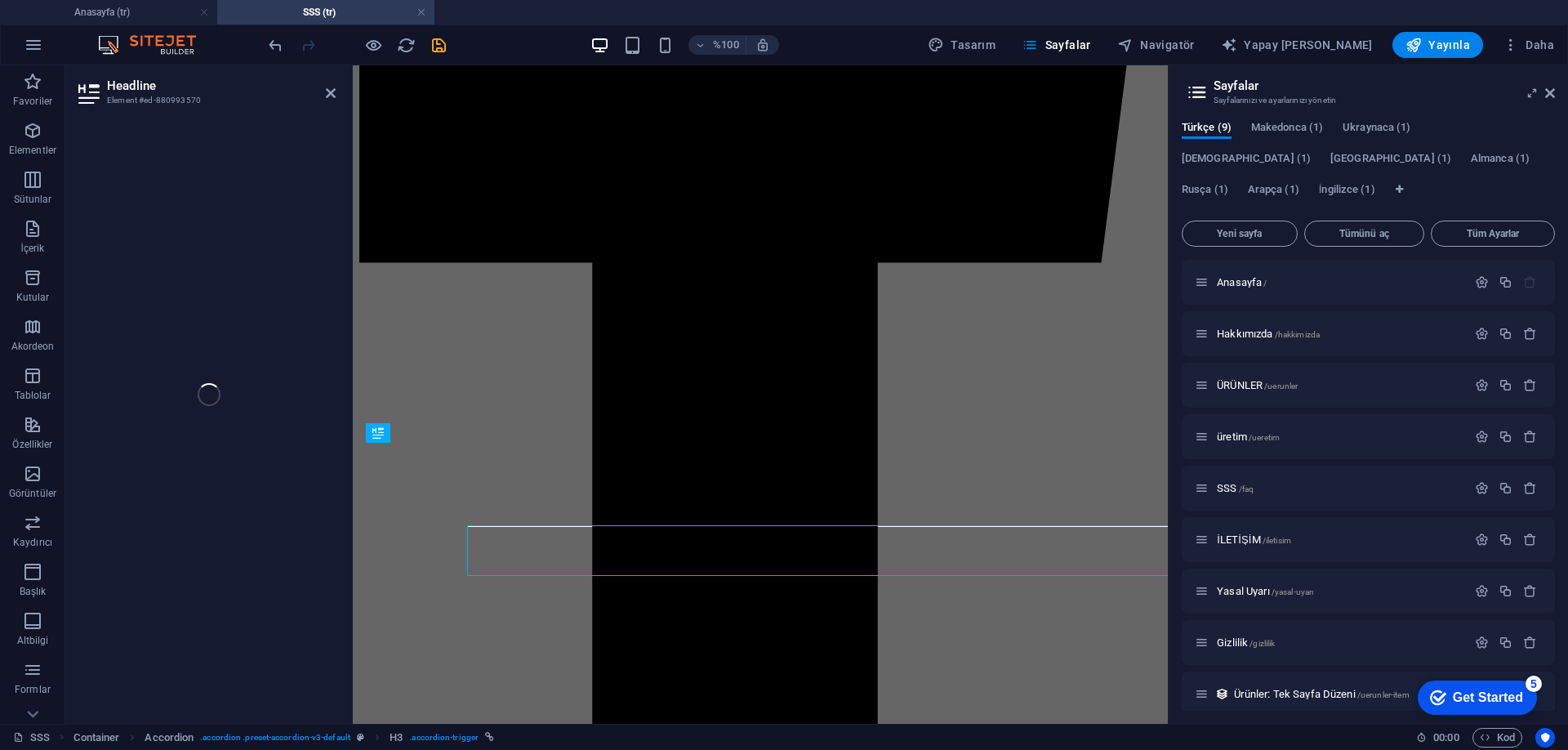
scroll to position [973, 0]
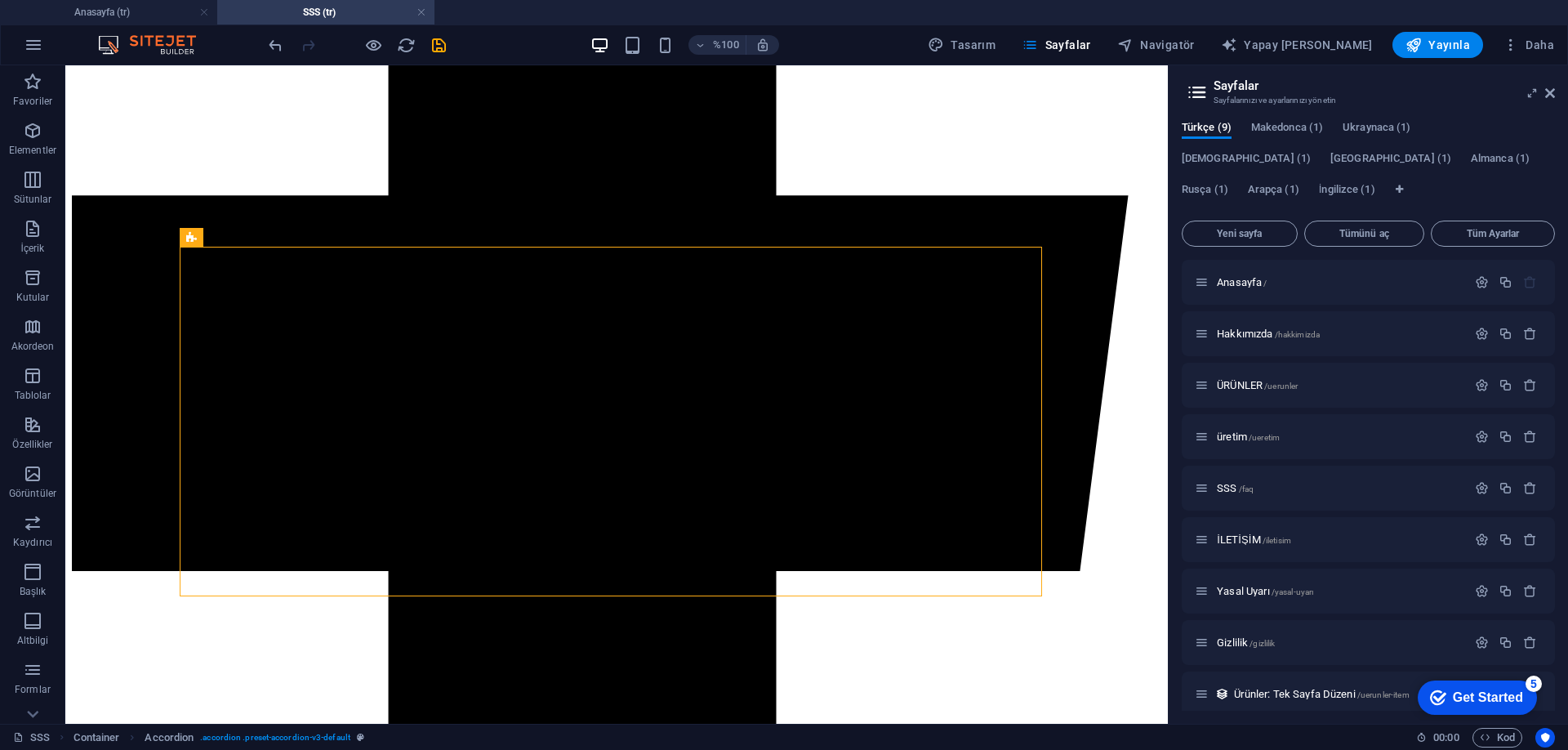
scroll to position [980, 0]
click at [279, 47] on icon "geri al" at bounding box center [275, 45] width 19 height 19
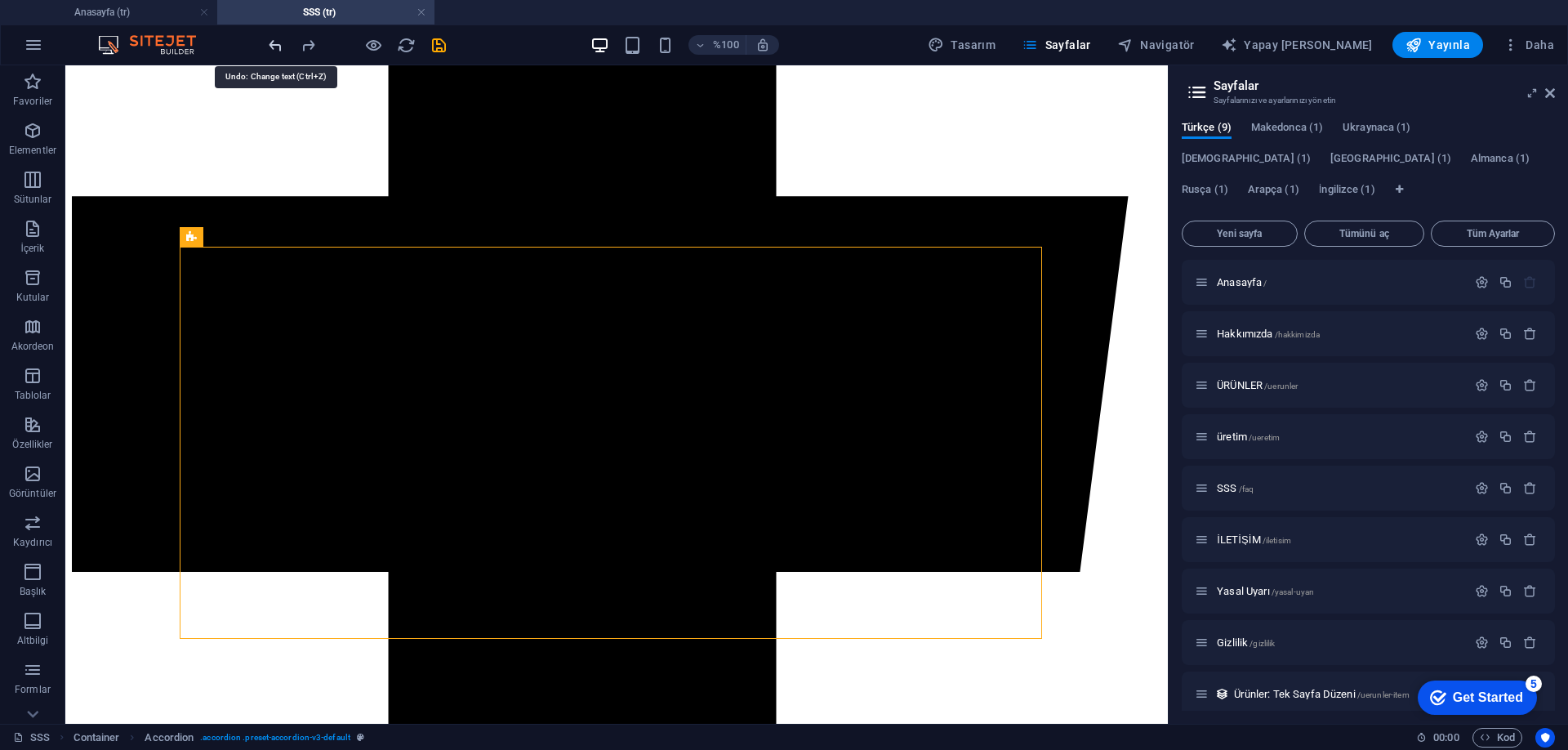
click at [282, 45] on icon "geri al" at bounding box center [275, 45] width 19 height 19
click at [312, 42] on icon "yeniden yapmak" at bounding box center [308, 45] width 19 height 19
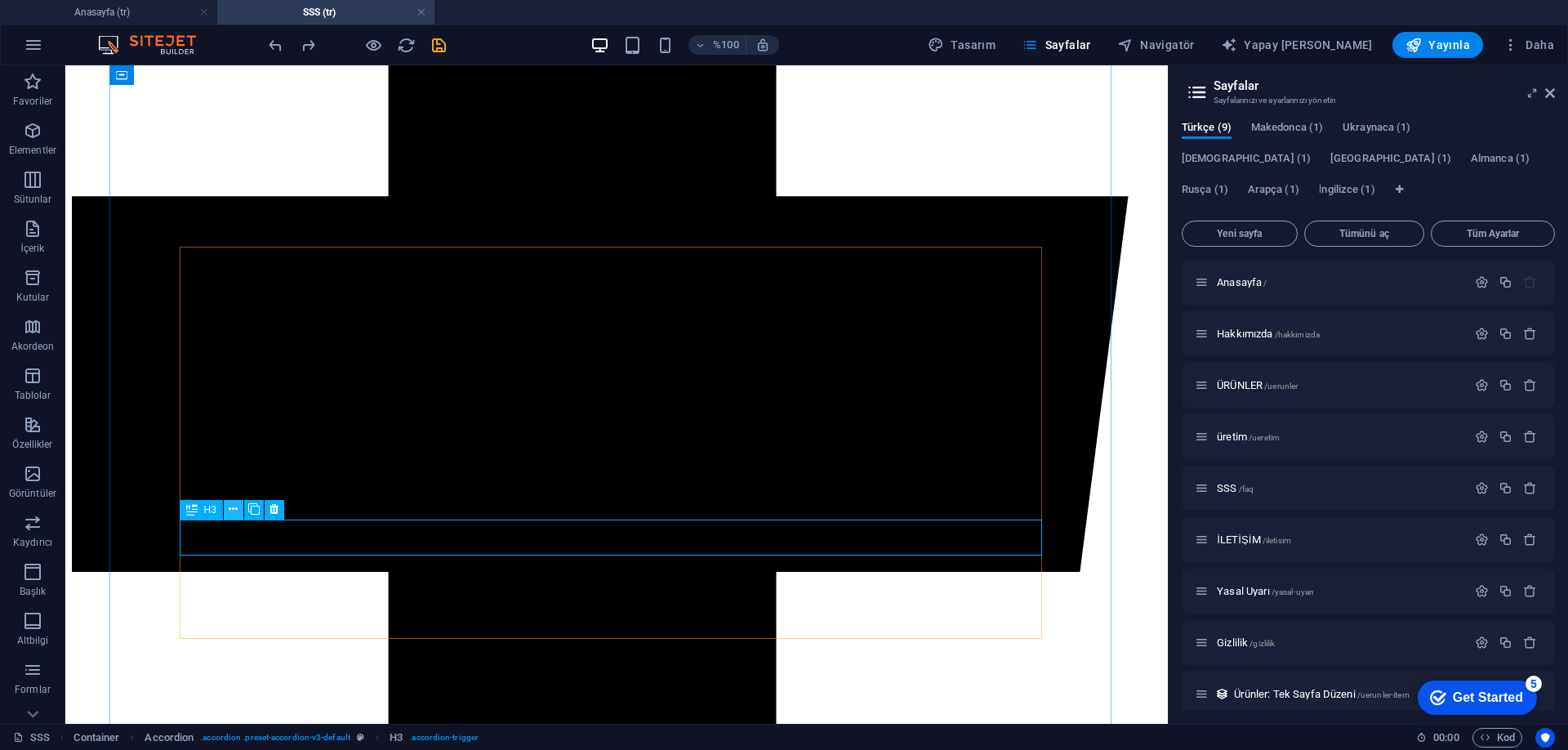
click at [234, 509] on icon at bounding box center [233, 509] width 9 height 17
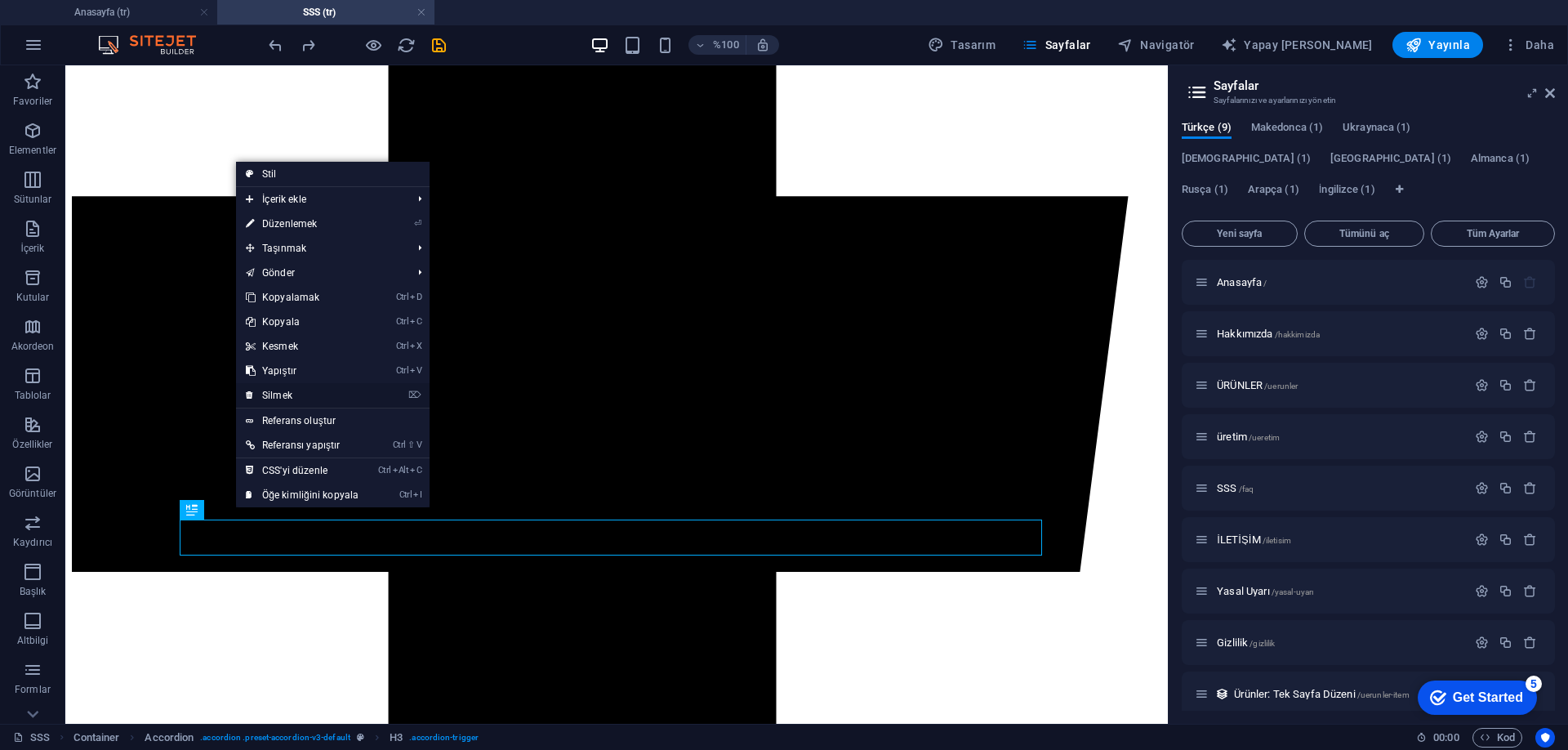
click at [291, 394] on font "Silmek" at bounding box center [277, 395] width 30 height 12
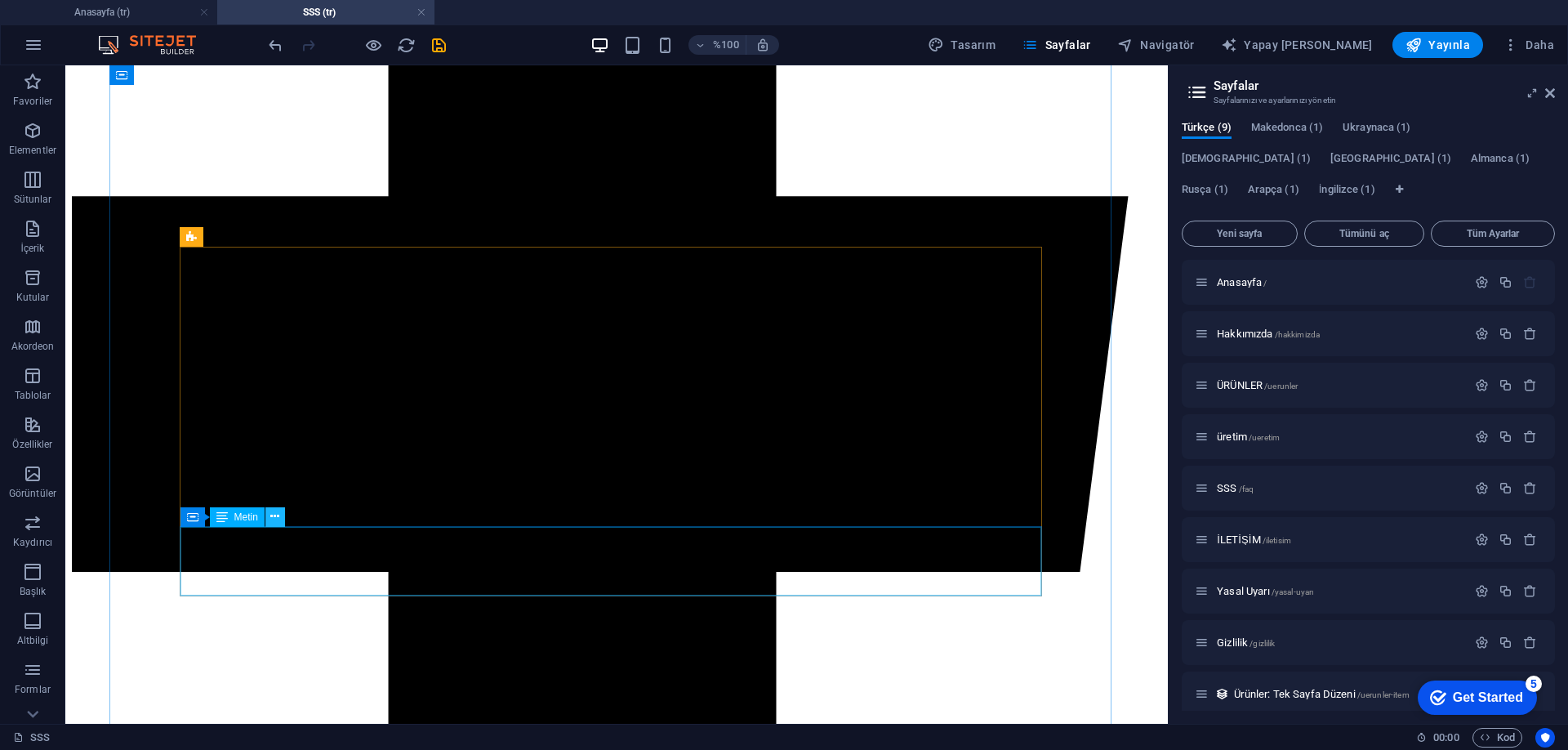
click at [282, 514] on button at bounding box center [275, 518] width 20 height 20
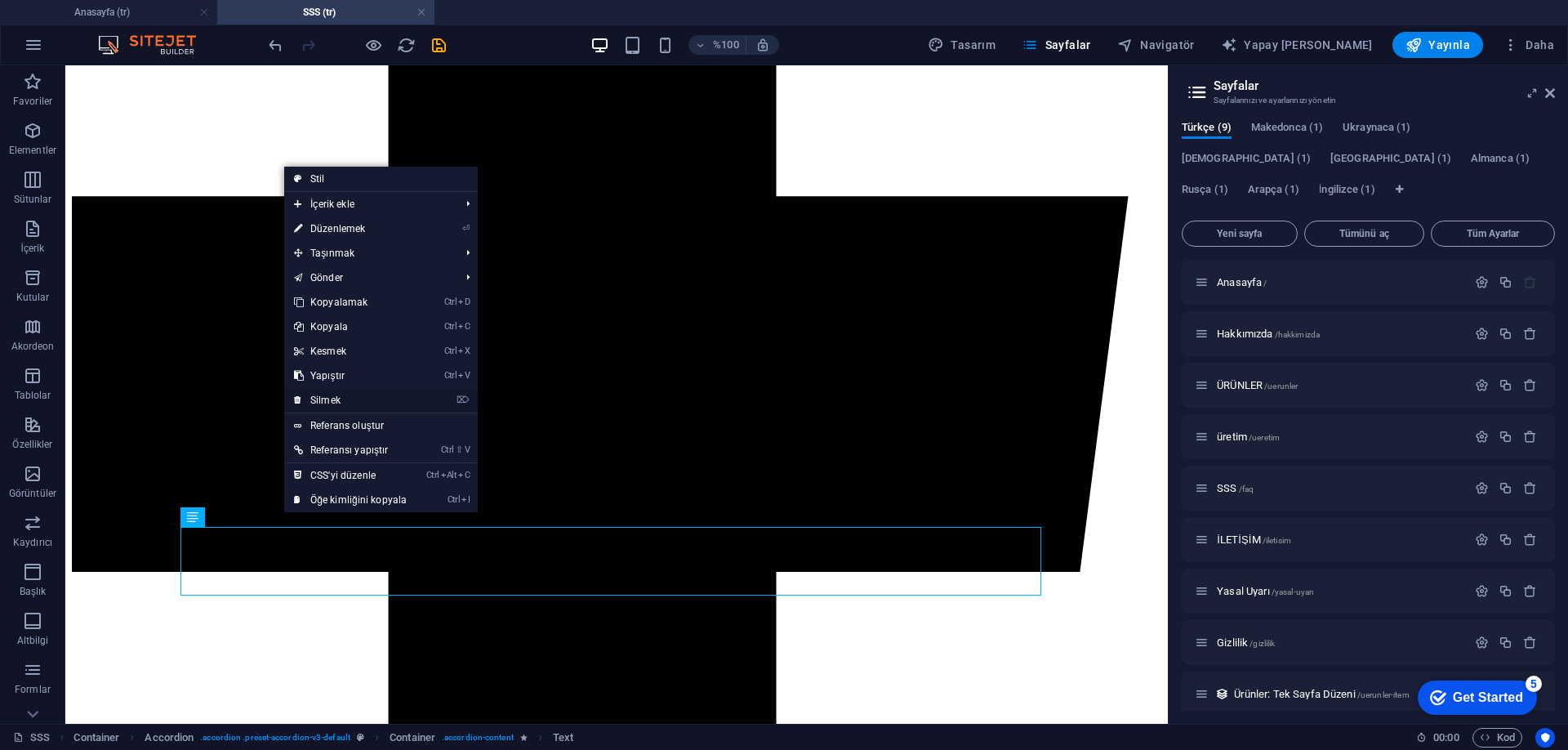
click at [348, 406] on link "⌦ Silmek" at bounding box center [350, 400] width 132 height 25
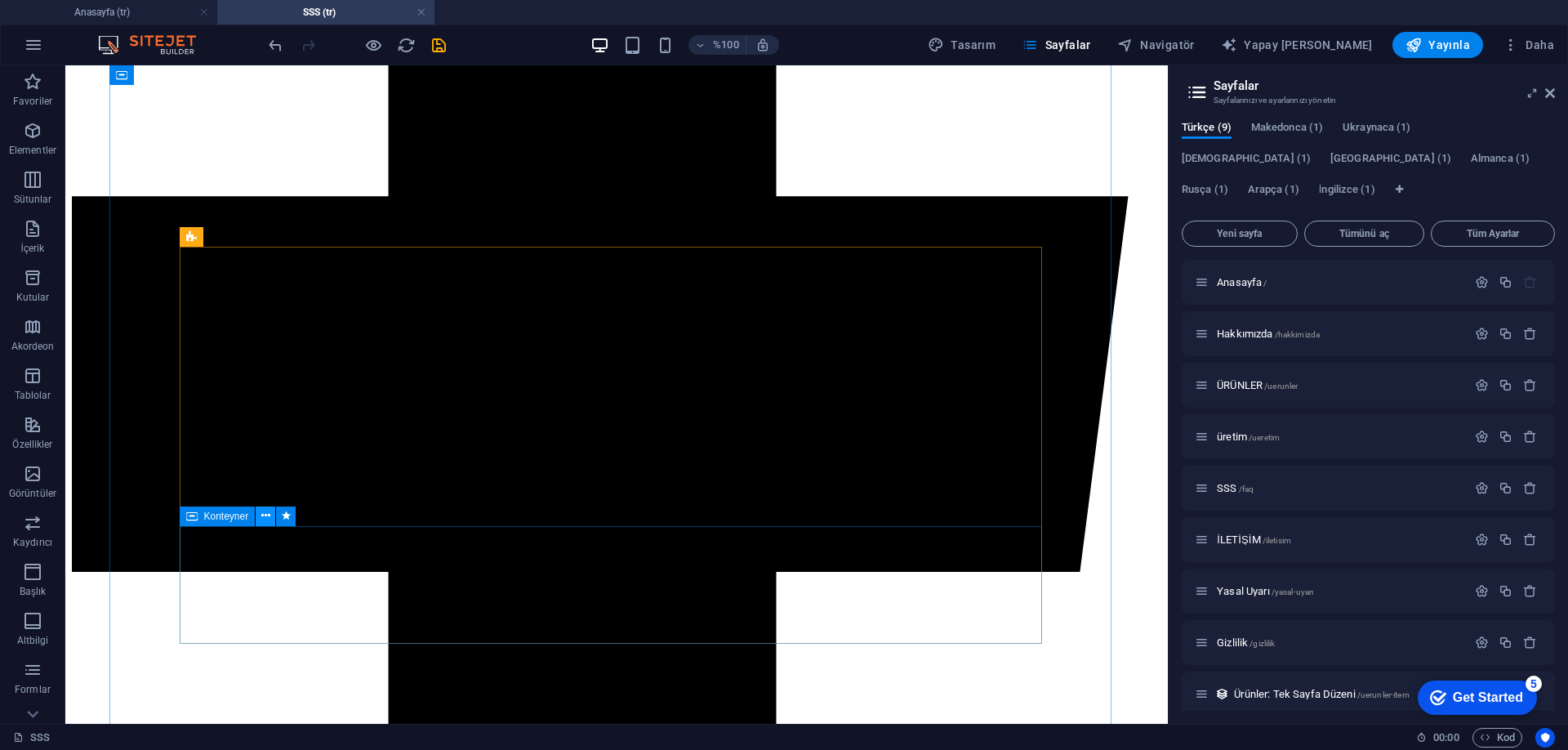
click at [266, 514] on icon at bounding box center [266, 516] width 9 height 17
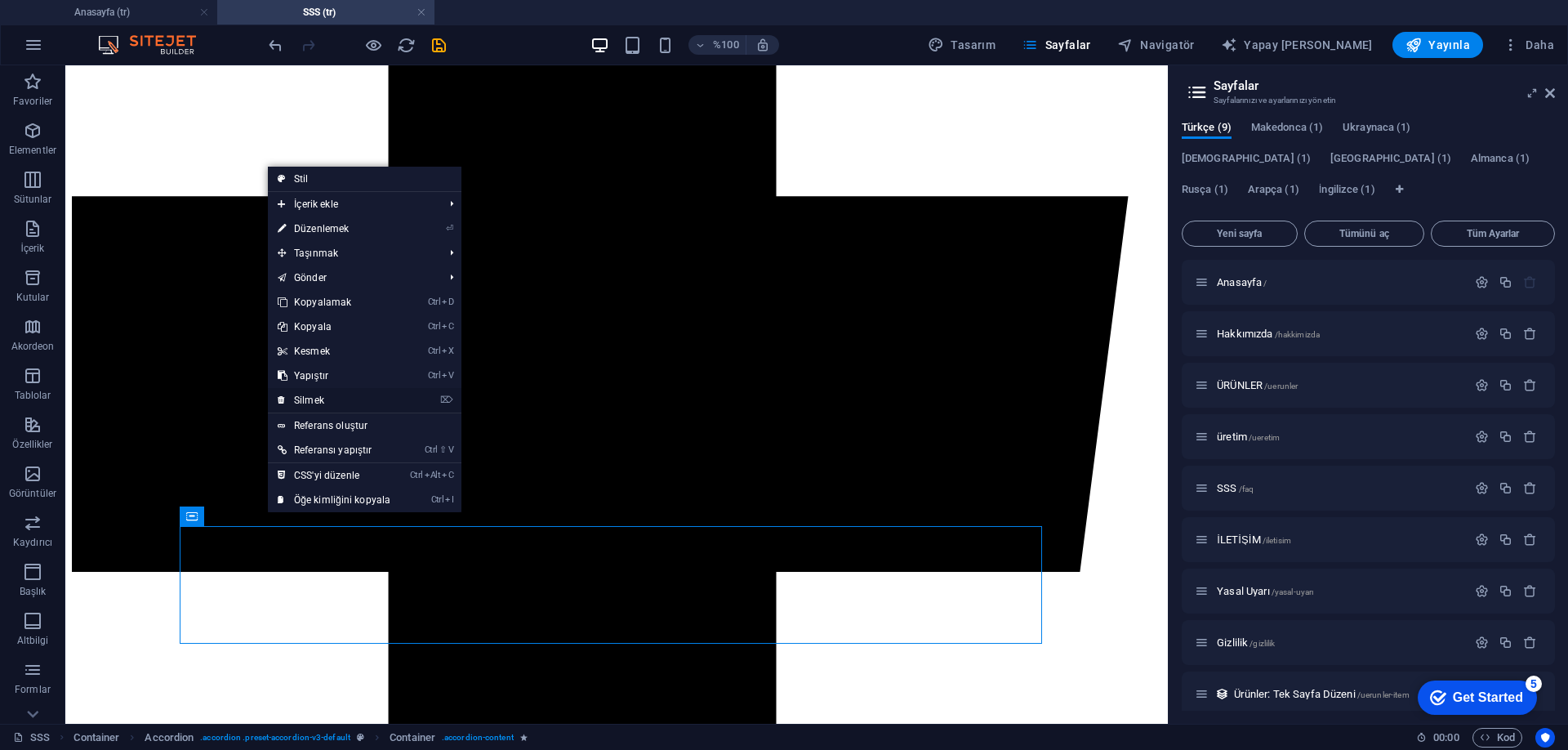
click at [331, 404] on link "⌦ Silmek" at bounding box center [333, 400] width 132 height 25
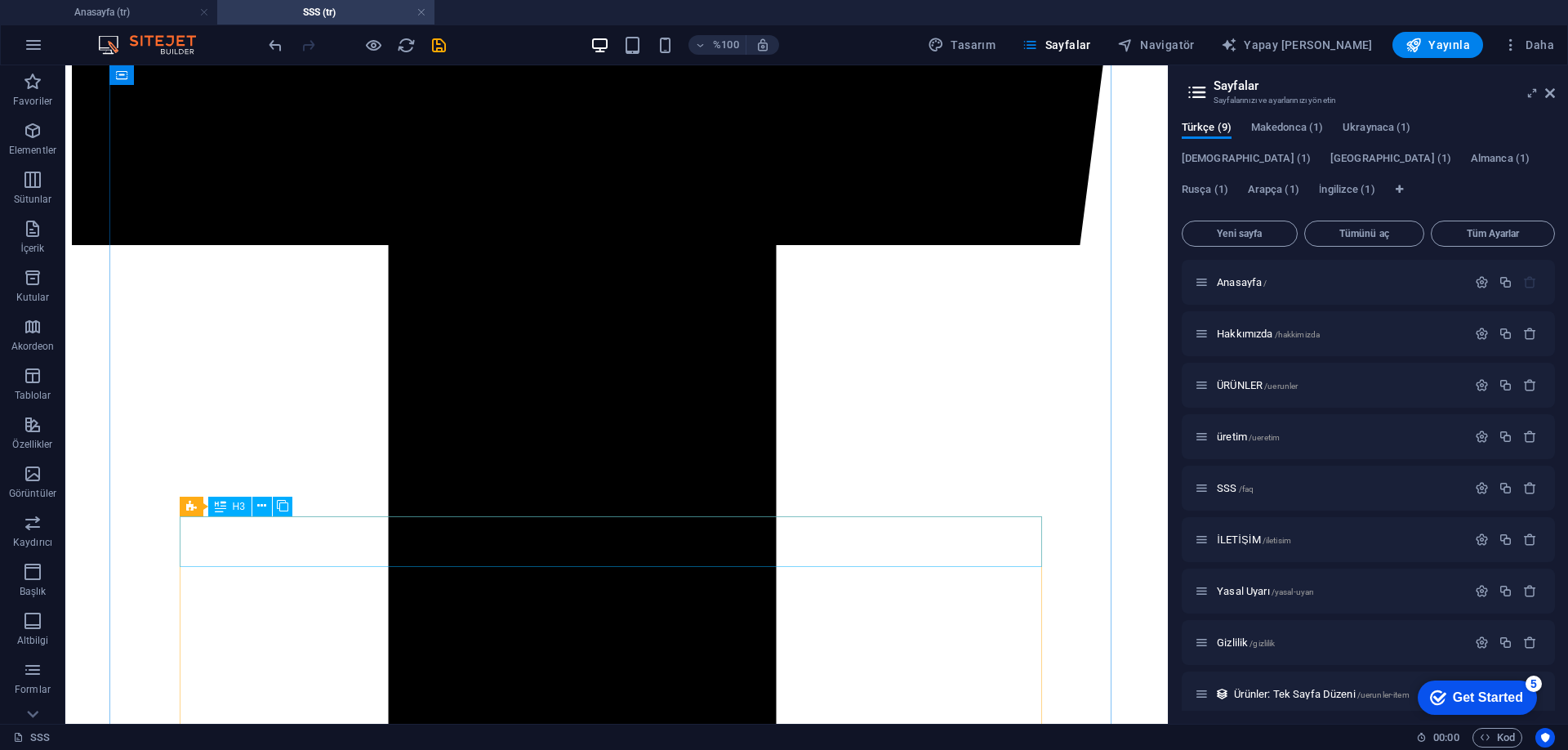
scroll to position [1062, 0]
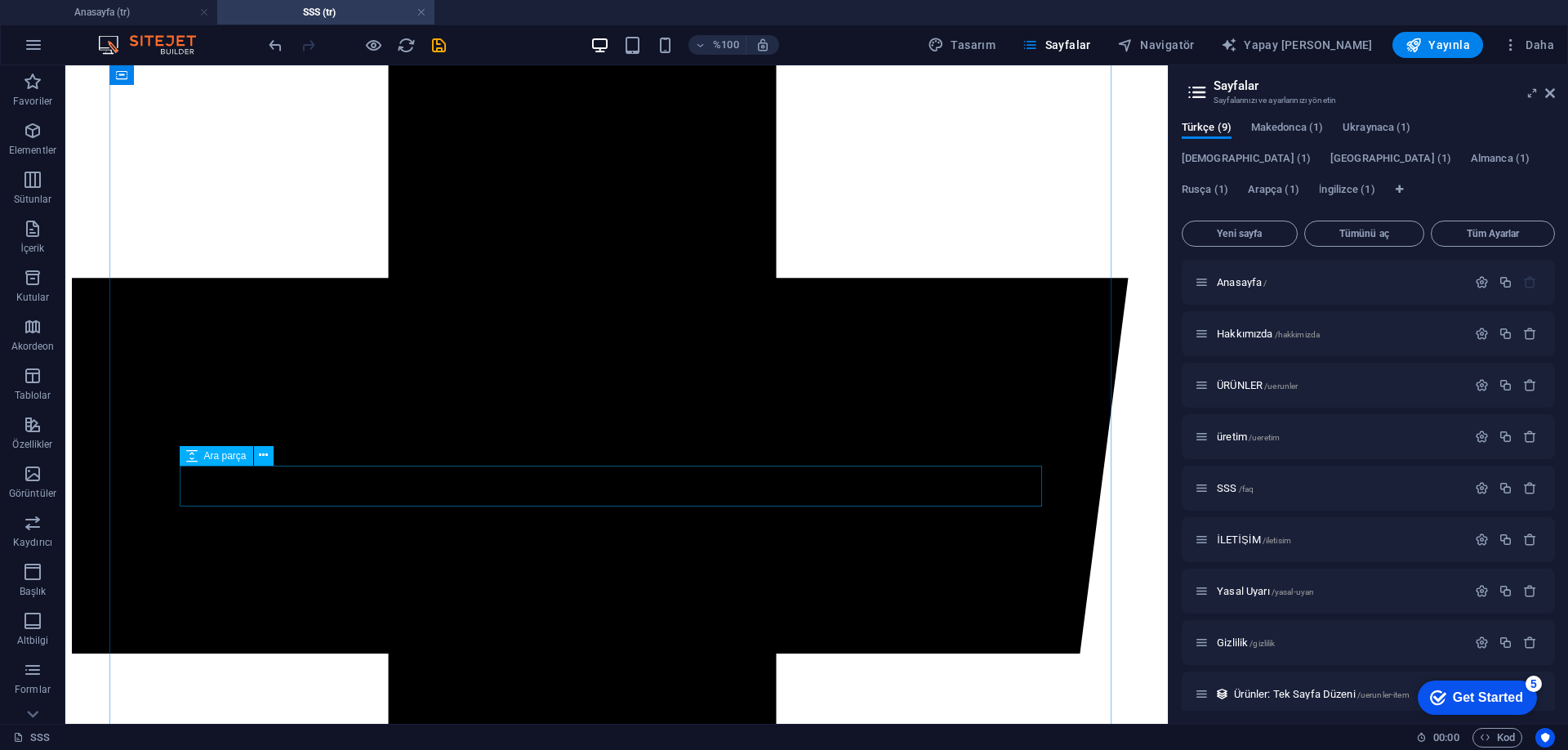
scroll to position [1144, 0]
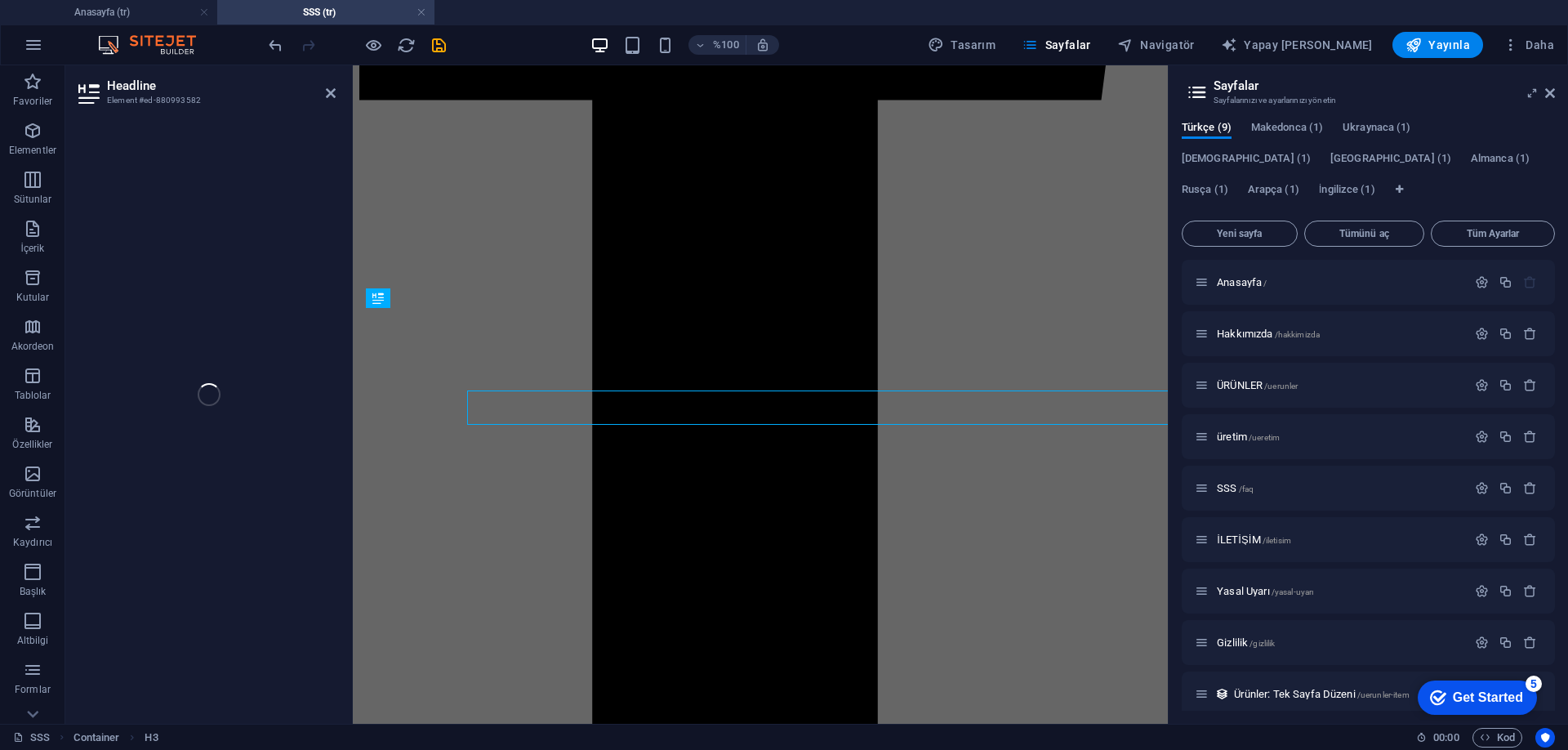
scroll to position [1136, 0]
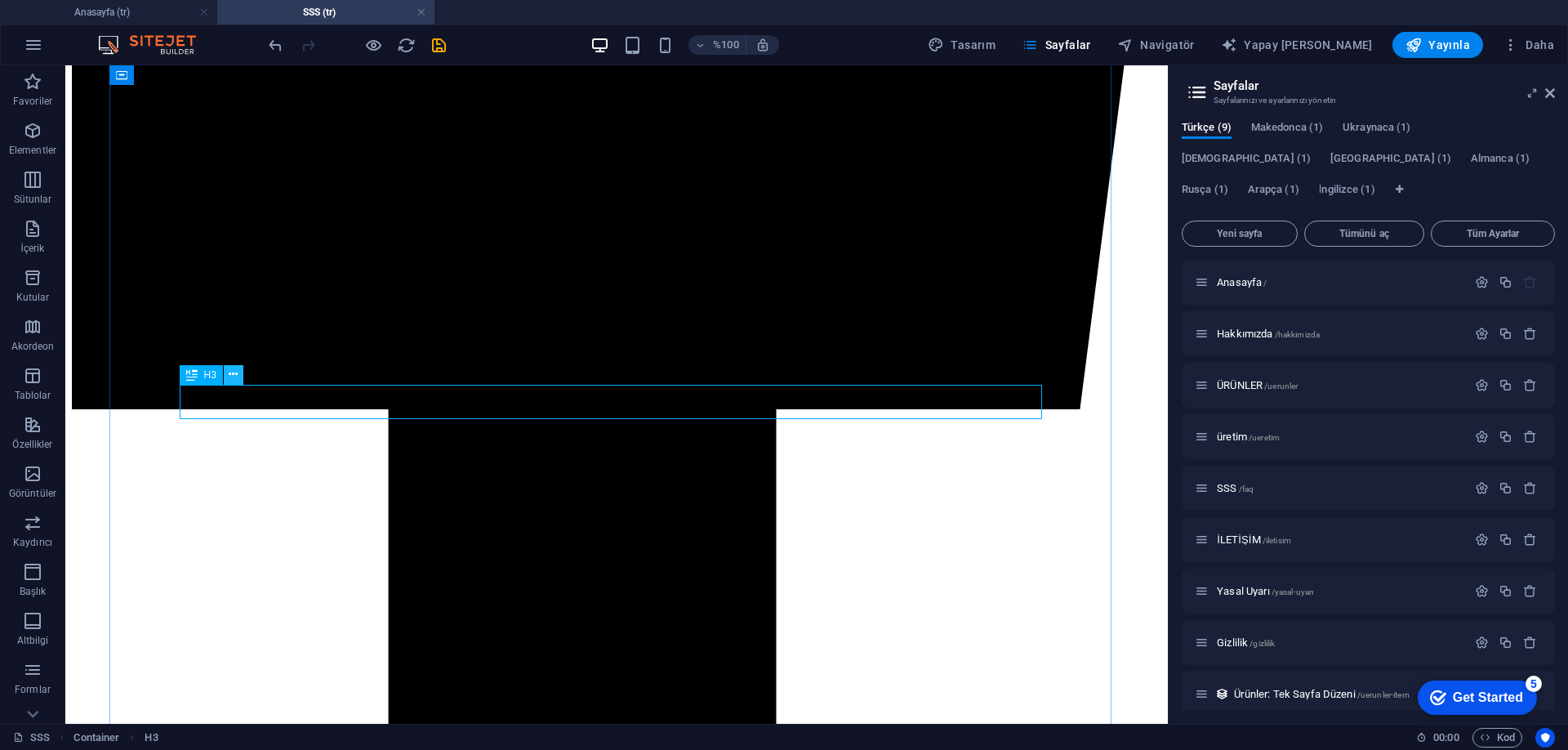
click at [232, 372] on icon at bounding box center [233, 374] width 9 height 17
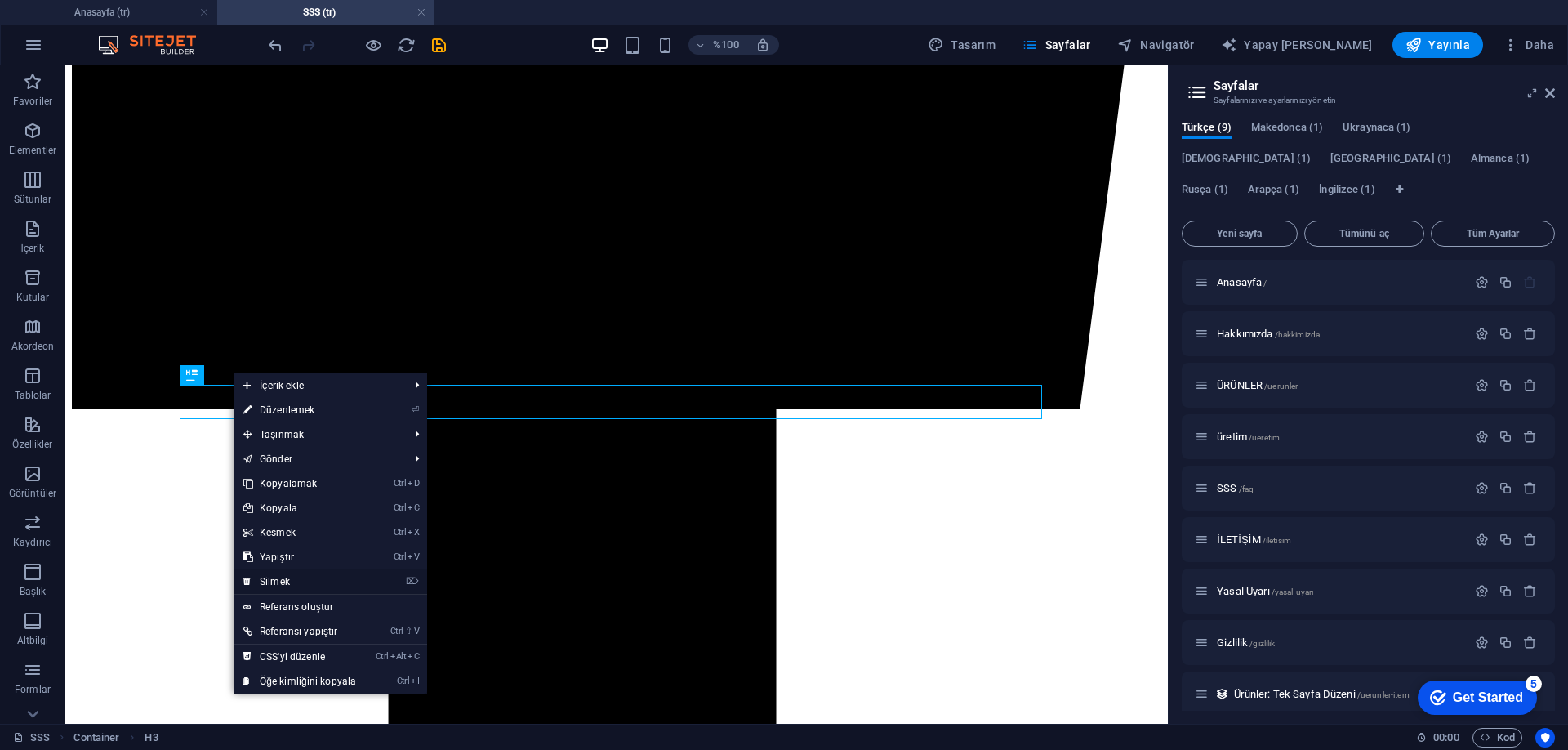
click at [287, 585] on font "Silmek" at bounding box center [274, 581] width 30 height 12
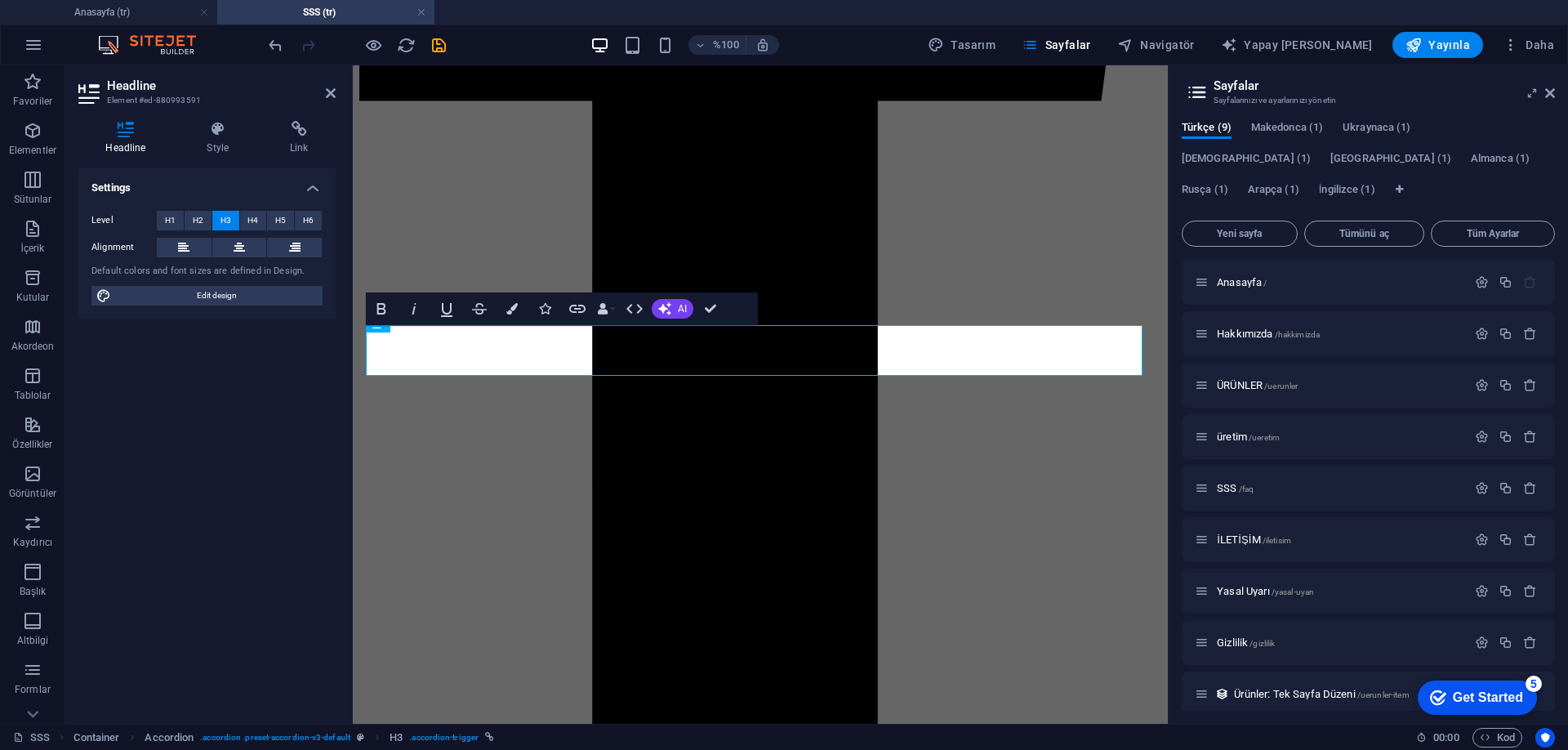
scroll to position [1135, 0]
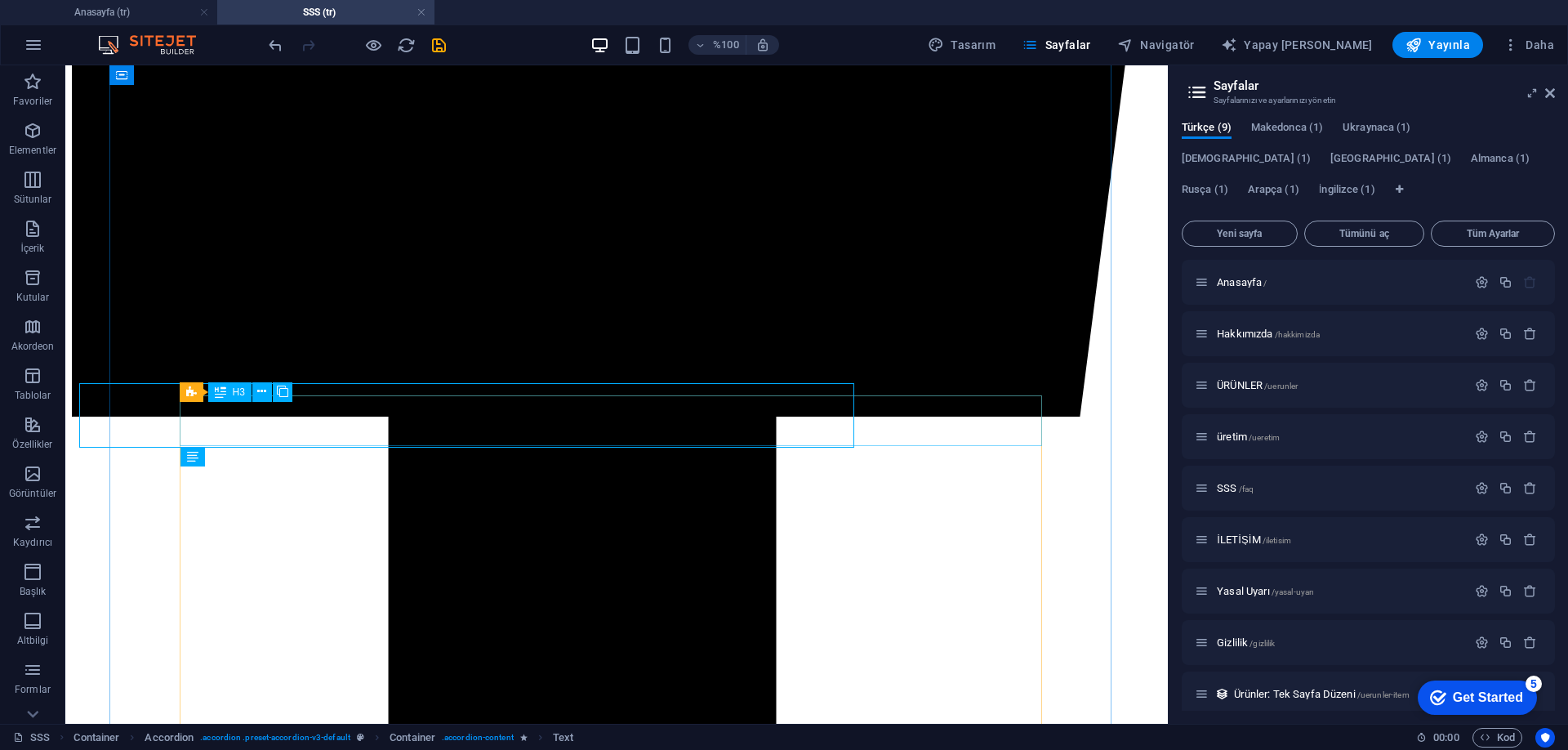
scroll to position [1142, 0]
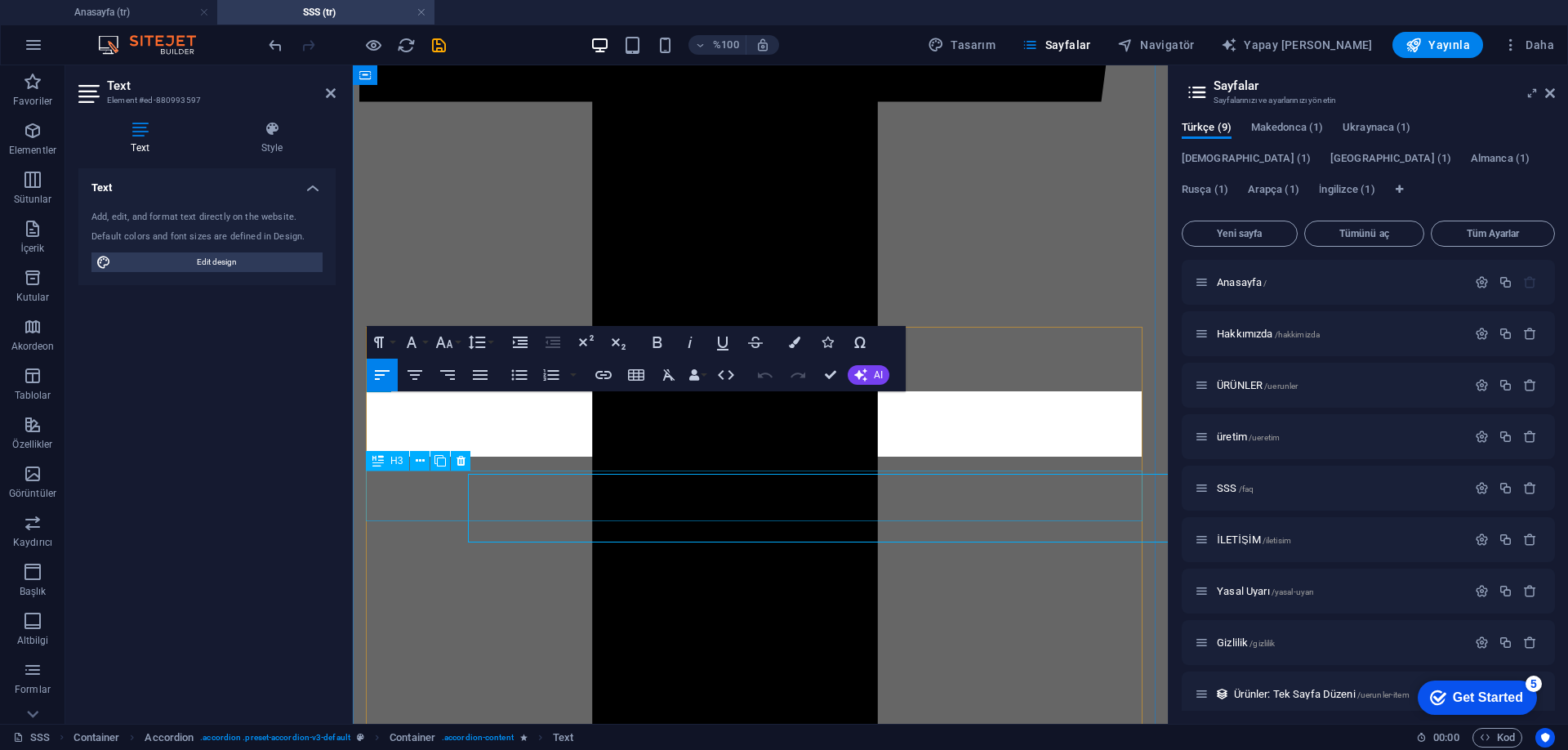
scroll to position [1134, 0]
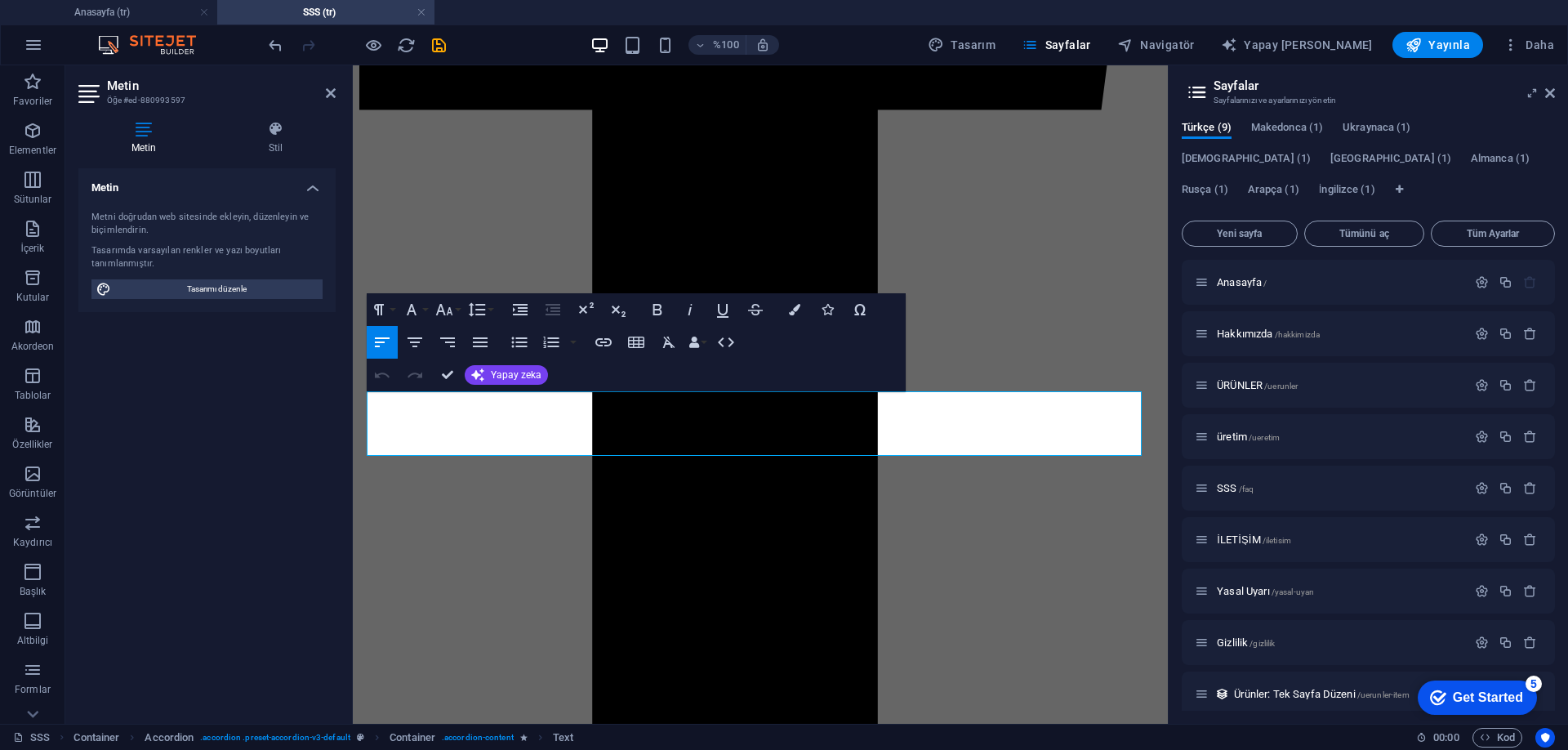
drag, startPoint x: 1088, startPoint y: 446, endPoint x: 703, endPoint y: 456, distance: 385.1
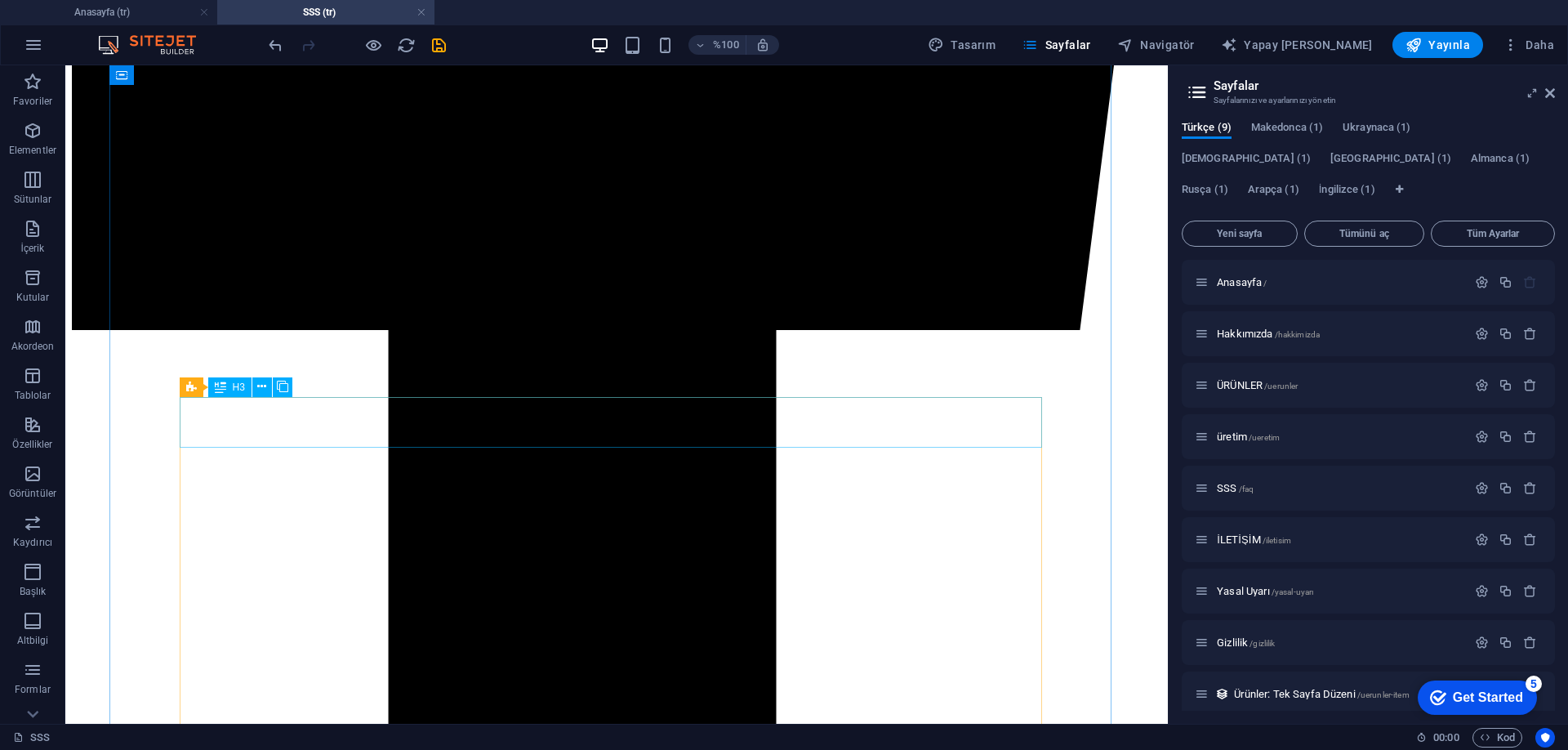
scroll to position [1140, 0]
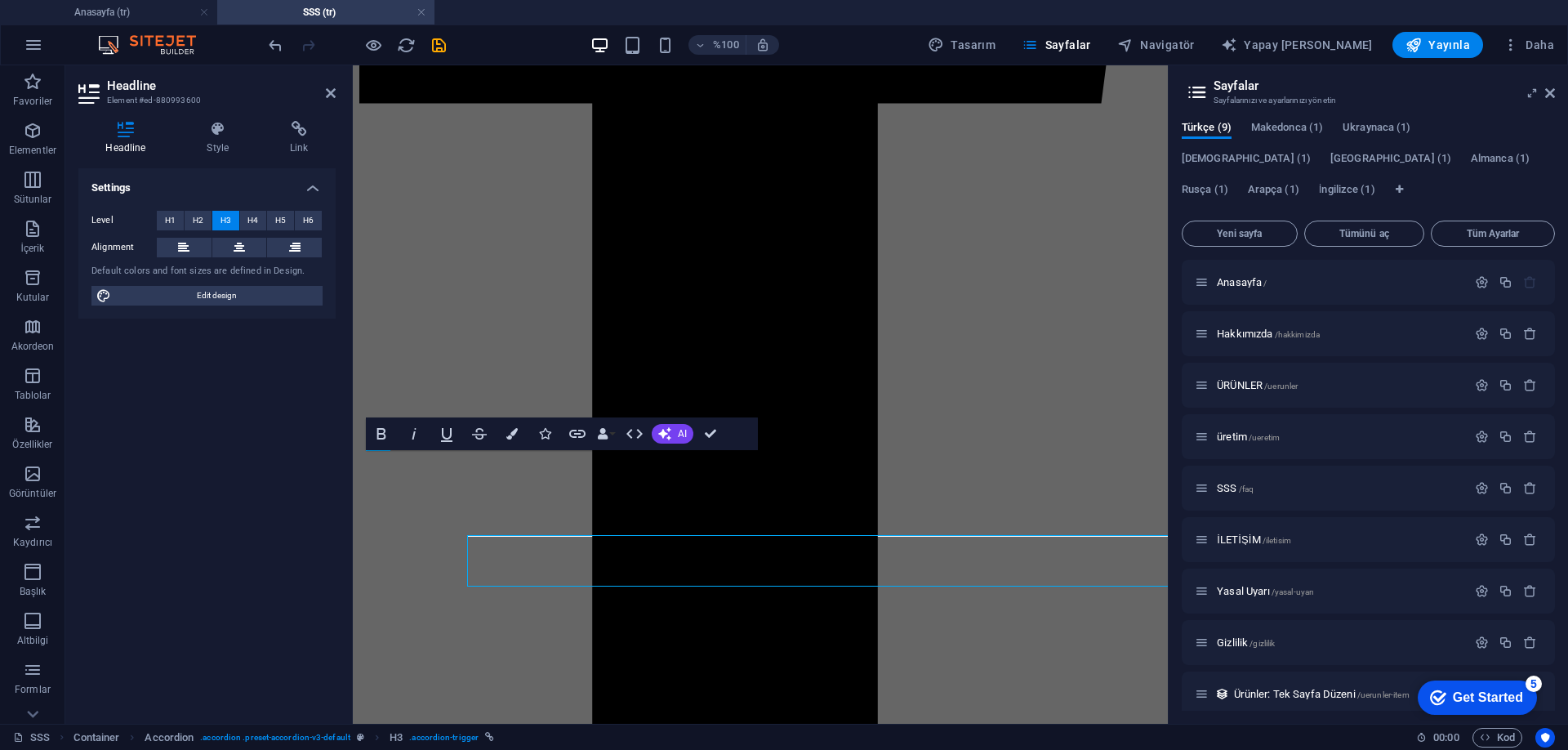
scroll to position [1132, 0]
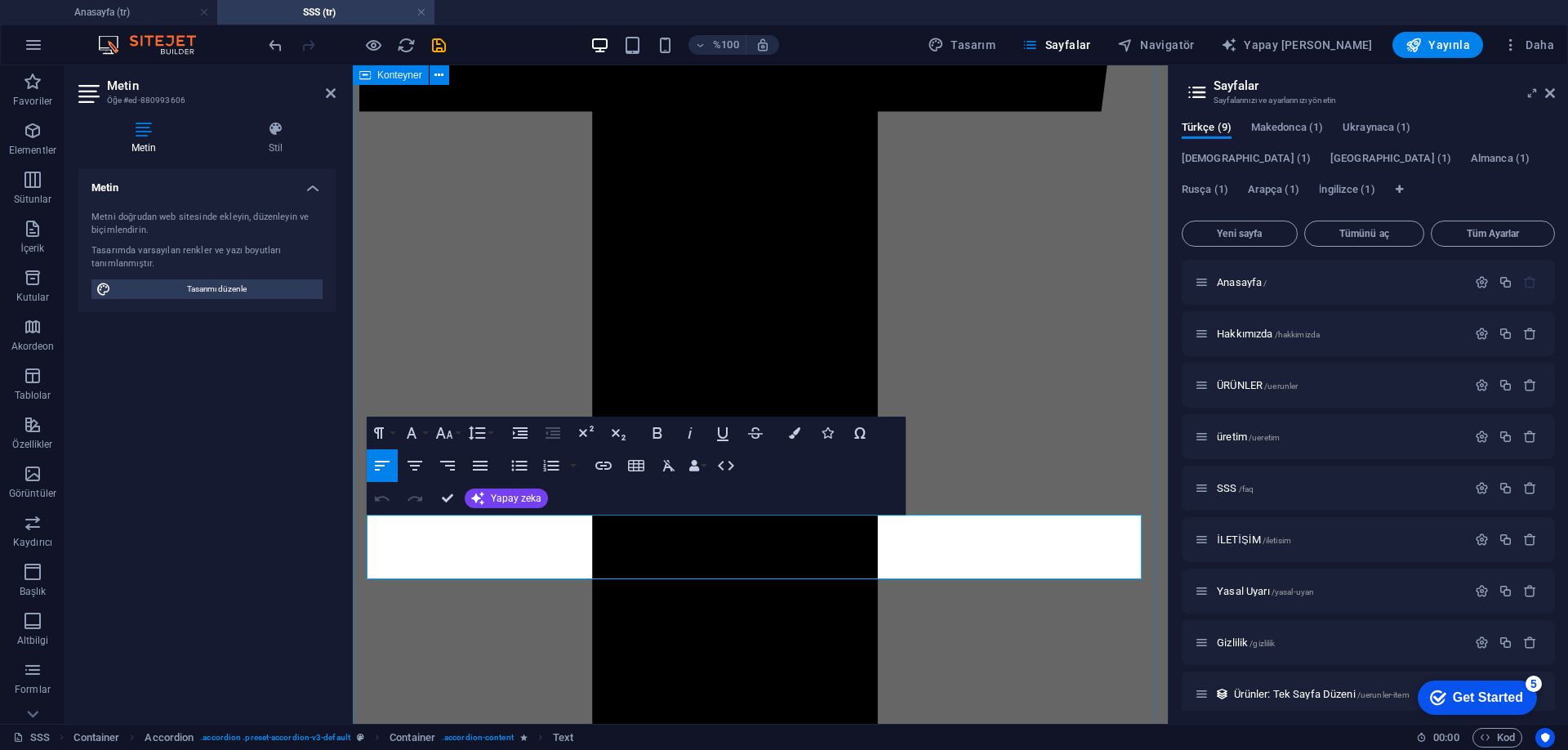
drag, startPoint x: 1081, startPoint y: 570, endPoint x: 356, endPoint y: 508, distance: 727.6
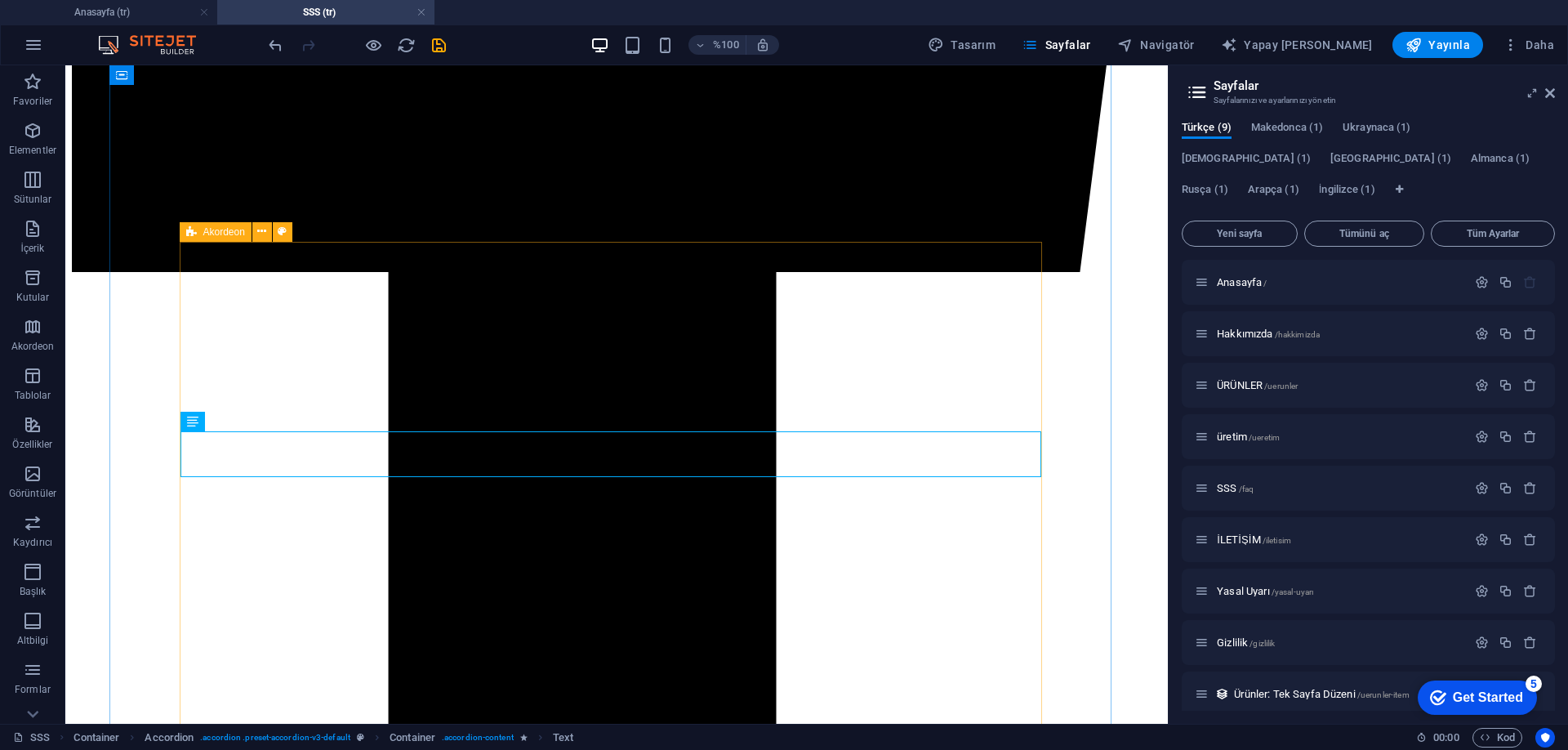
scroll to position [1301, 0]
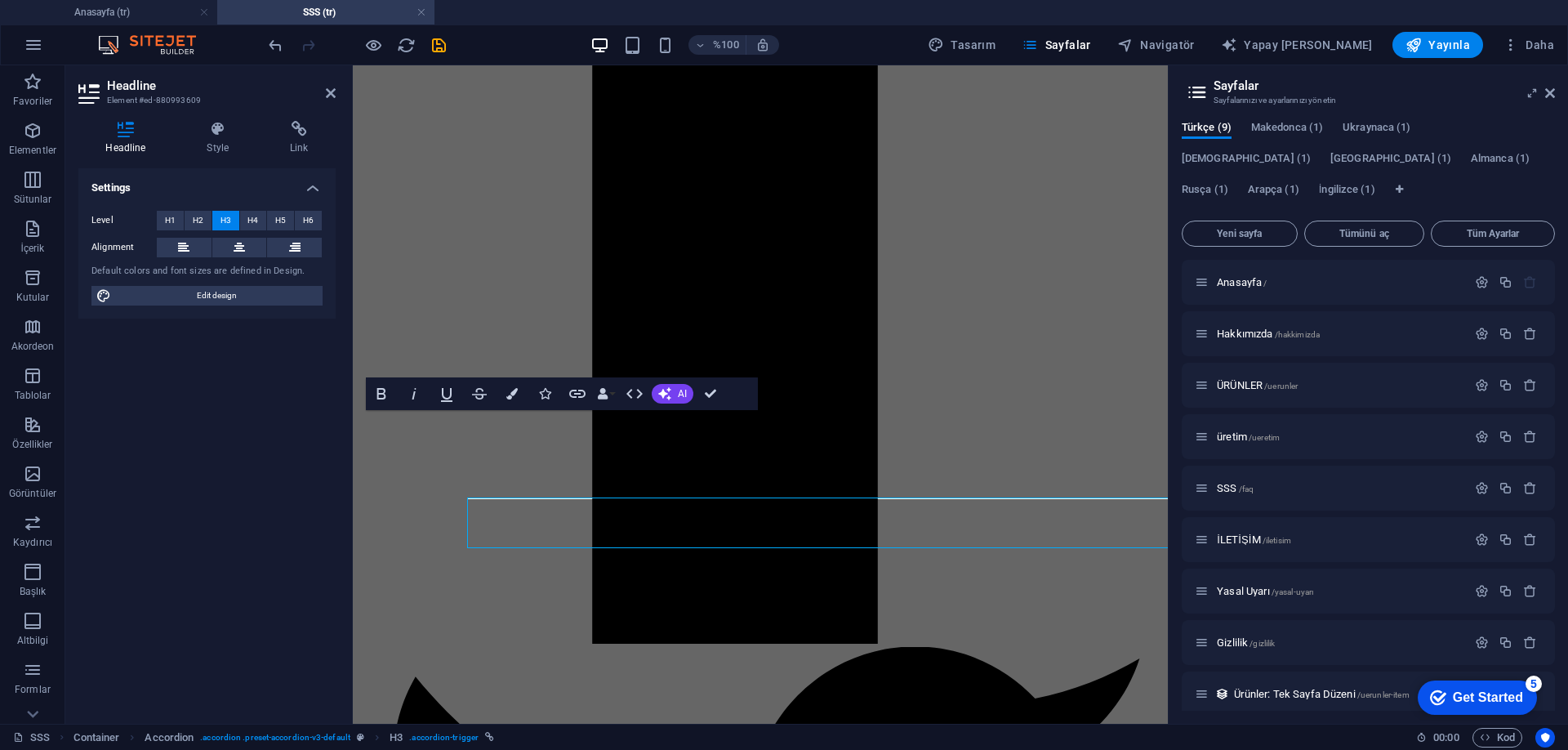
scroll to position [1293, 0]
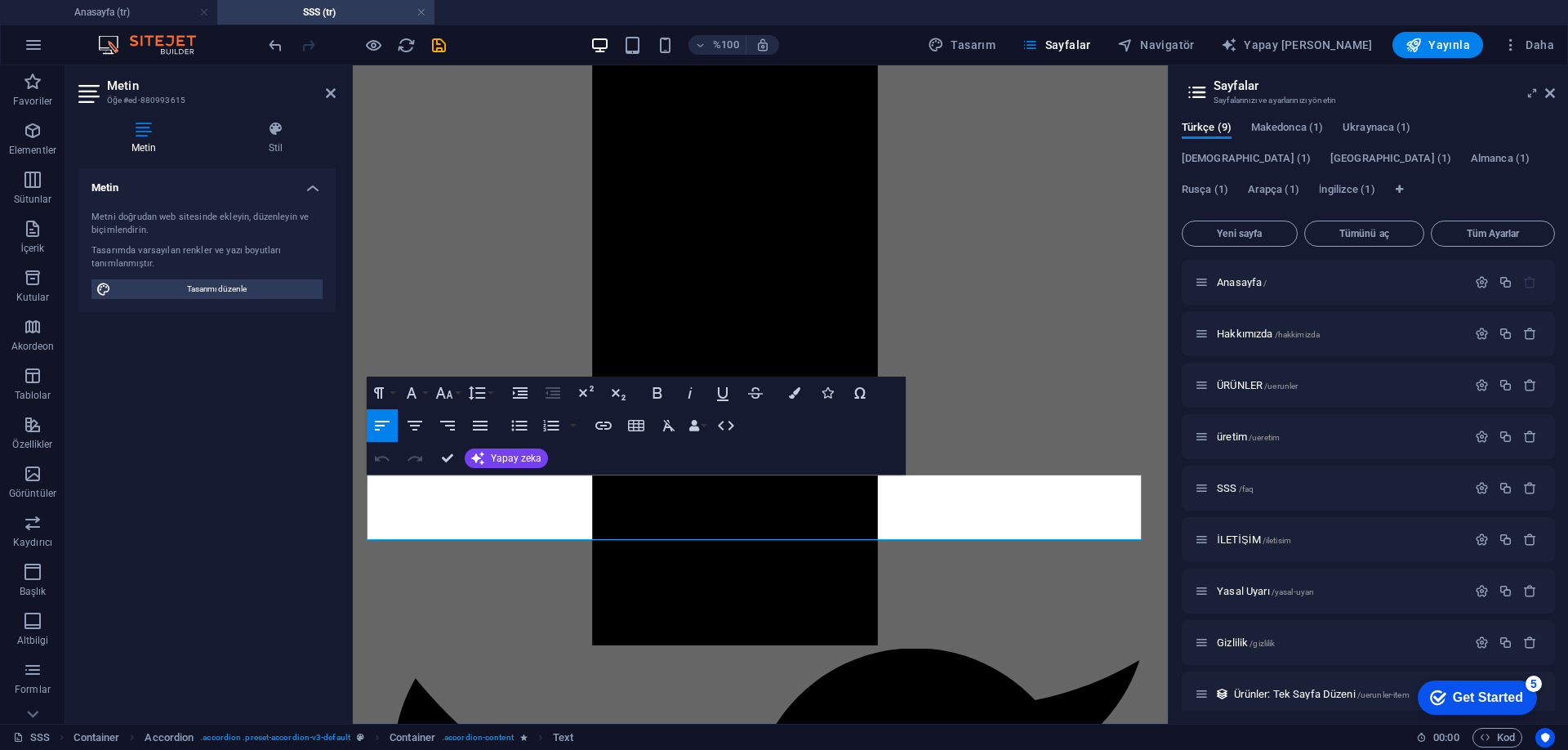
drag, startPoint x: 1084, startPoint y: 533, endPoint x: 341, endPoint y: 480, distance: 744.9
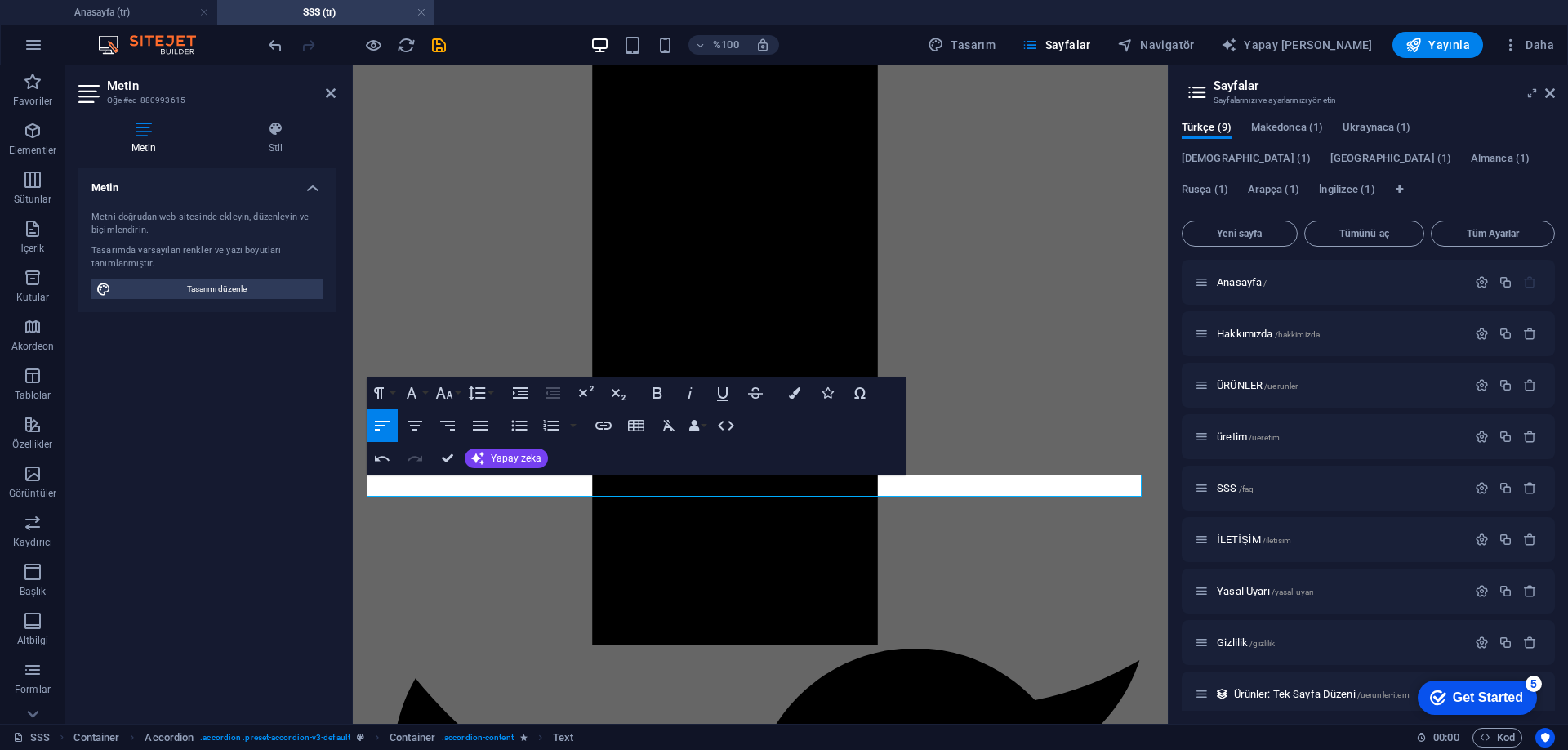
drag, startPoint x: 428, startPoint y: 477, endPoint x: 443, endPoint y: 487, distance: 18.0
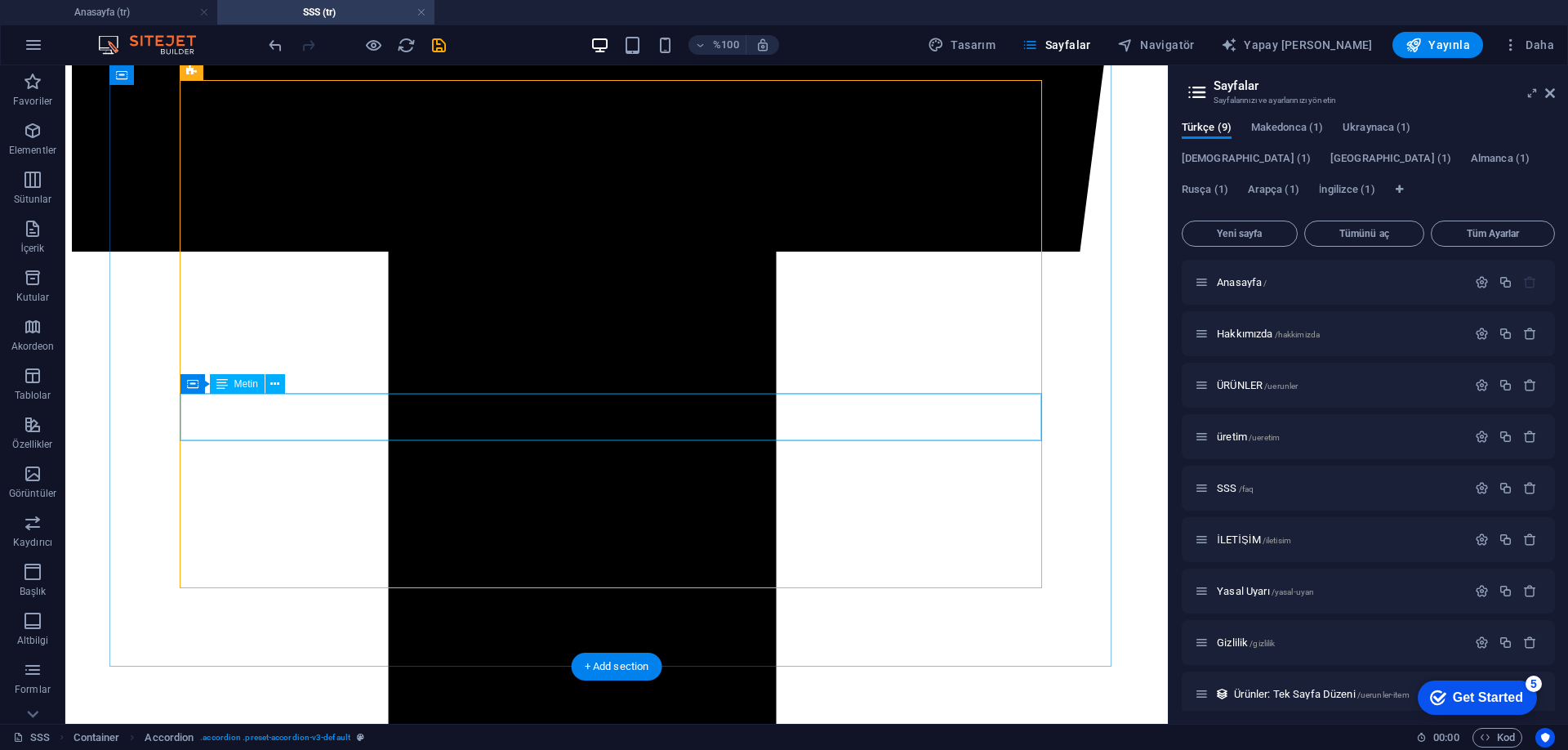
scroll to position [1464, 0]
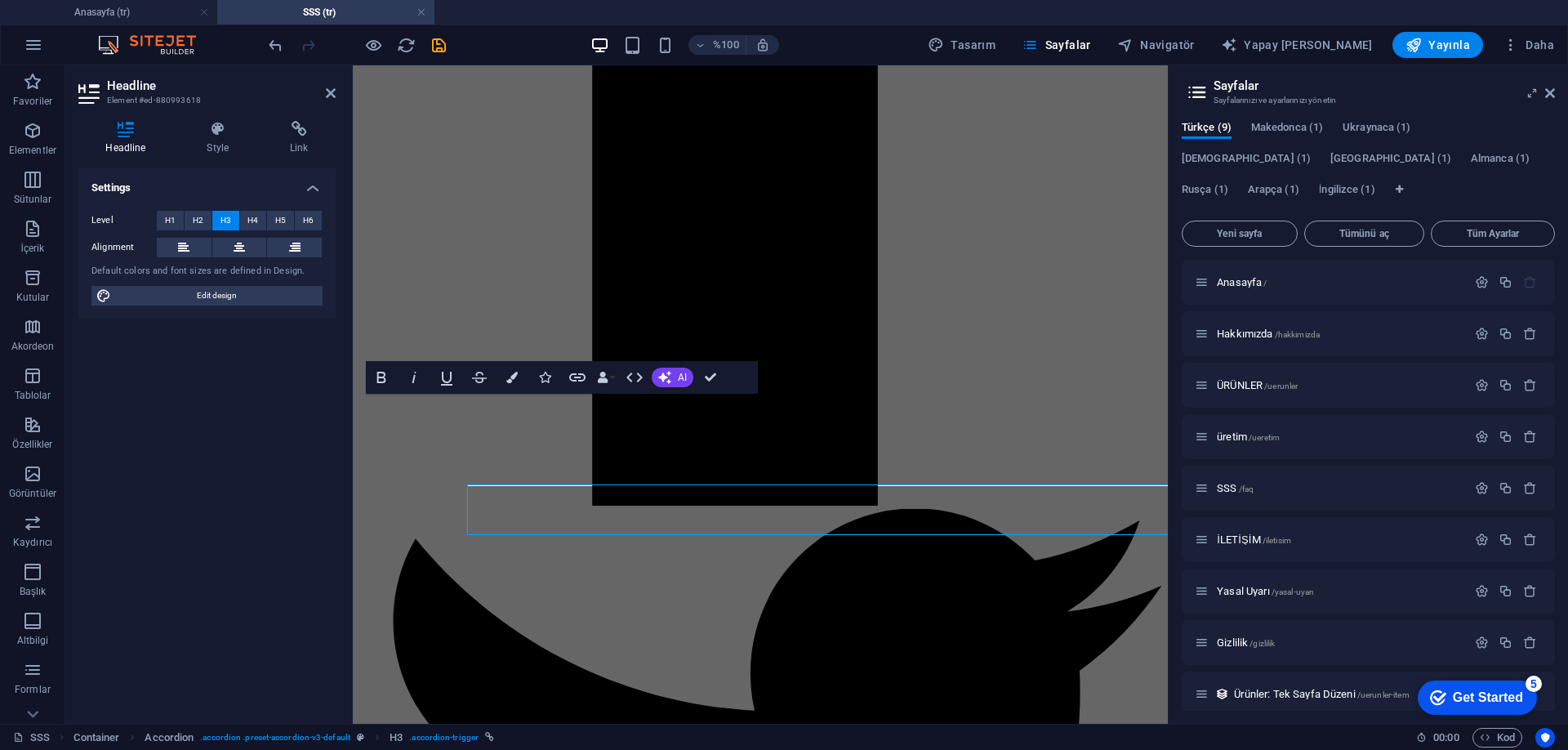
scroll to position [1432, 0]
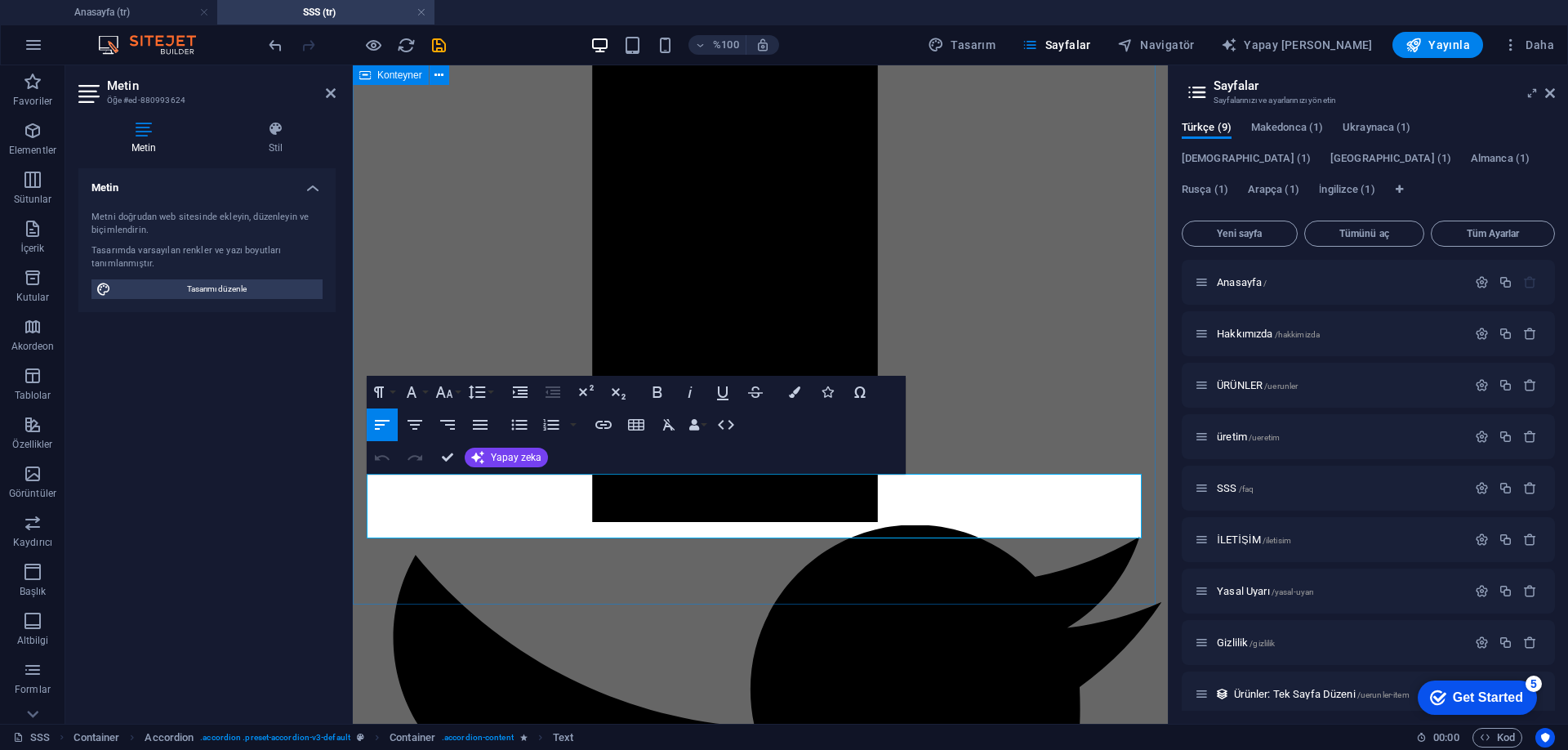
drag, startPoint x: 1093, startPoint y: 529, endPoint x: 358, endPoint y: 476, distance: 736.9
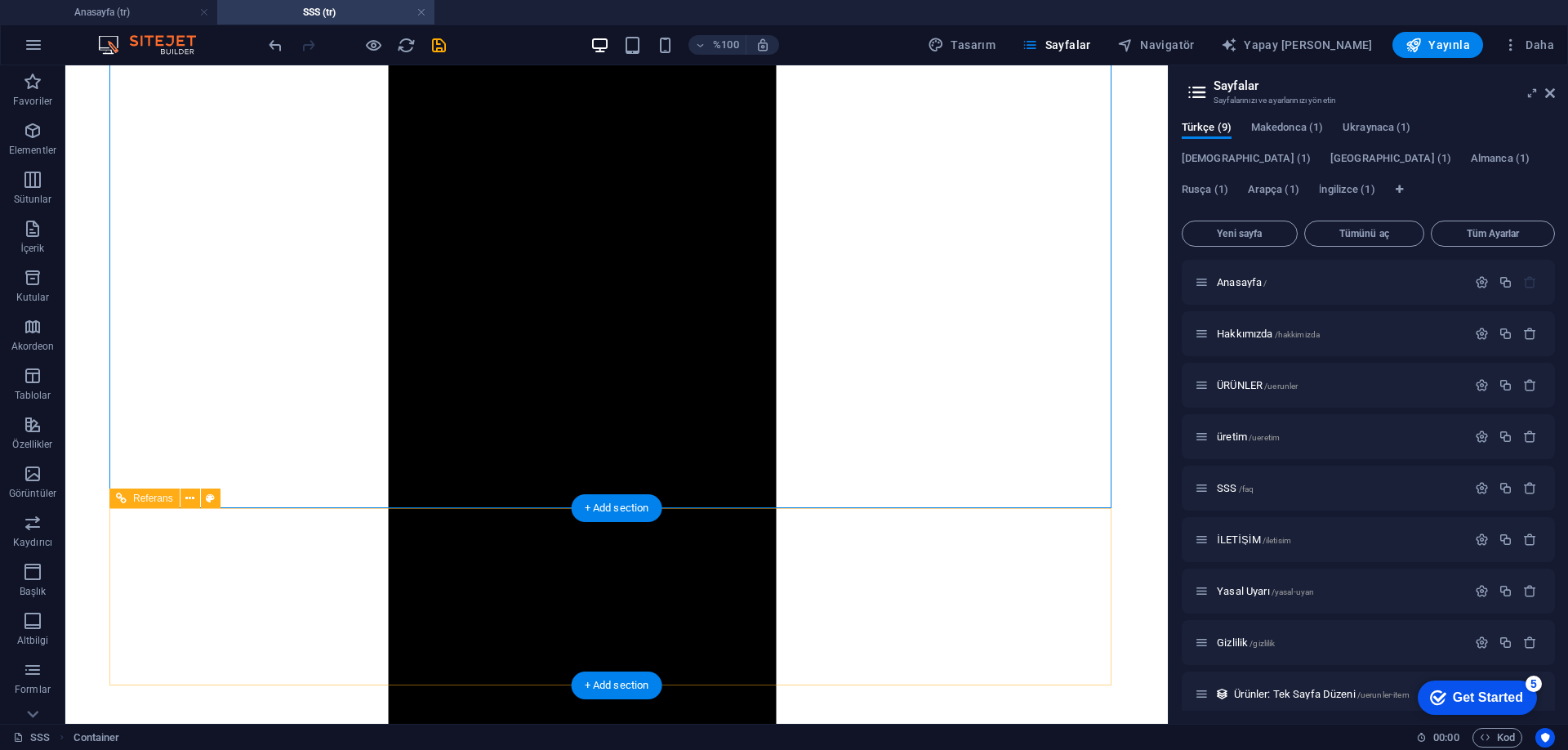
scroll to position [1605, 0]
click at [187, 488] on icon at bounding box center [190, 492] width 9 height 17
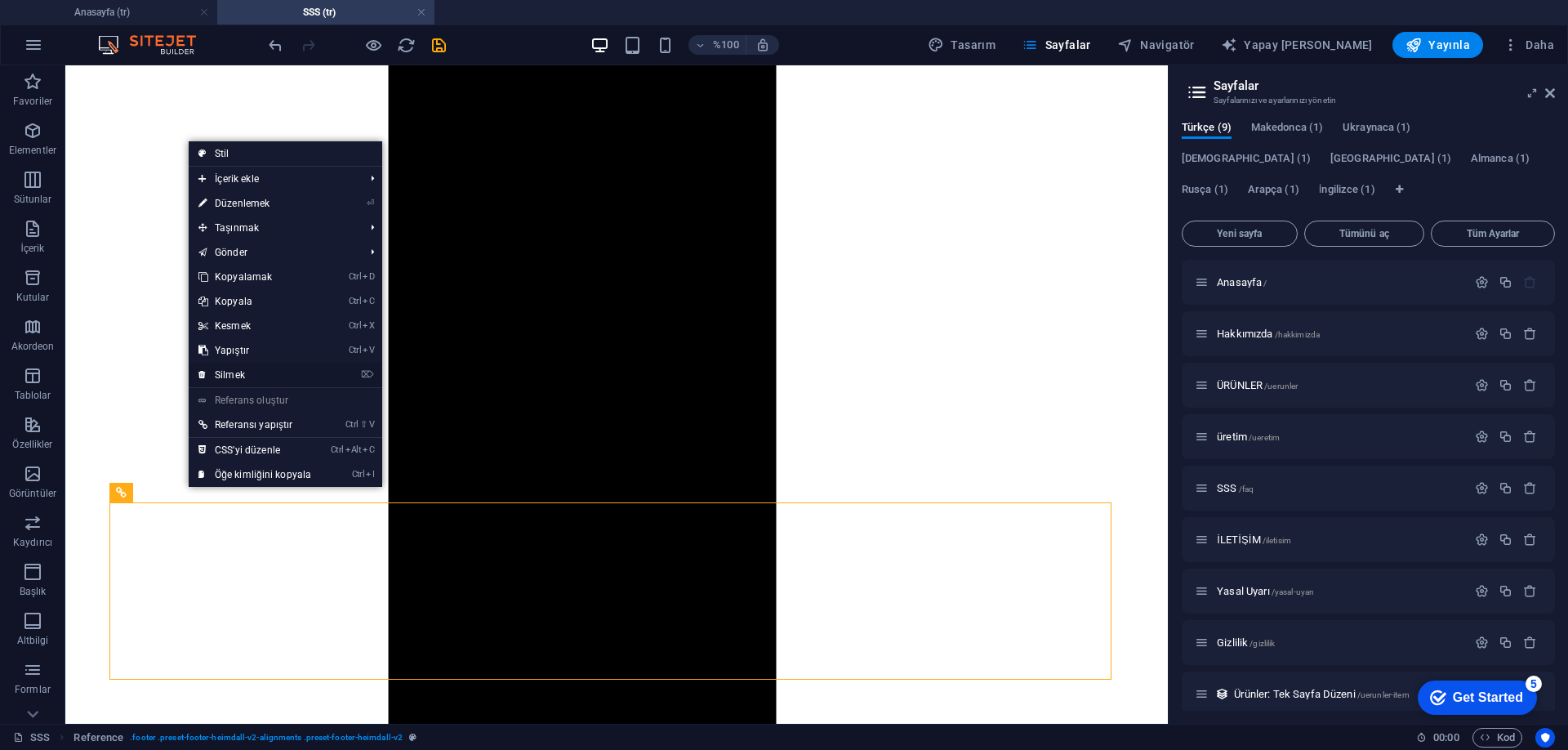
click at [248, 381] on link "⌦ Silmek" at bounding box center [254, 375] width 132 height 25
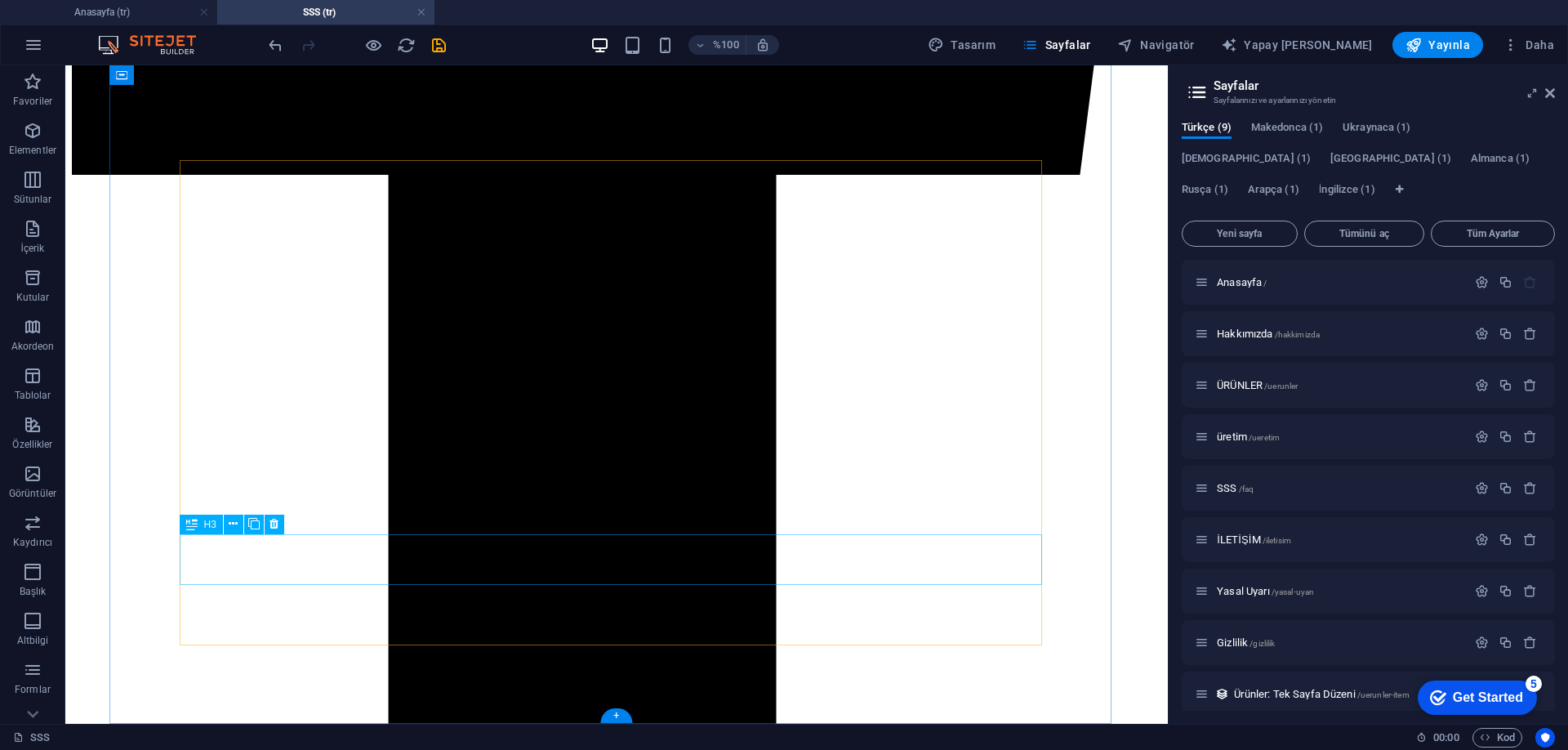
scroll to position [1383, 0]
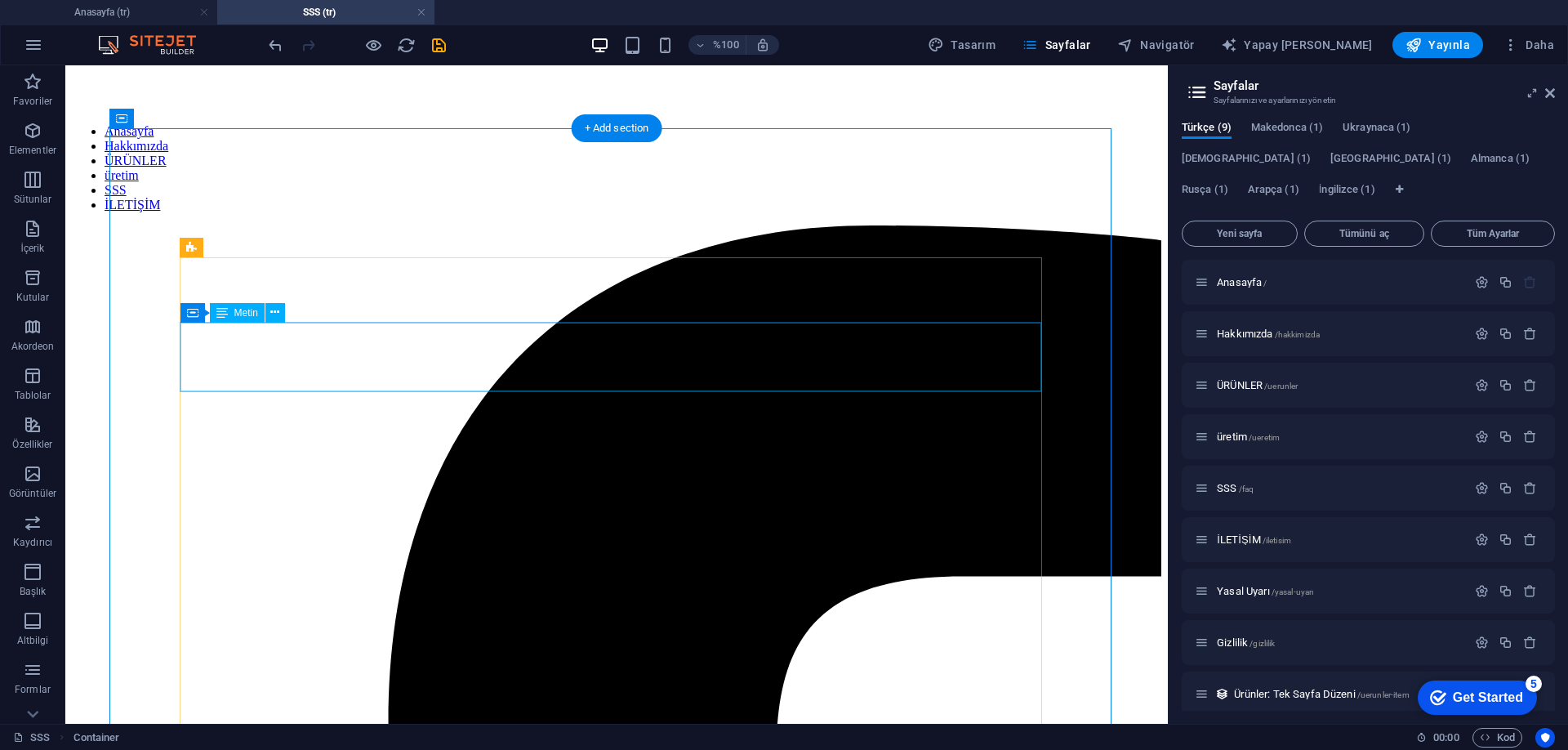
scroll to position [404, 0]
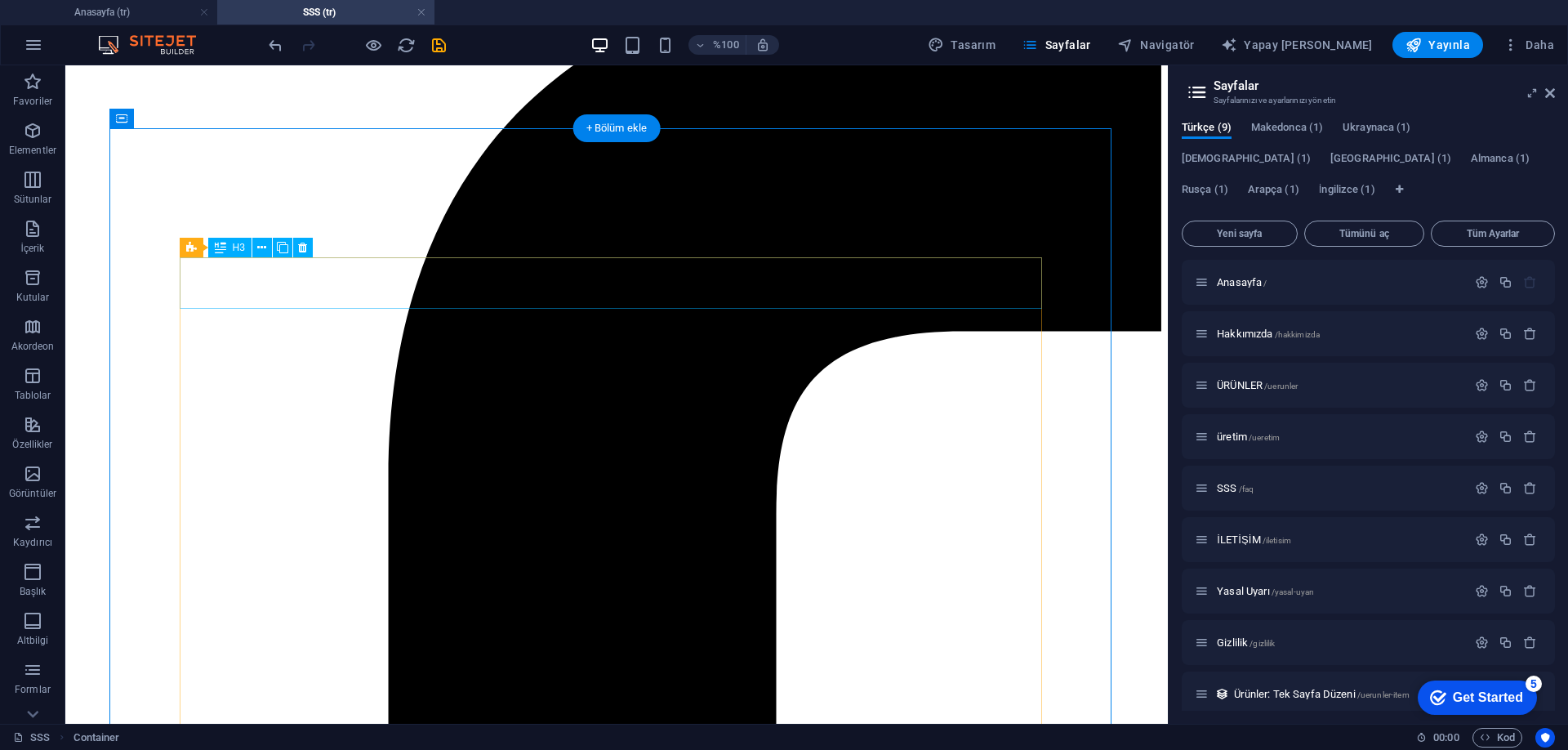
click at [263, 247] on icon at bounding box center [261, 248] width 9 height 17
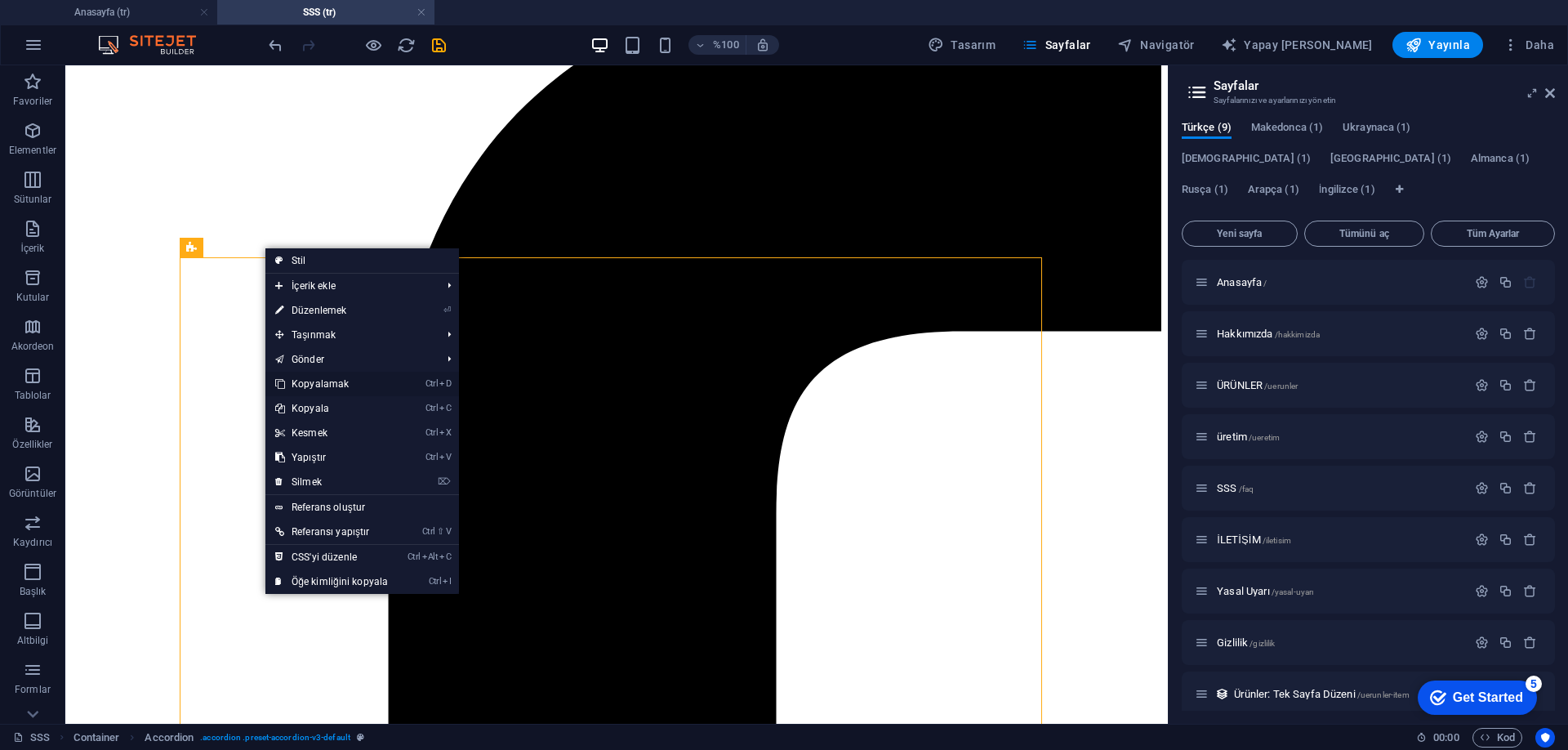
drag, startPoint x: 325, startPoint y: 384, endPoint x: 260, endPoint y: 319, distance: 91.9
click at [325, 384] on font "Kopyalamak" at bounding box center [320, 384] width 57 height 12
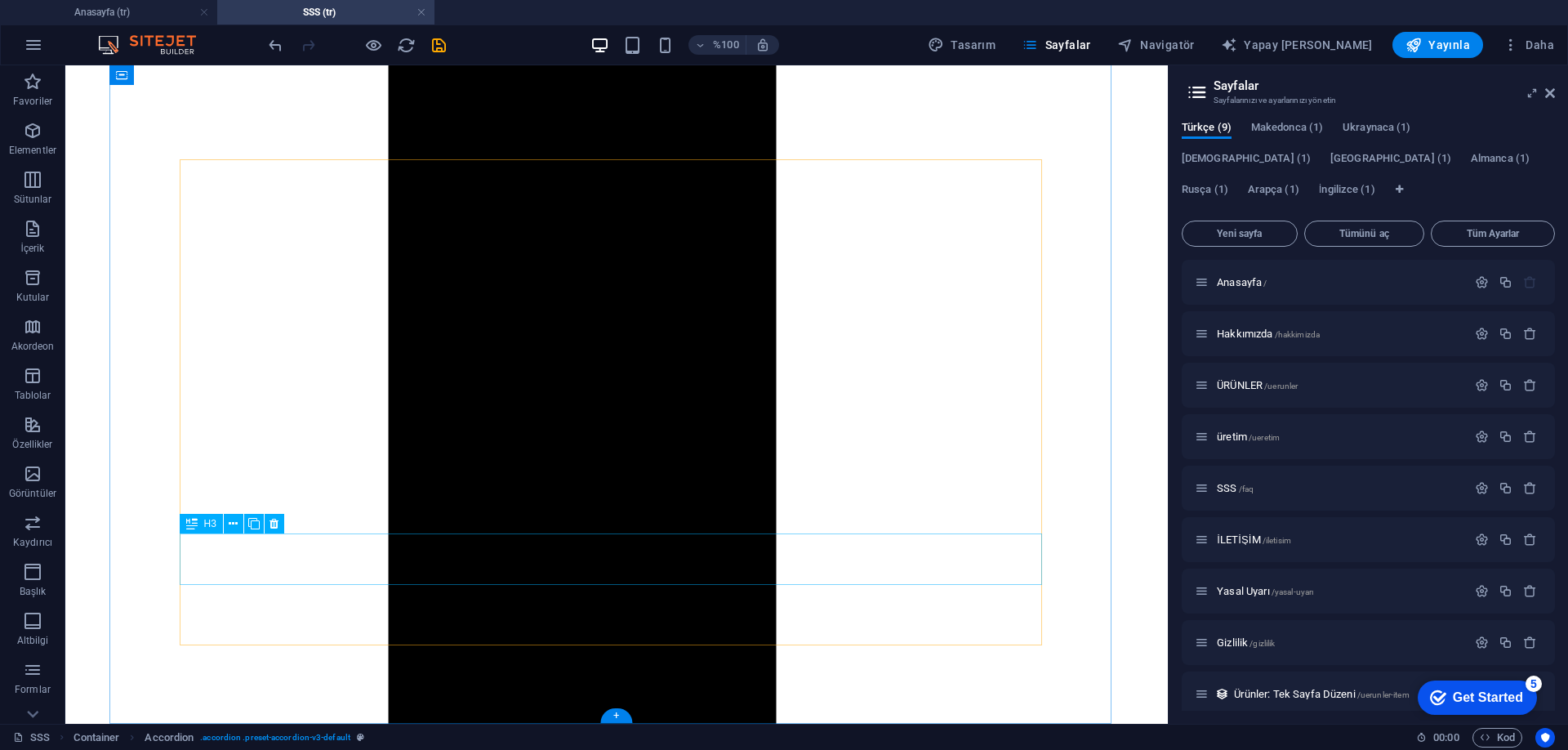
scroll to position [1892, 0]
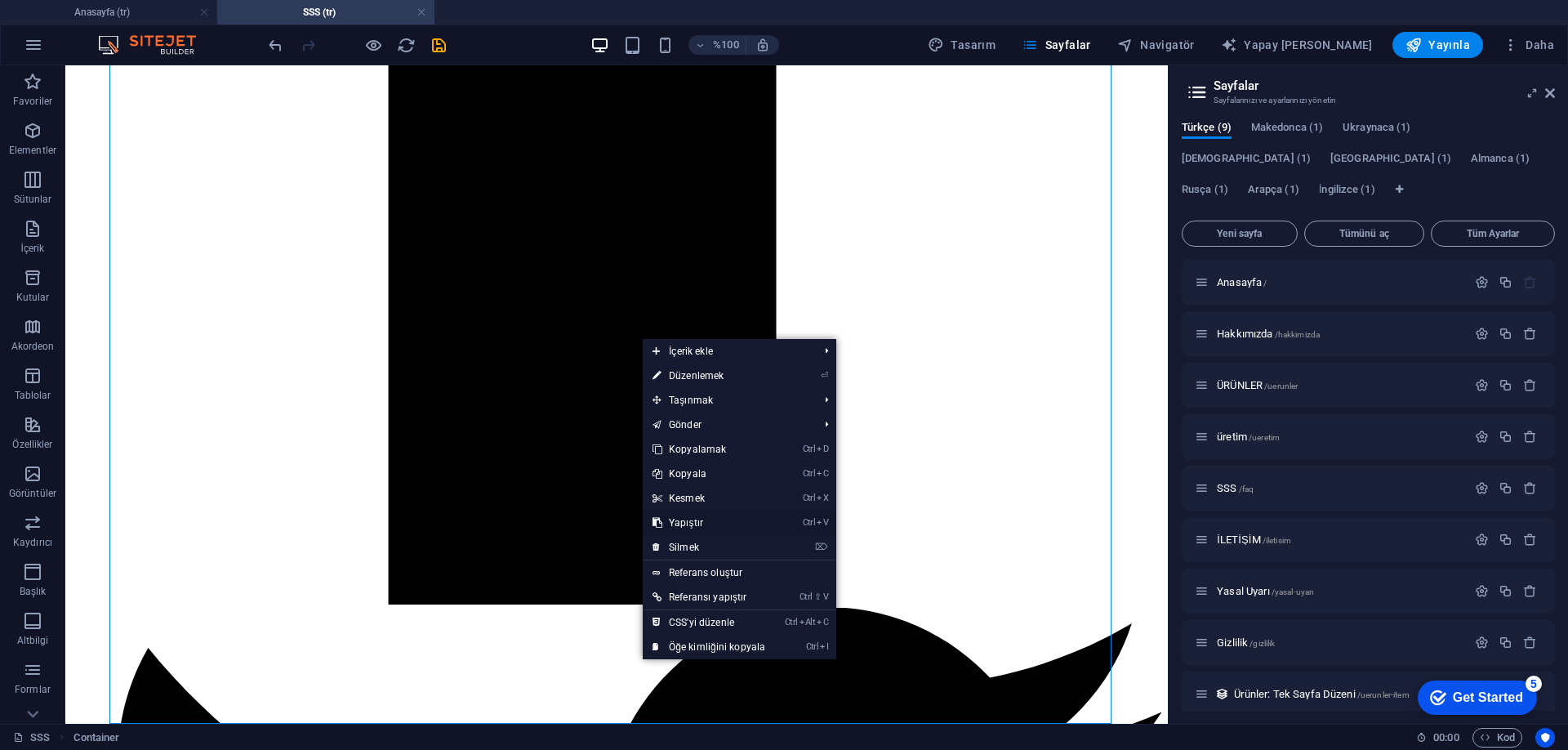
click at [706, 520] on link "Ctrl V Yapıştır" at bounding box center [708, 522] width 132 height 25
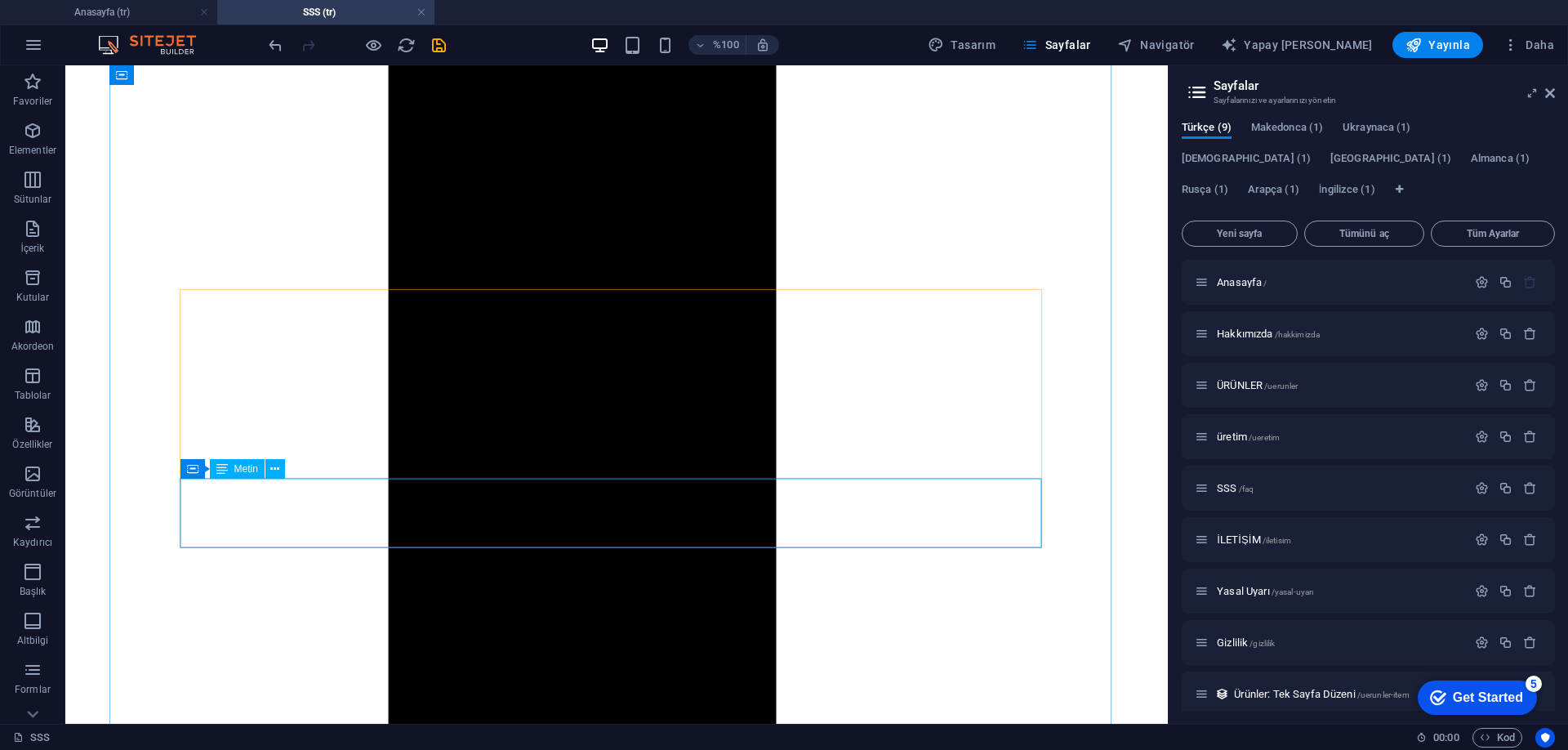
scroll to position [1433, 0]
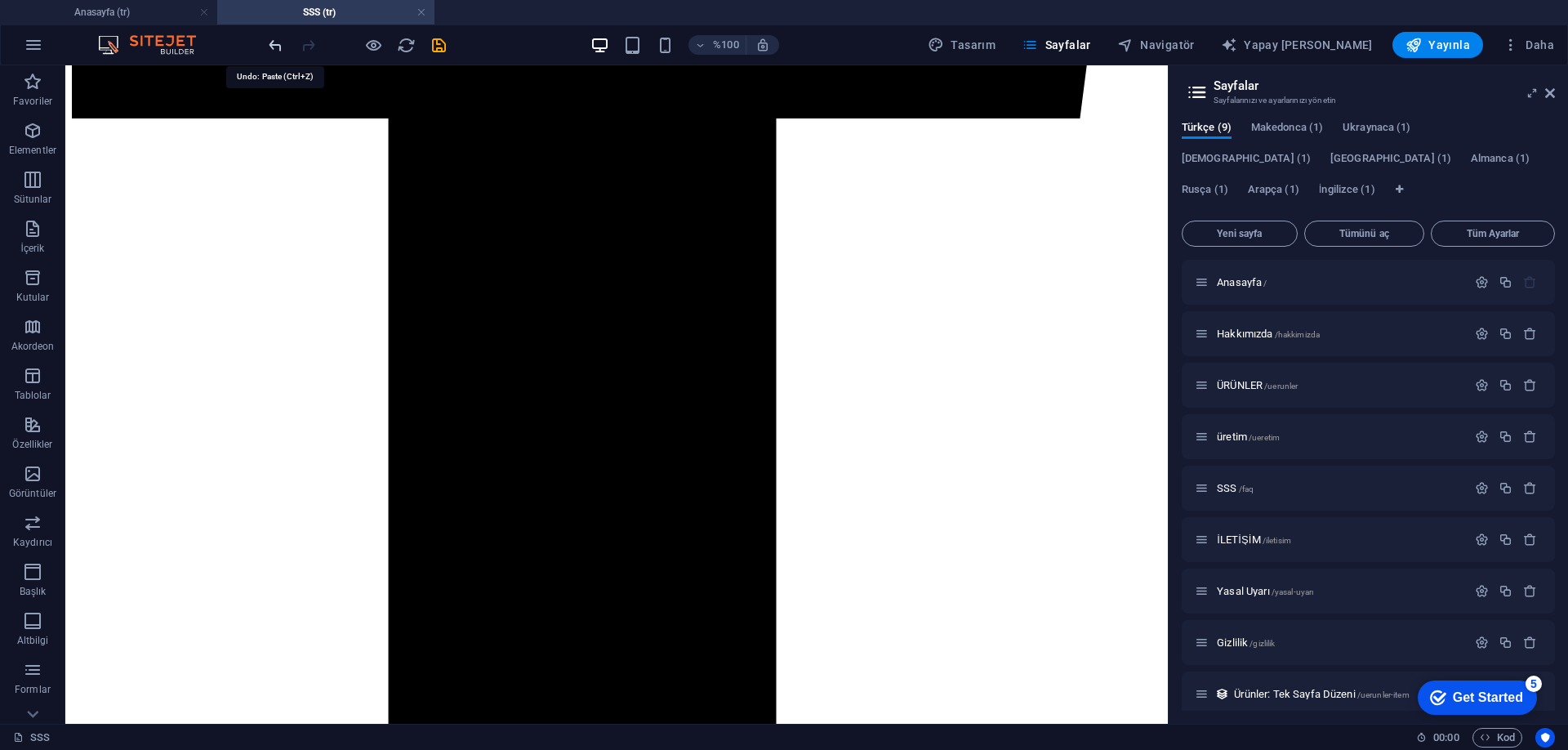
click at [272, 42] on icon "geri al" at bounding box center [275, 45] width 19 height 19
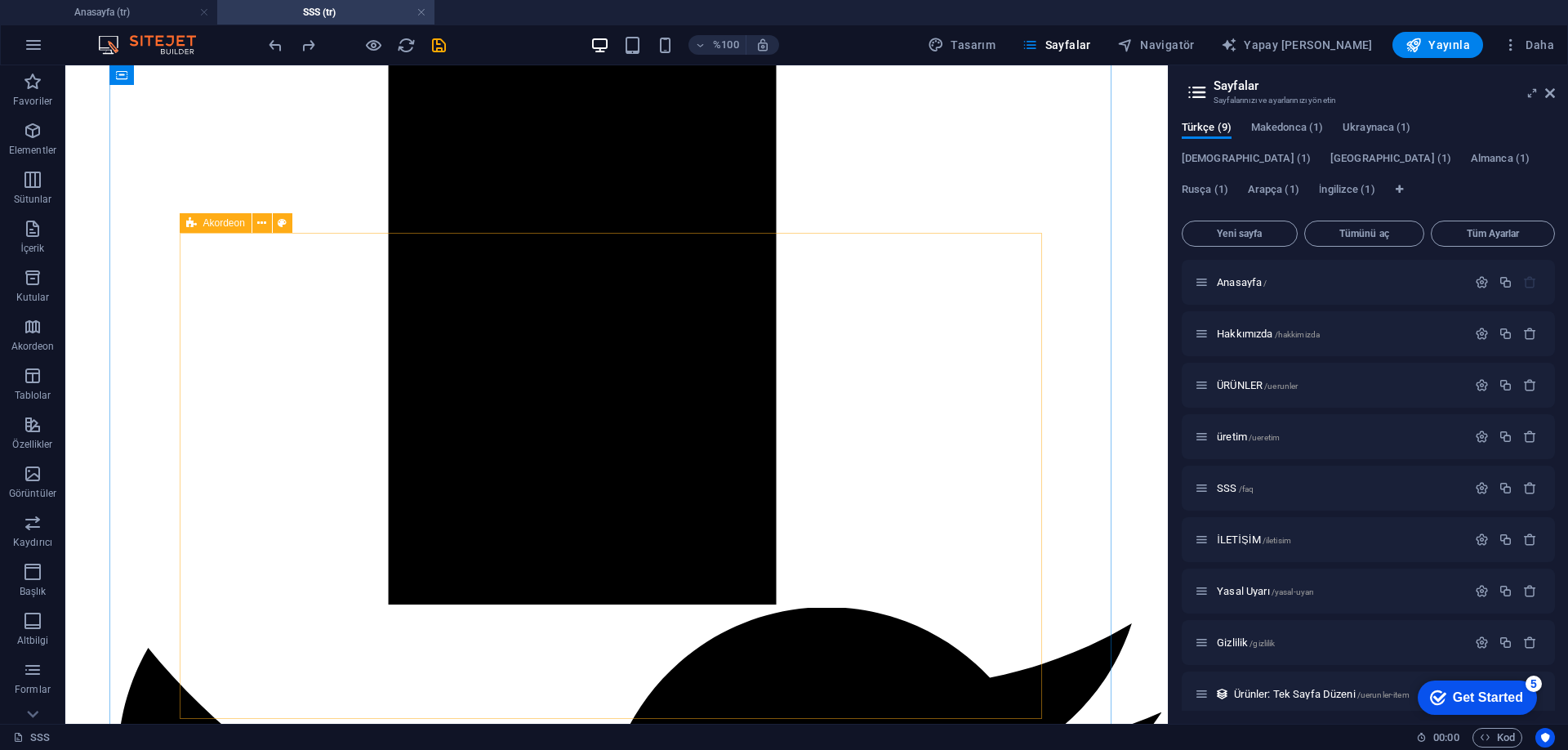
scroll to position [1811, 0]
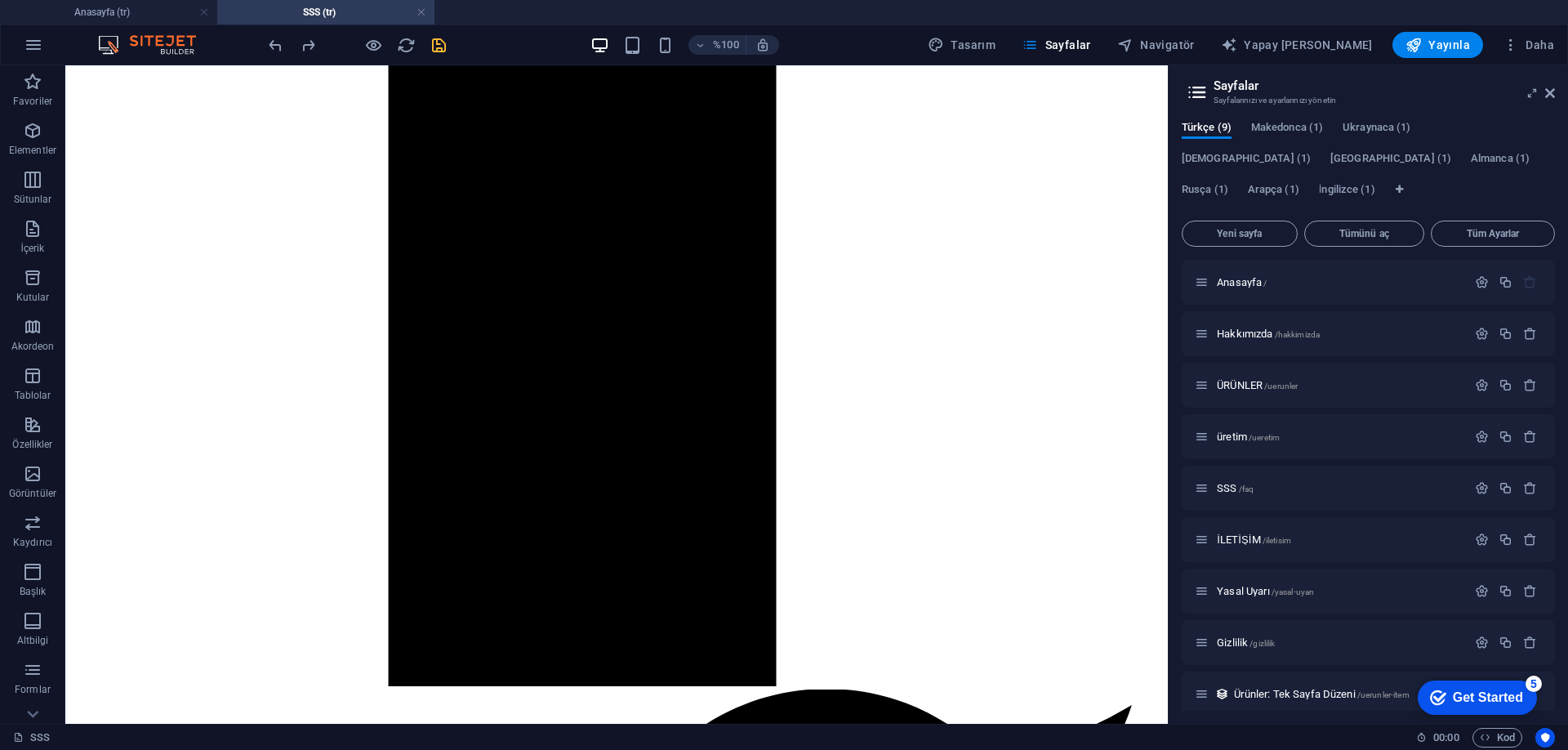
drag, startPoint x: 436, startPoint y: 54, endPoint x: 413, endPoint y: 264, distance: 211.3
click at [436, 54] on icon "kaydetmek" at bounding box center [438, 45] width 19 height 19
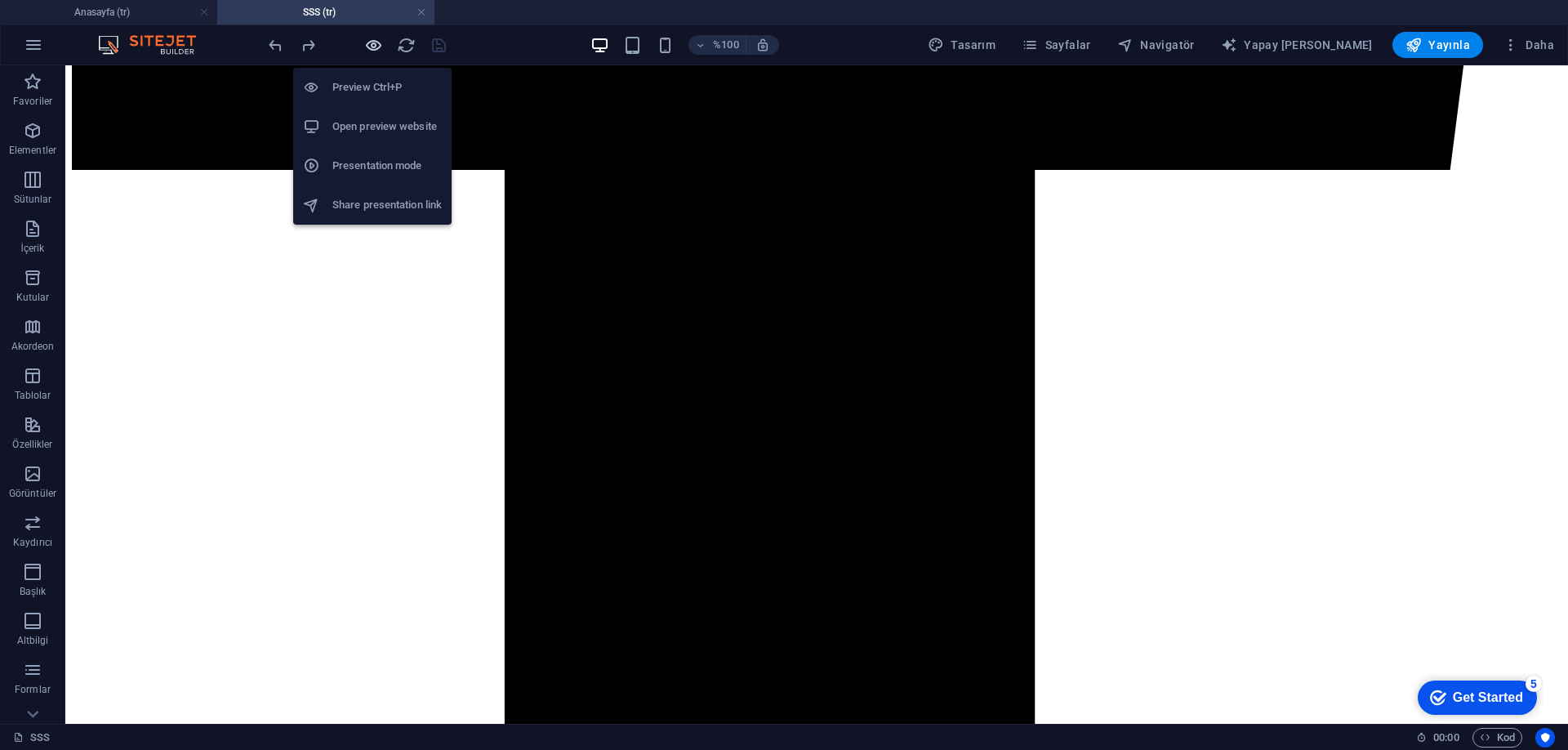
click at [366, 41] on icon "button" at bounding box center [374, 45] width 19 height 19
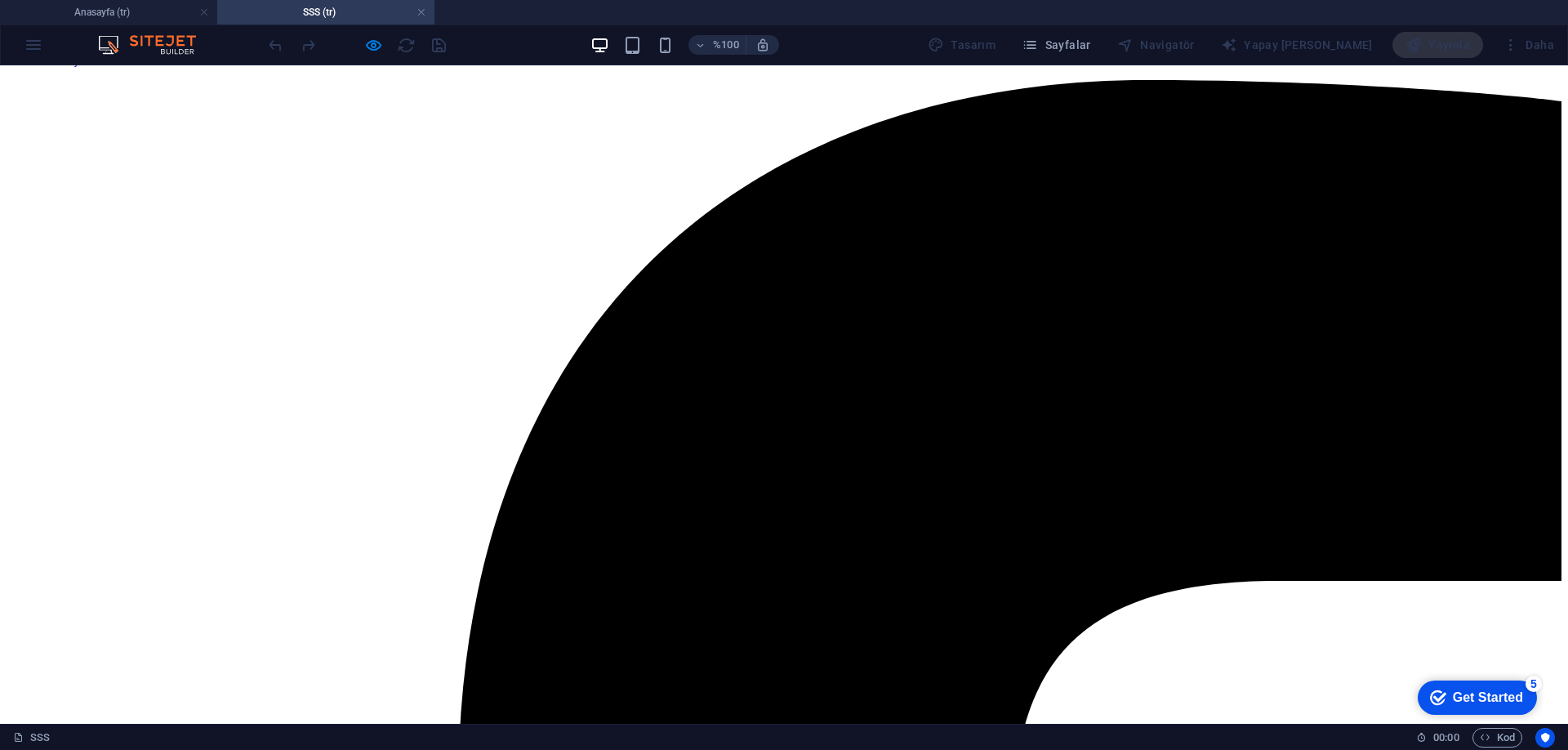
scroll to position [381, 0]
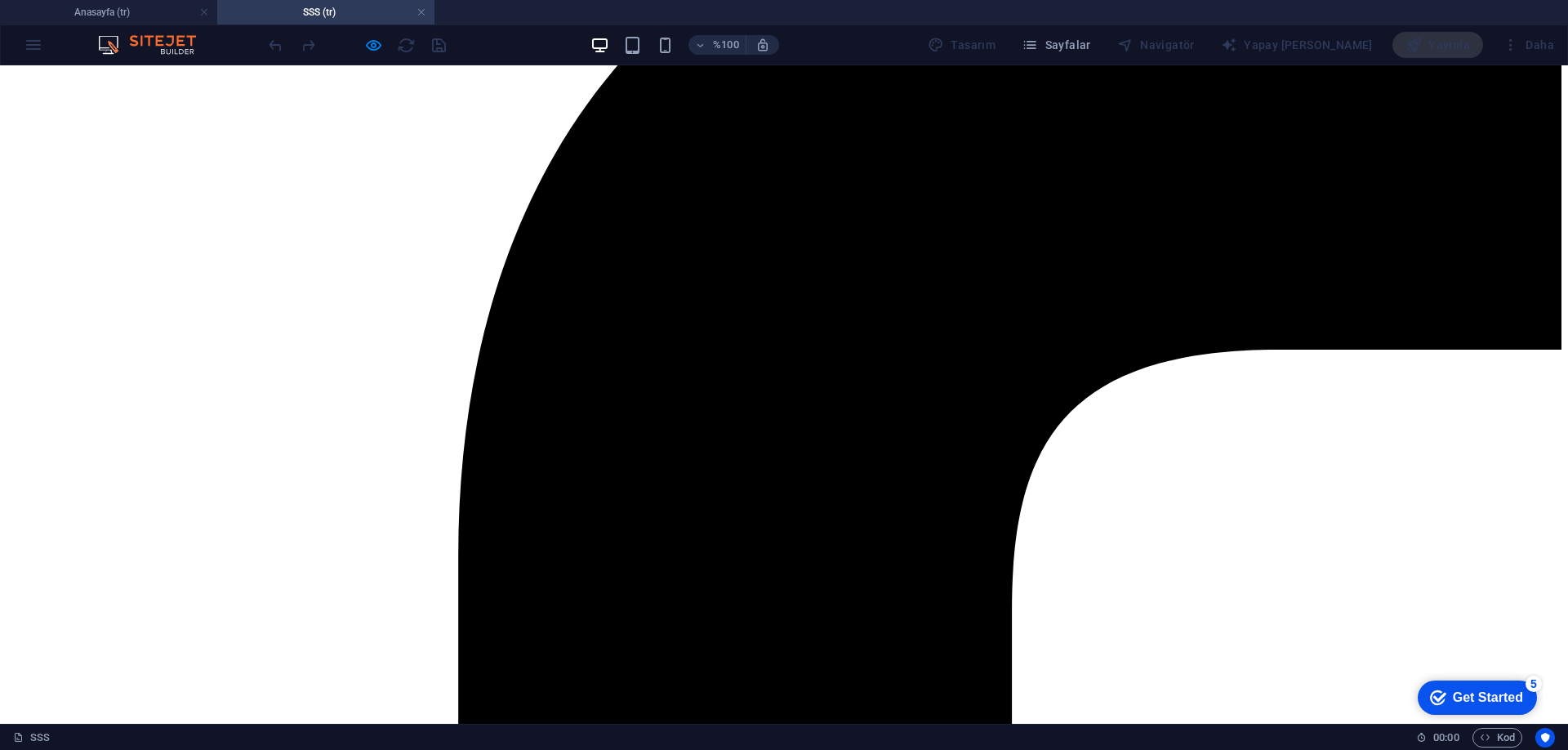
scroll to position [544, 0]
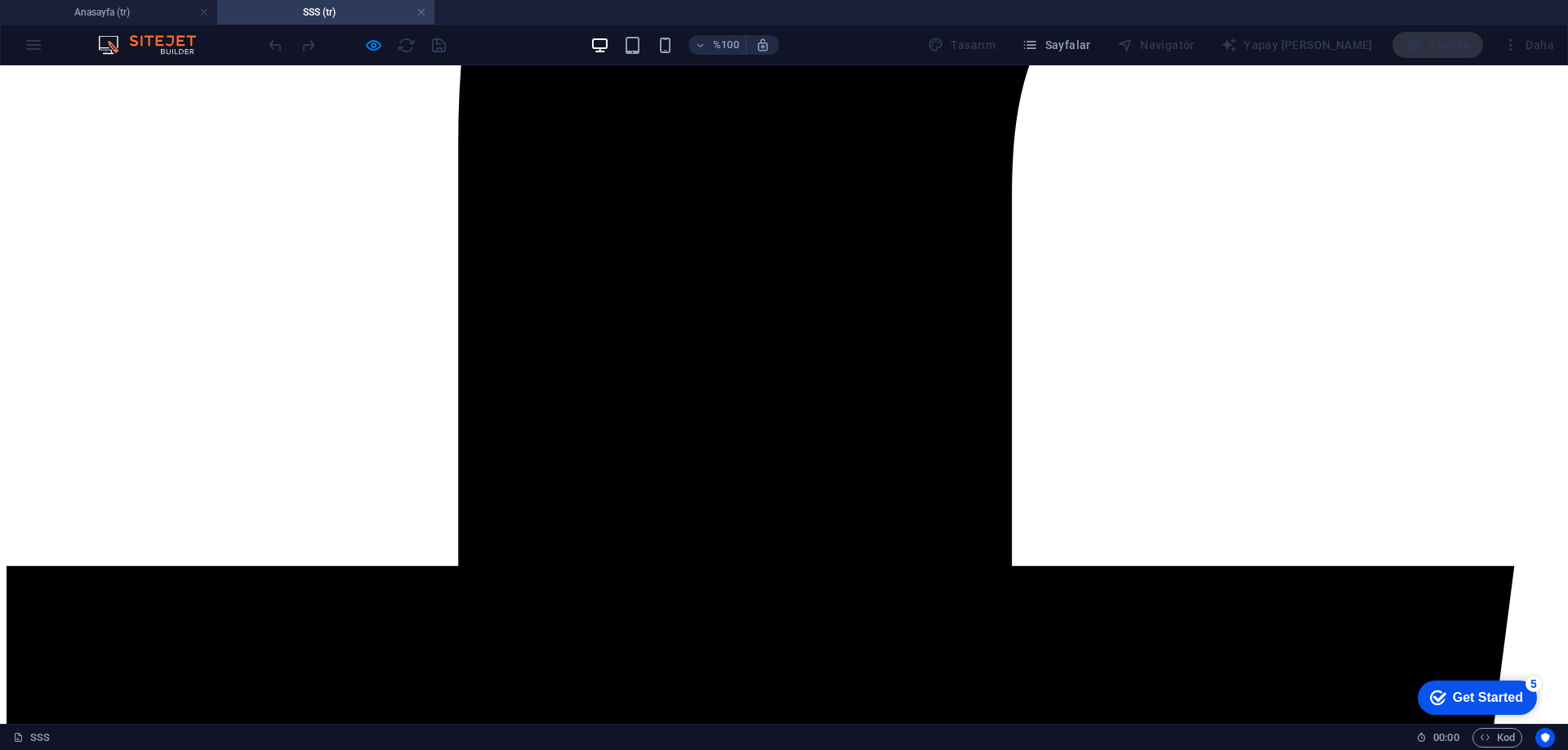
scroll to position [951, 0]
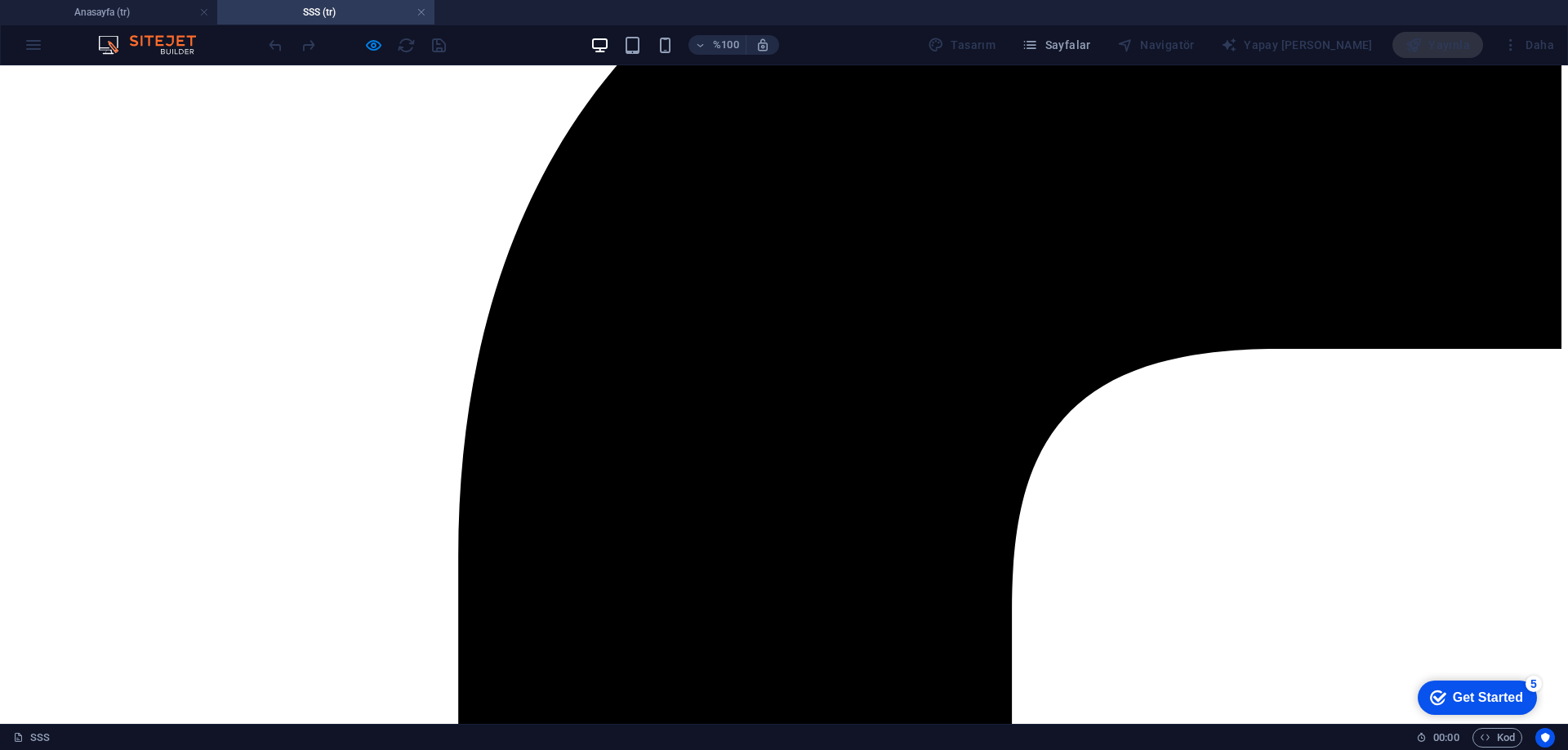
scroll to position [461, 0]
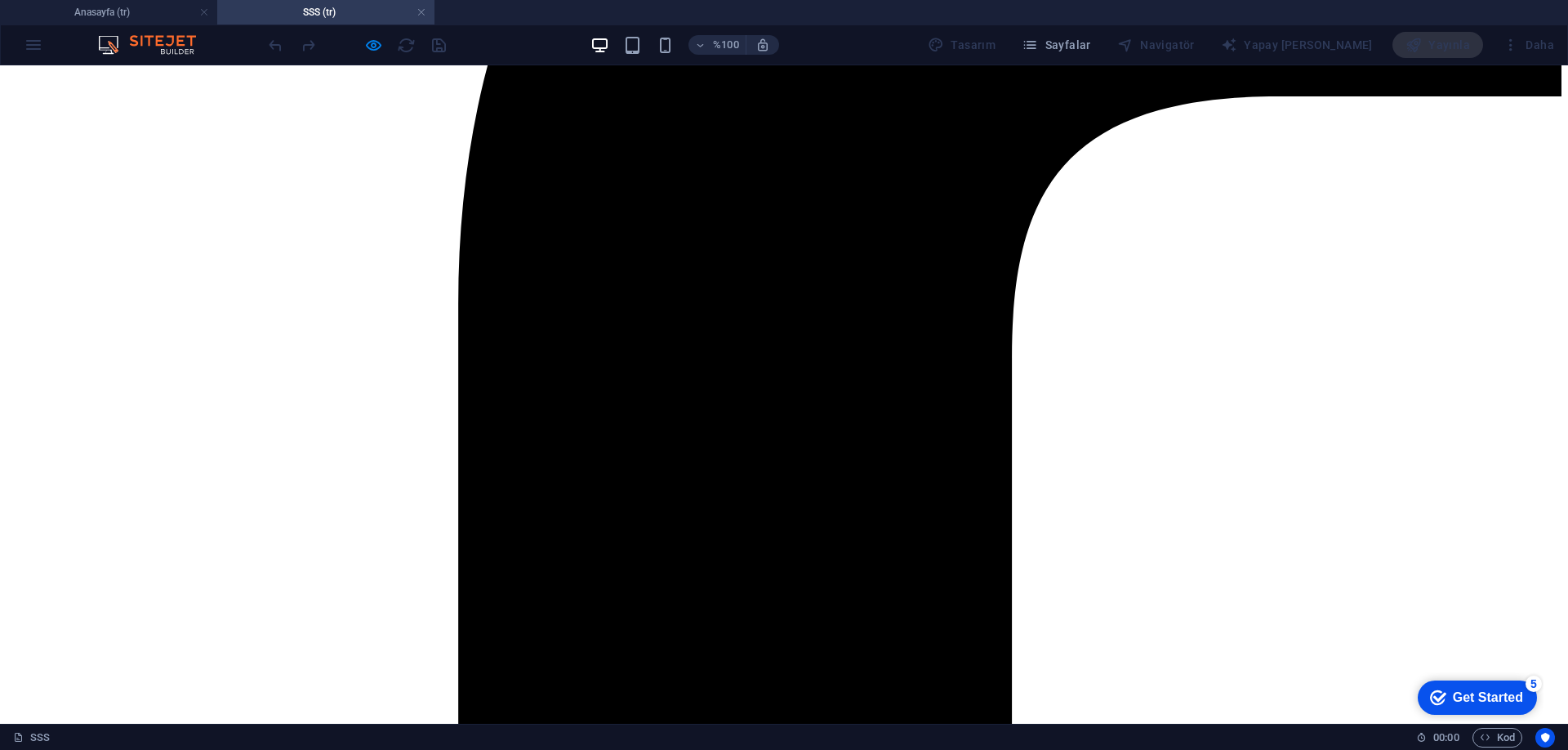
scroll to position [951, 0]
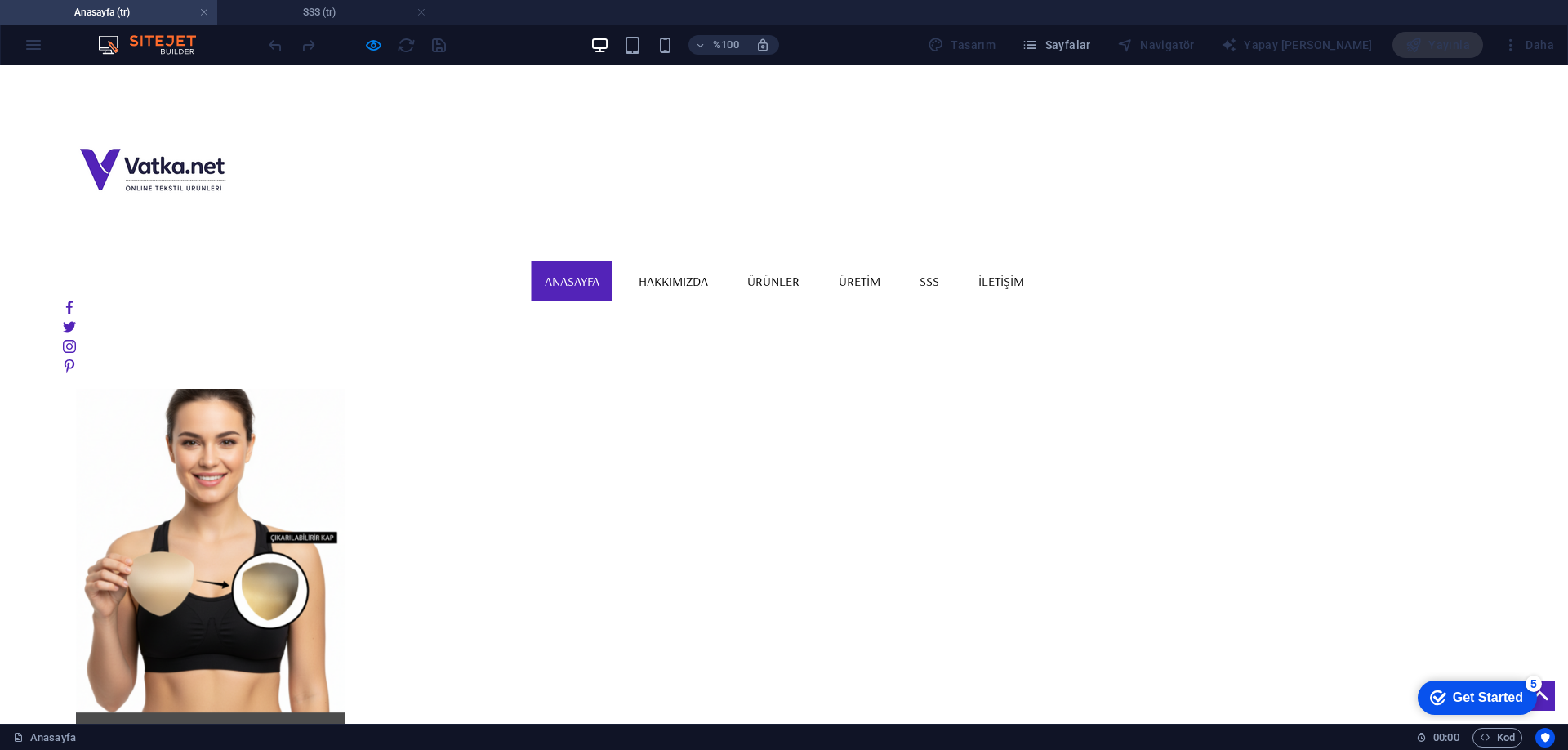
scroll to position [2709, 0]
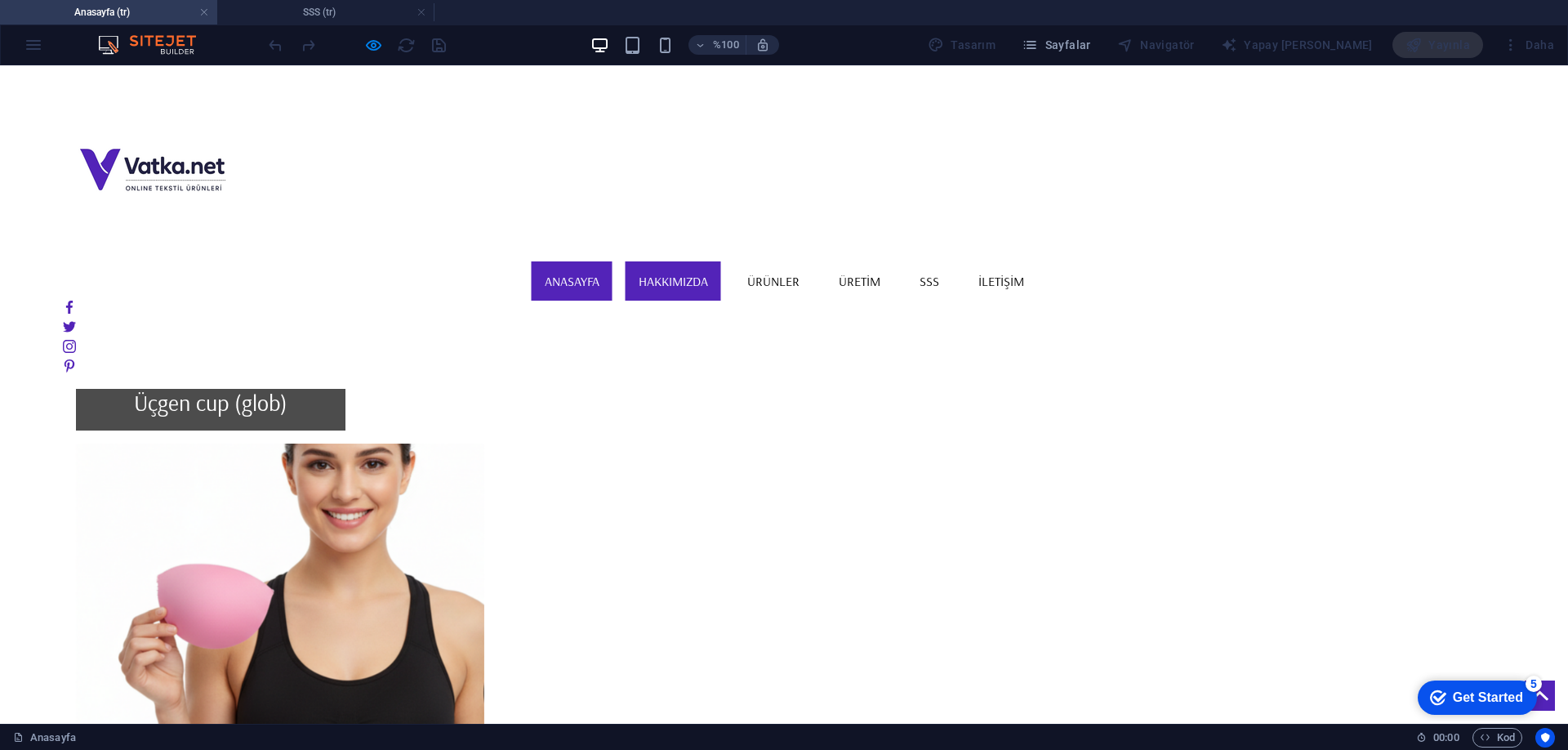
click at [721, 262] on link "Hakkımızda" at bounding box center [672, 281] width 96 height 39
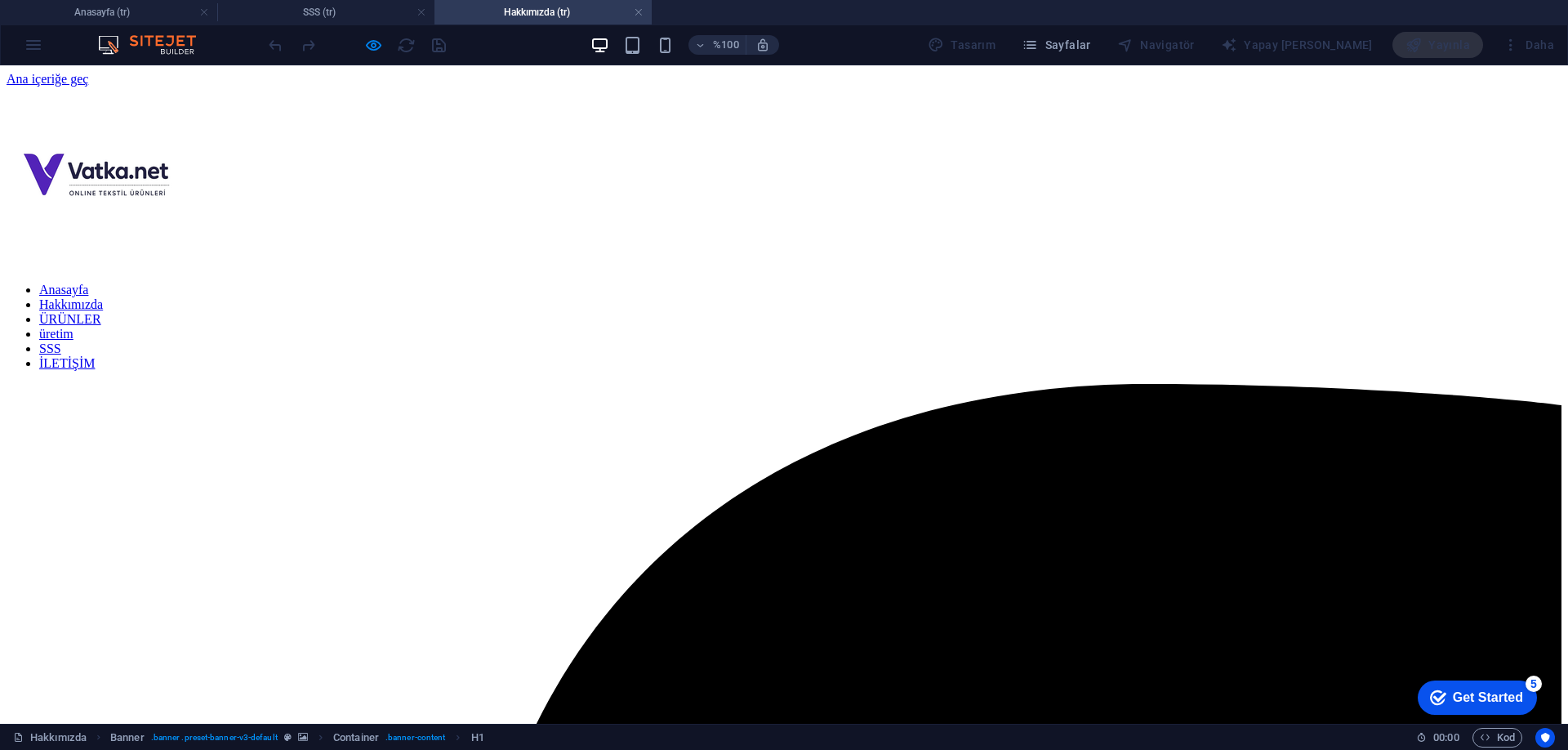
scroll to position [0, 0]
click at [811, 283] on nav "Anasayfa Hakkımızda ÜRÜNLER üretim SSS İLETİŞİM" at bounding box center [784, 326] width 1554 height 88
click at [805, 283] on nav "Anasayfa Hakkımızda ÜRÜNLER üretim SSS İLETİŞİM" at bounding box center [784, 326] width 1554 height 88
click at [815, 283] on nav "Anasayfa Hakkımızda ÜRÜNLER üretim SSS İLETİŞİM" at bounding box center [784, 326] width 1554 height 88
click at [906, 283] on nav "Anasayfa Hakkımızda ÜRÜNLER üretim SSS İLETİŞİM" at bounding box center [784, 326] width 1554 height 88
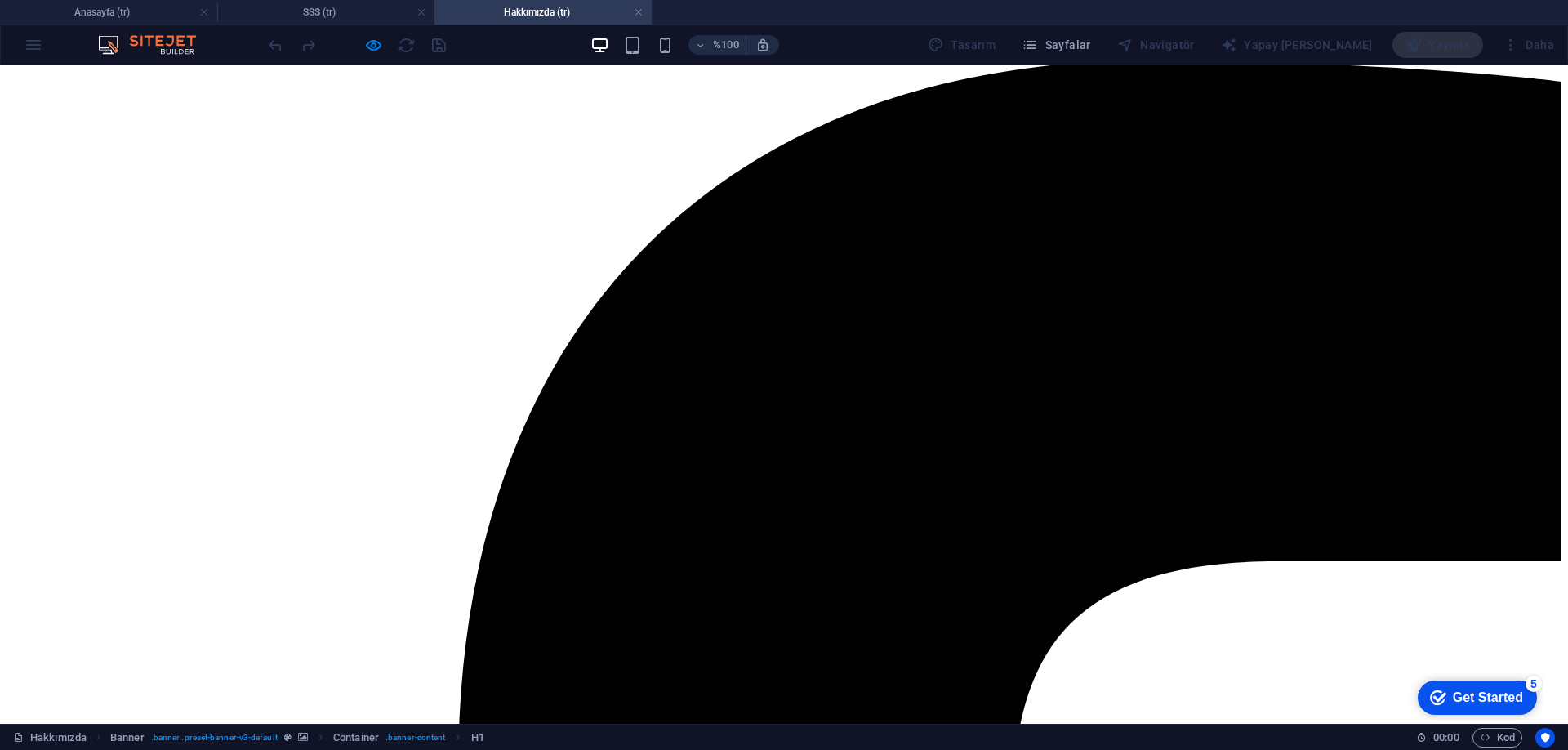
scroll to position [326, 0]
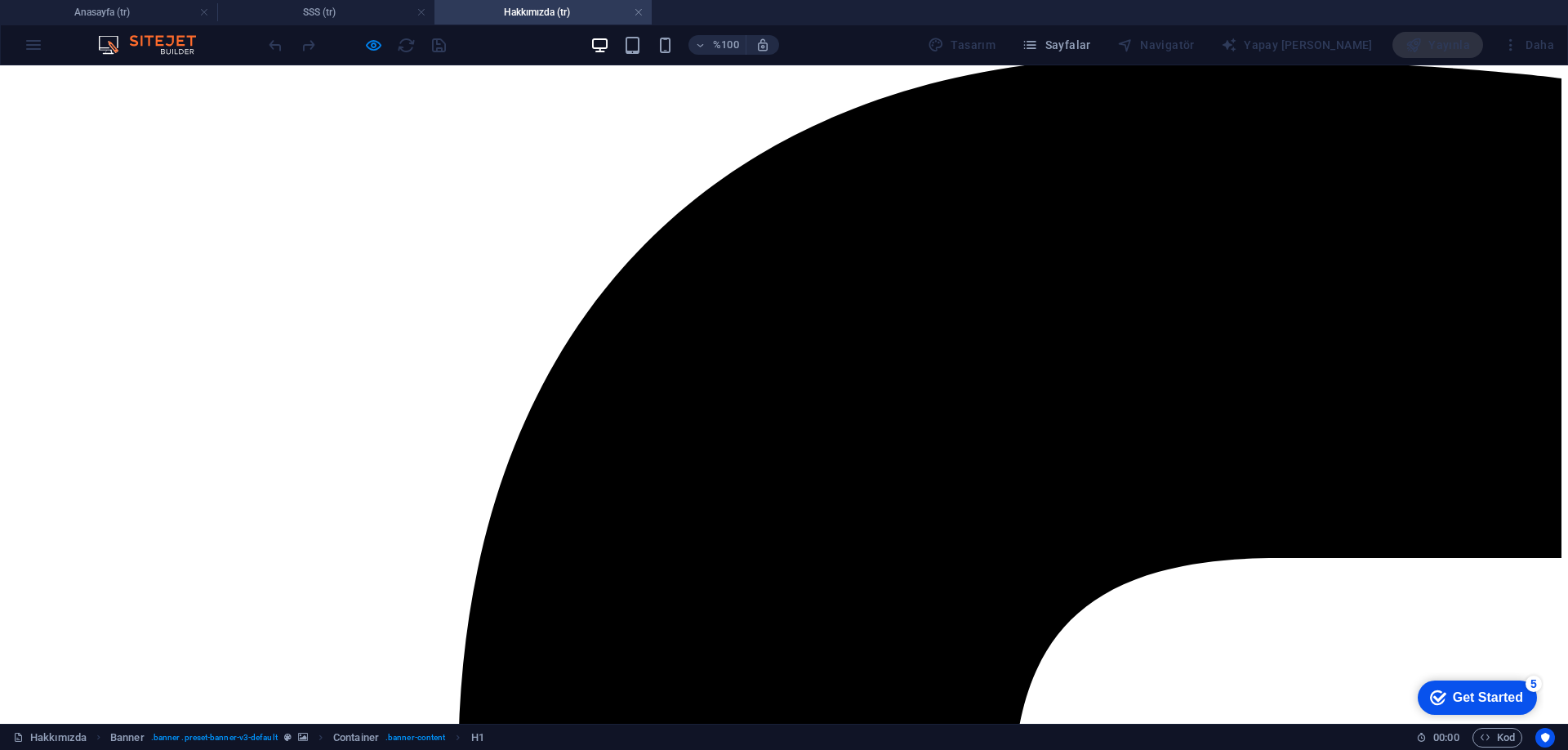
click at [804, 44] on nav "Anasayfa Hakkımızda ÜRÜNLER üretim SSS İLETİŞİM" at bounding box center [784, 0] width 1554 height 88
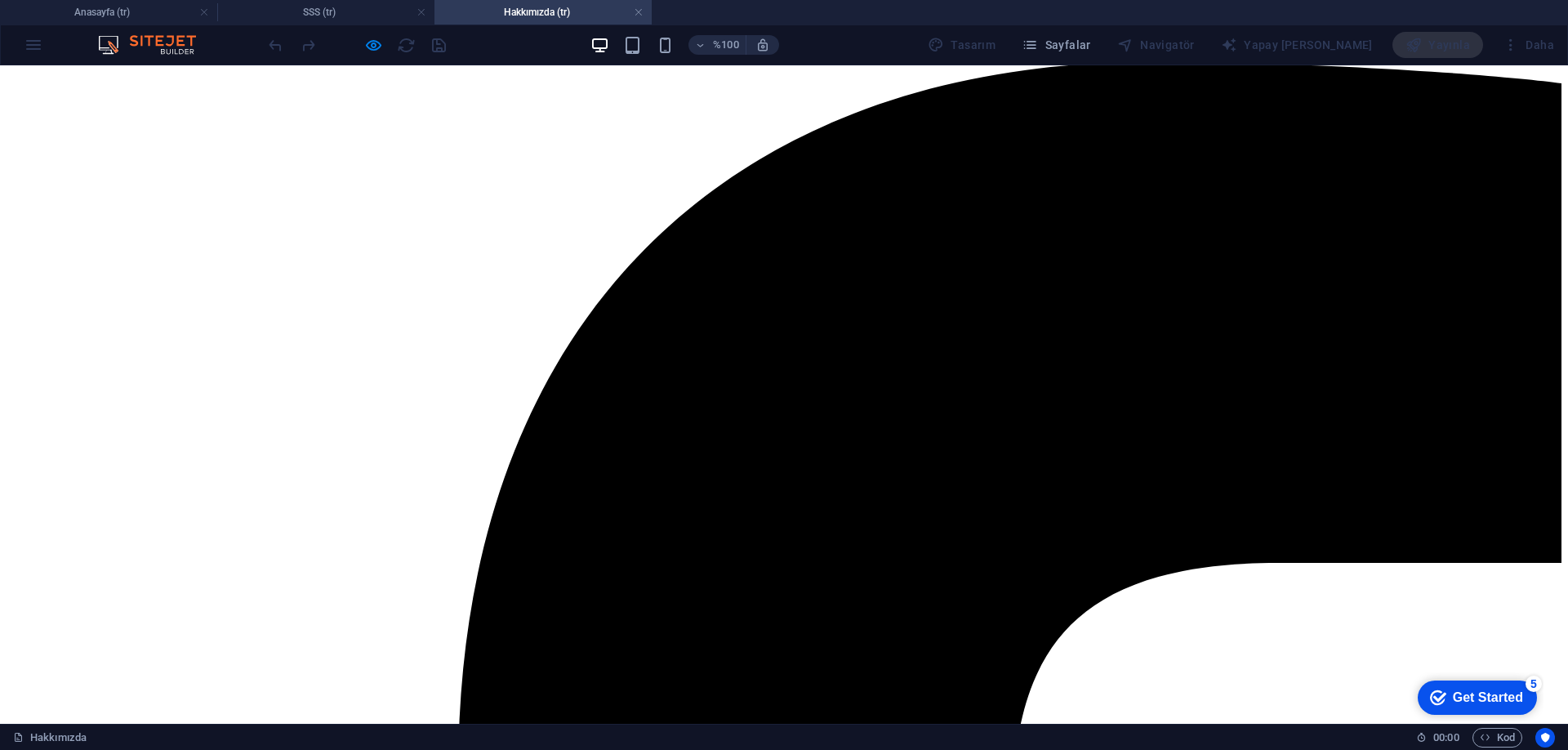
scroll to position [423, 0]
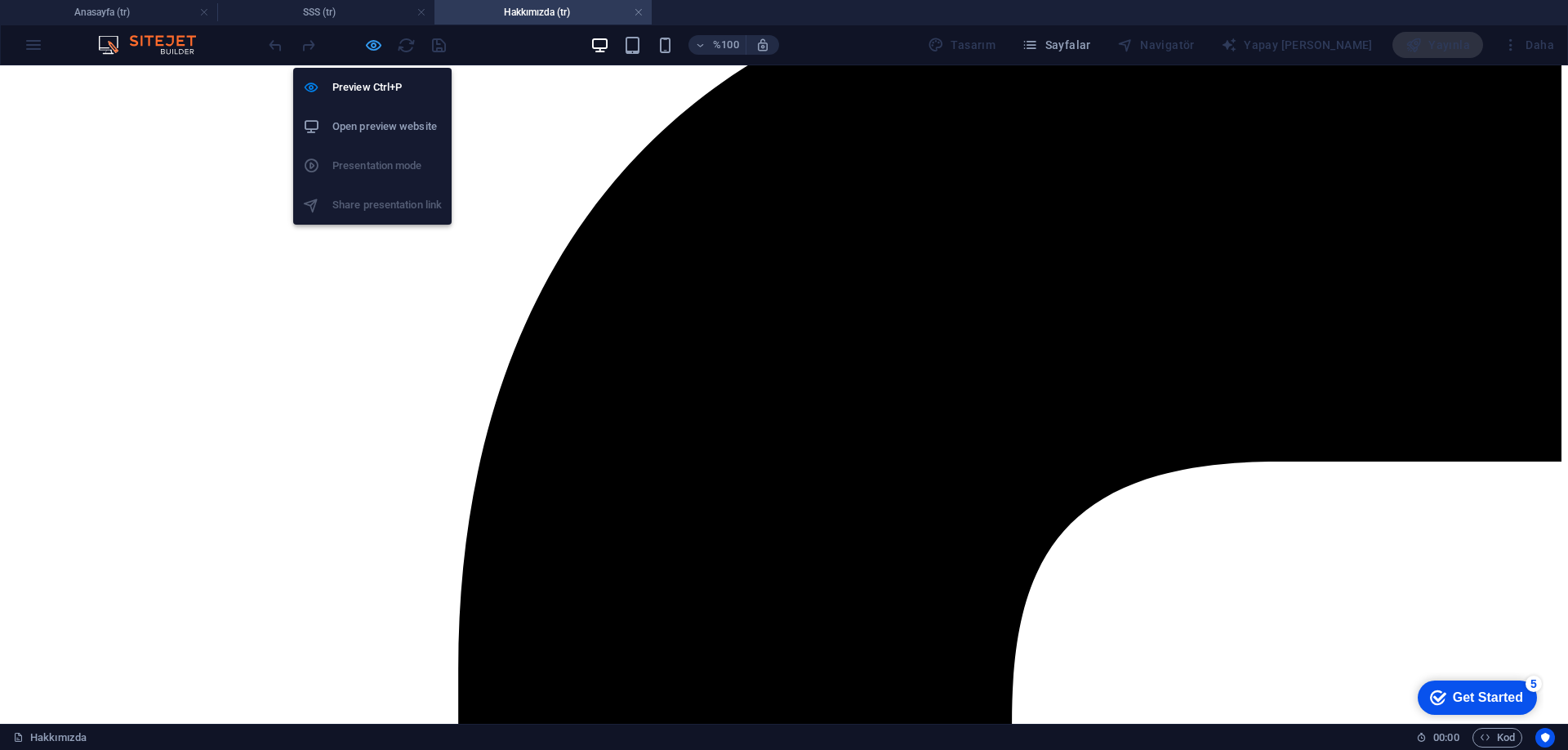
click at [371, 54] on icon "button" at bounding box center [374, 45] width 19 height 19
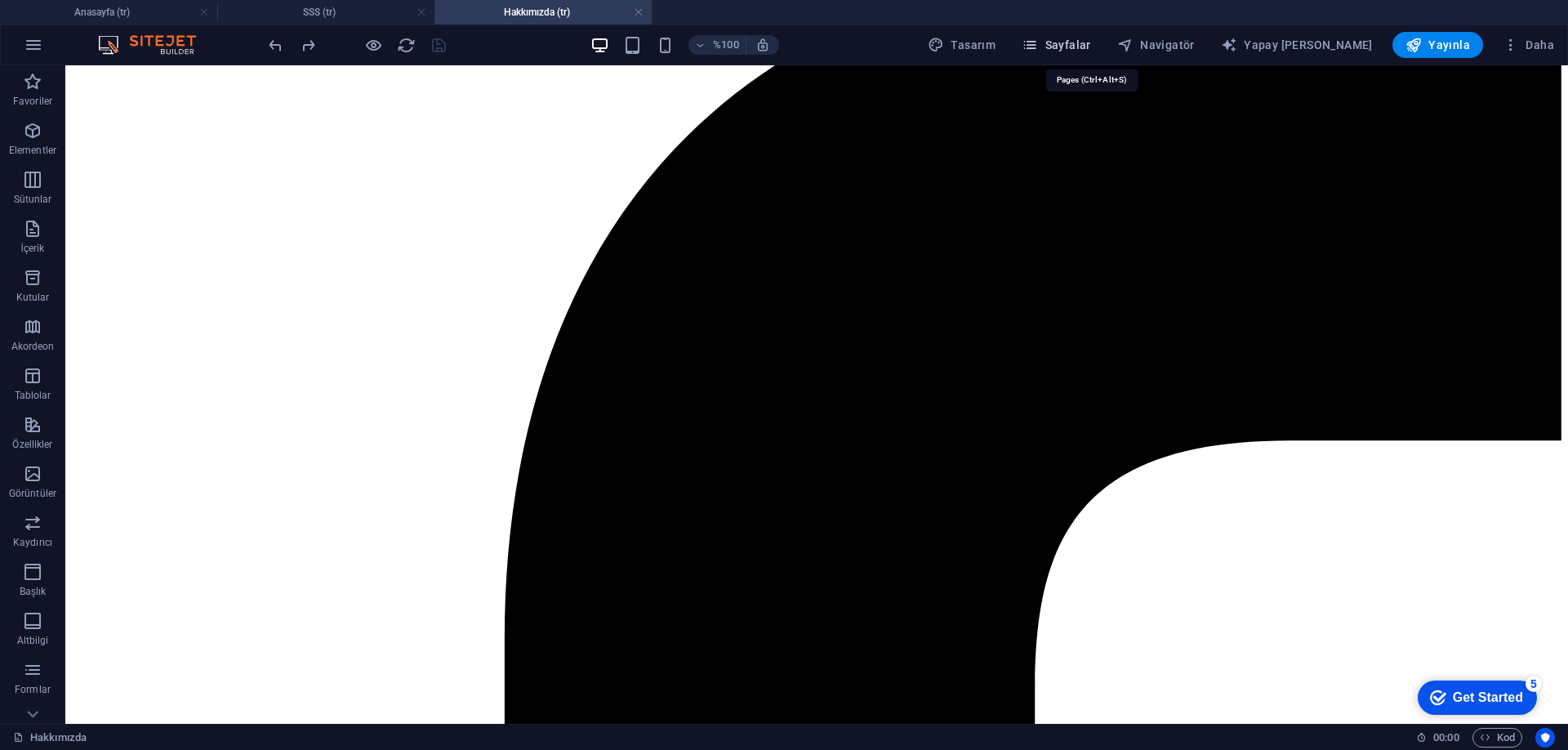
click at [1079, 46] on span "Sayfalar" at bounding box center [1056, 45] width 69 height 16
